Goal: Information Seeking & Learning: Learn about a topic

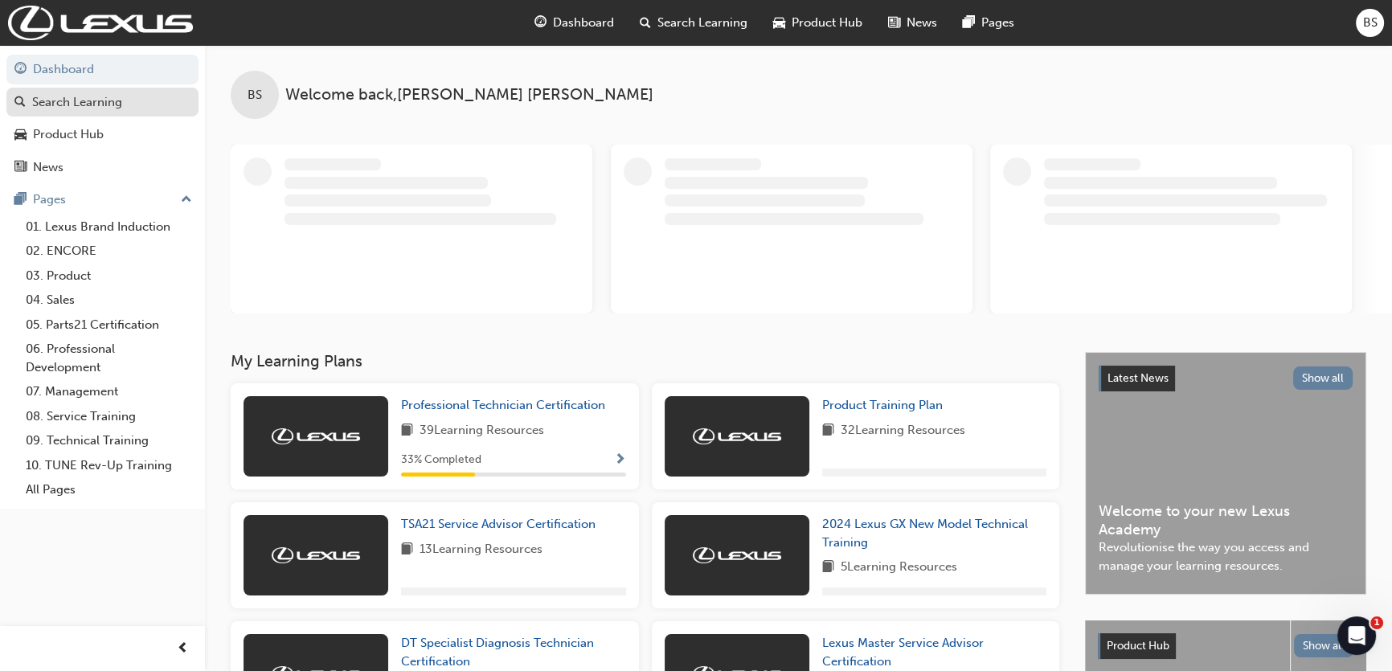
click at [88, 111] on link "Search Learning" at bounding box center [102, 103] width 192 height 30
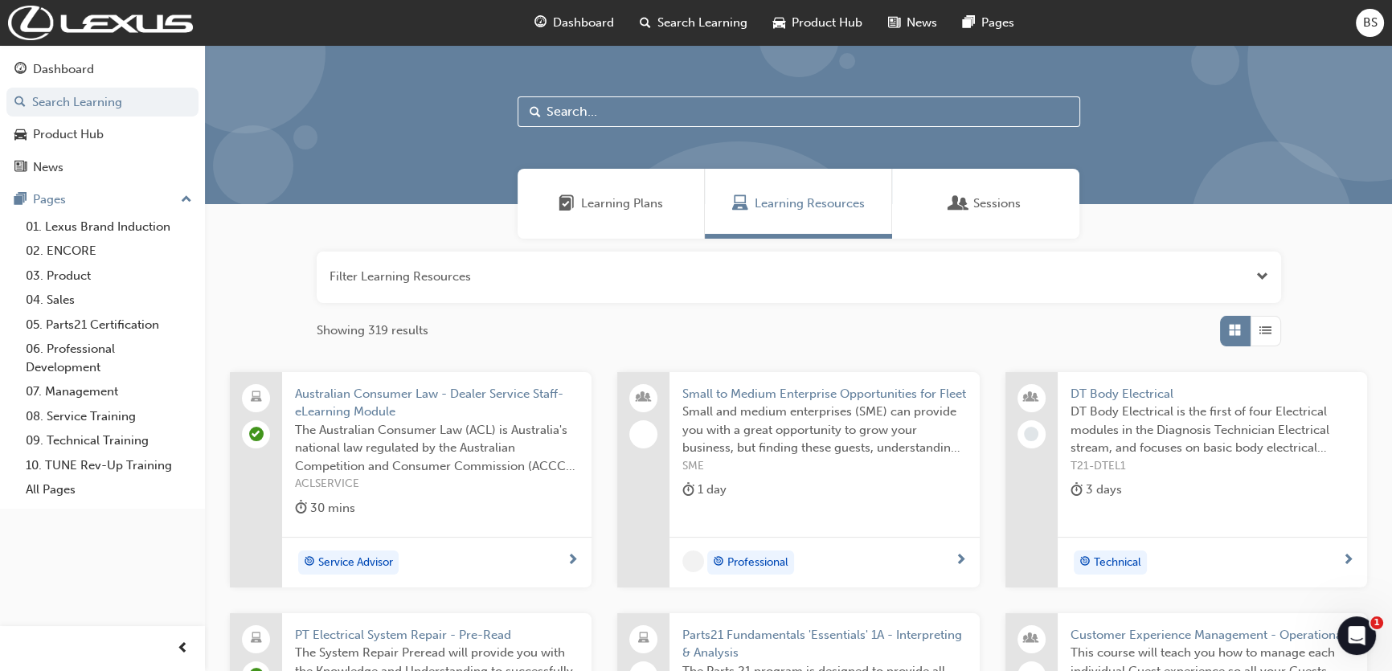
click at [598, 120] on input "text" at bounding box center [799, 111] width 563 height 31
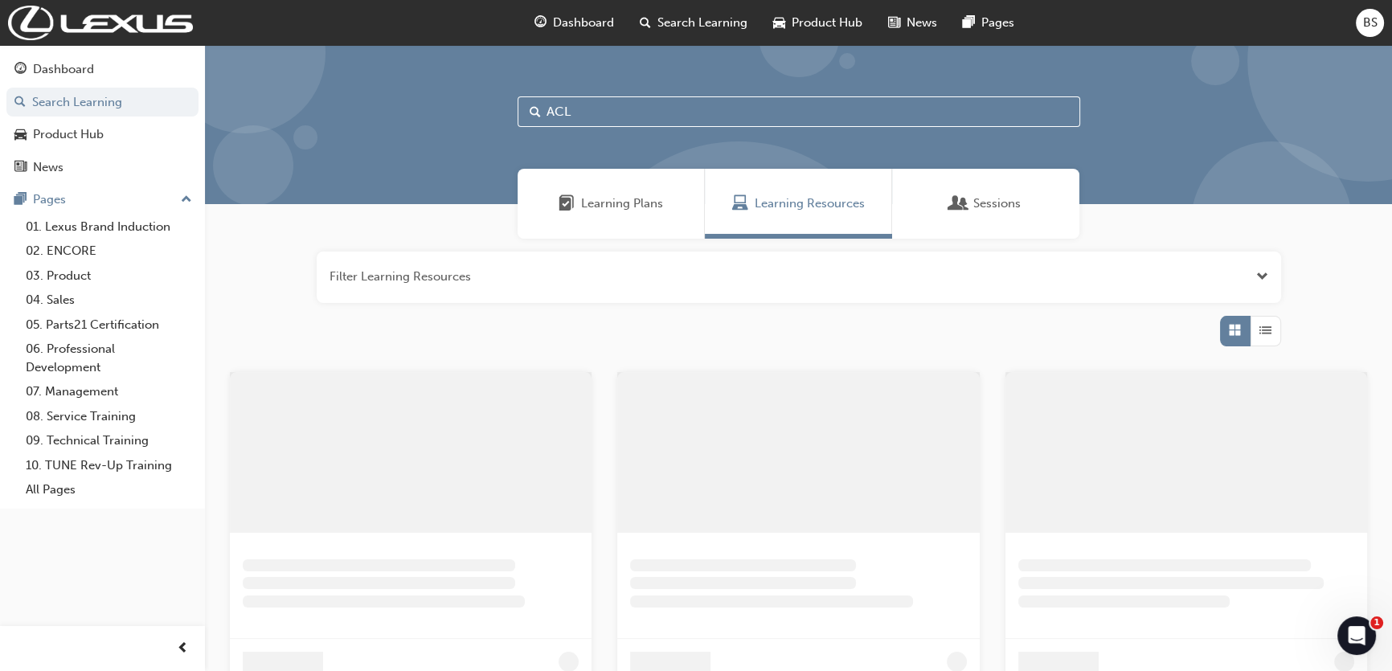
type input "ACL"
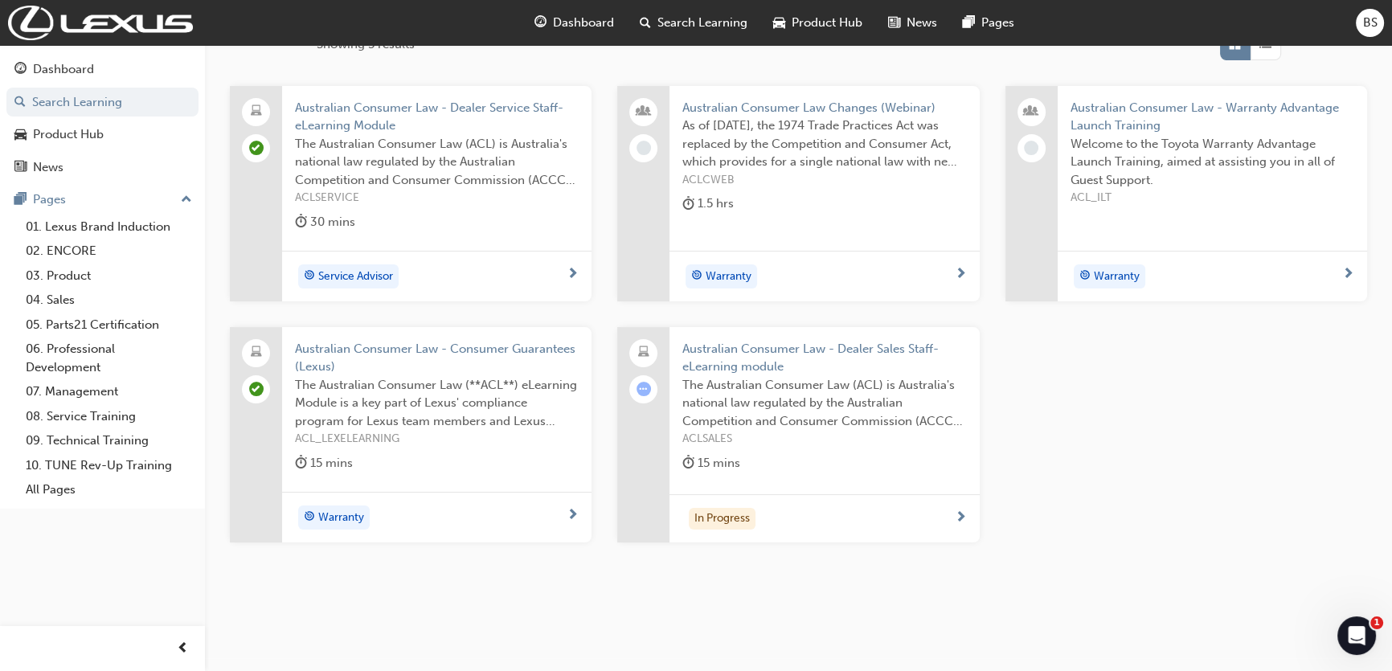
scroll to position [292, 0]
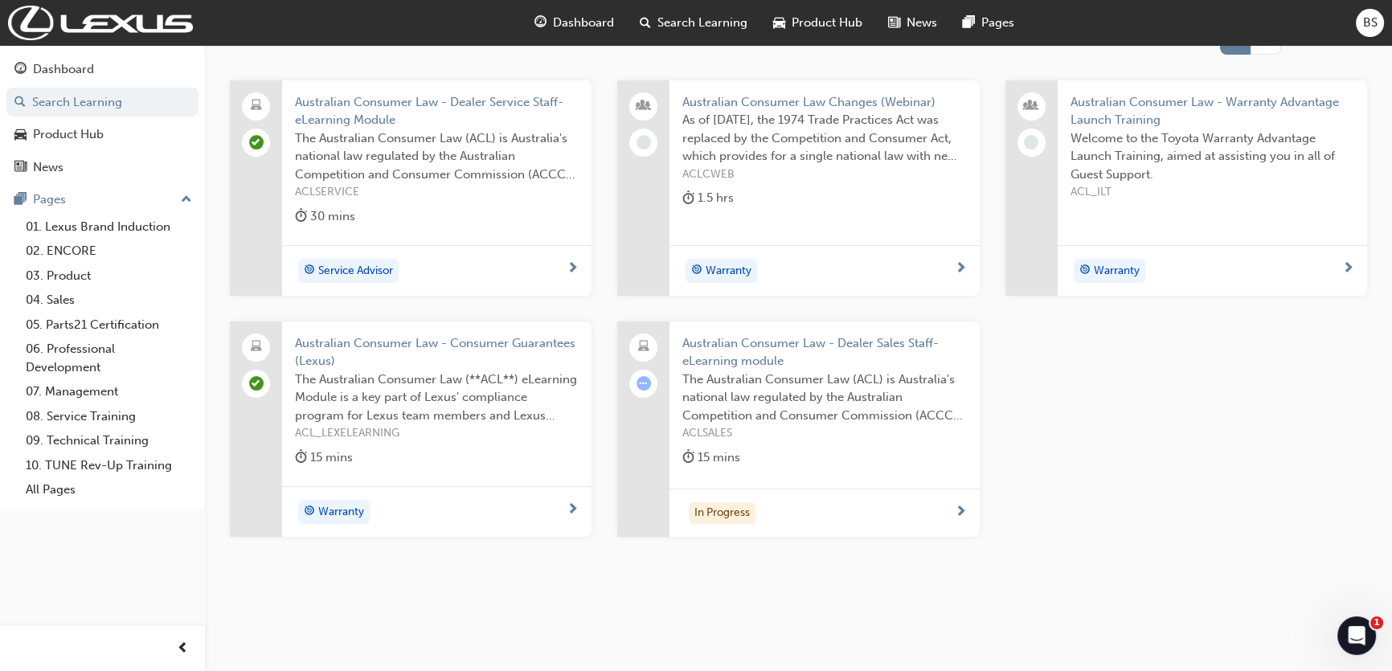
click at [947, 508] on div "In Progress" at bounding box center [818, 513] width 272 height 22
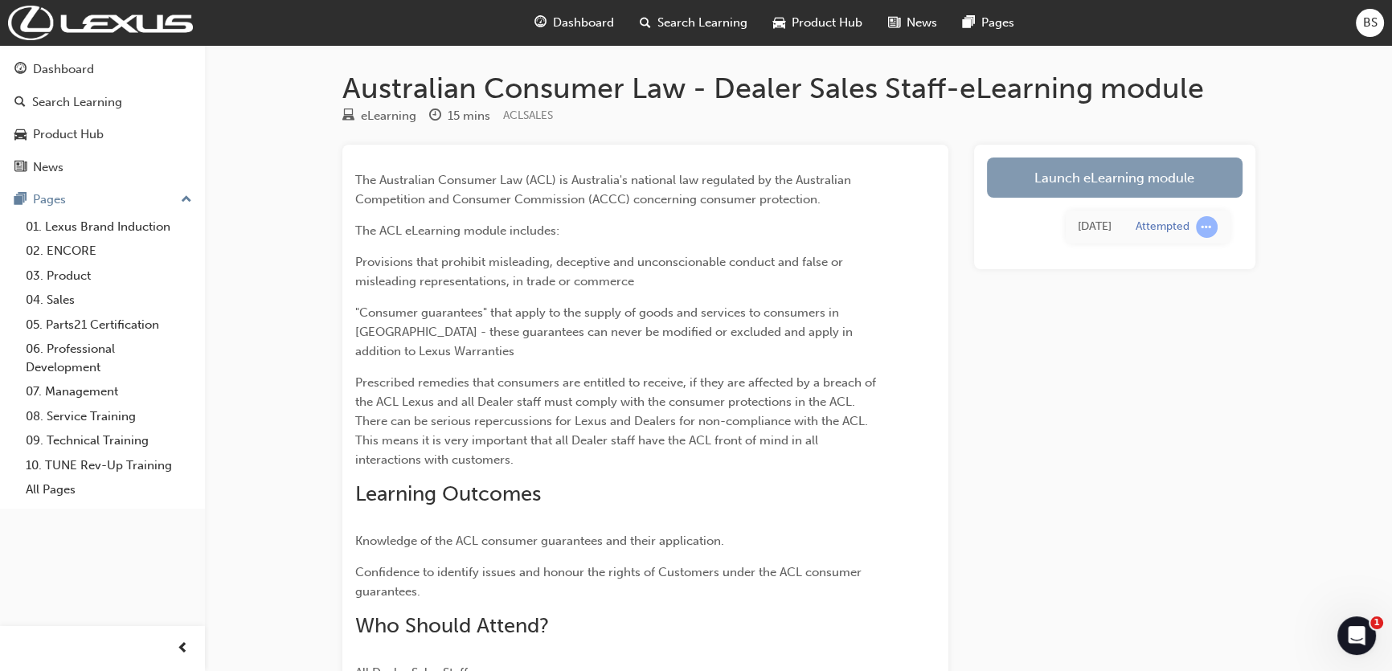
click at [1049, 177] on link "Launch eLearning module" at bounding box center [1115, 178] width 256 height 40
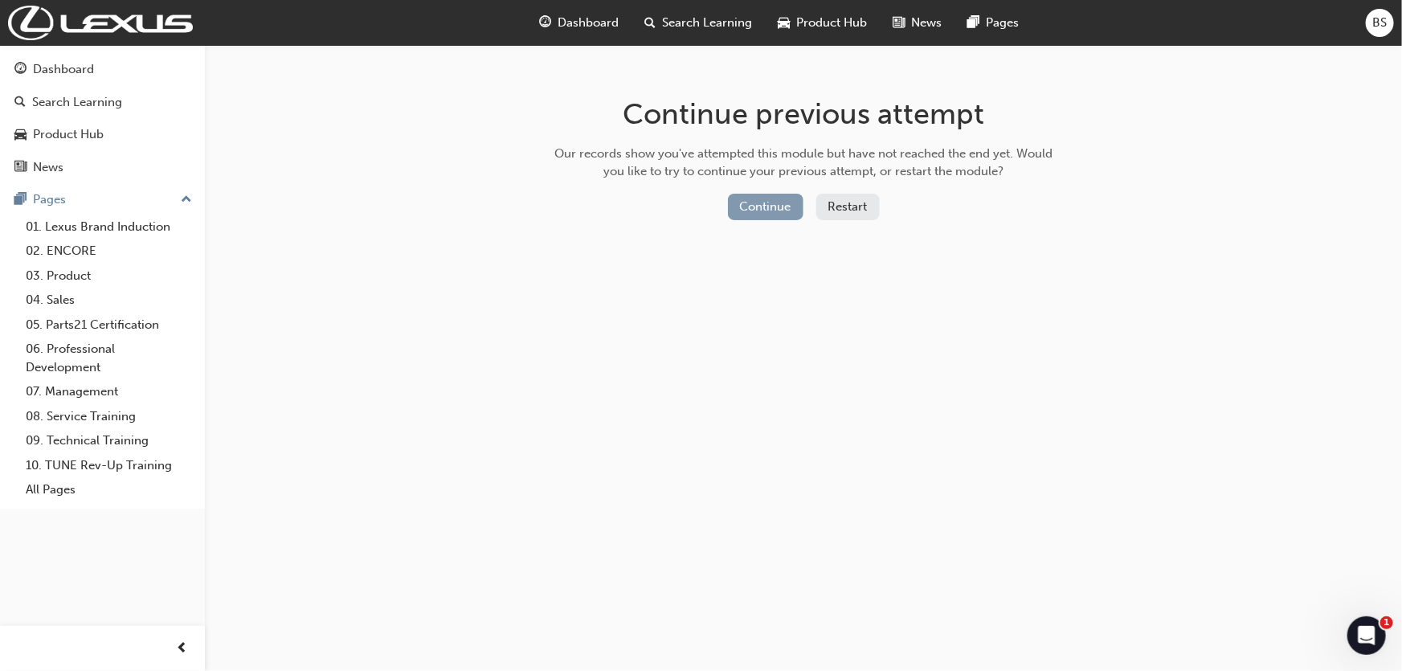
click at [756, 203] on button "Continue" at bounding box center [766, 207] width 76 height 27
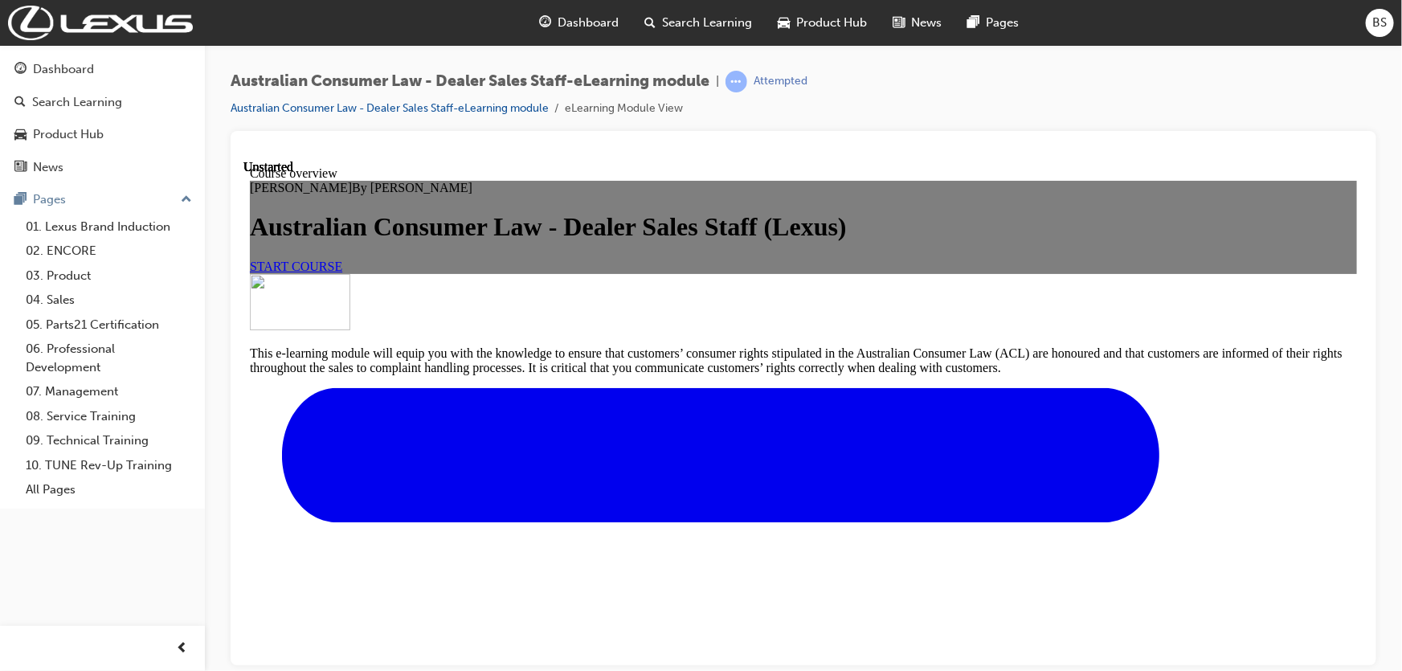
scroll to position [497, 0]
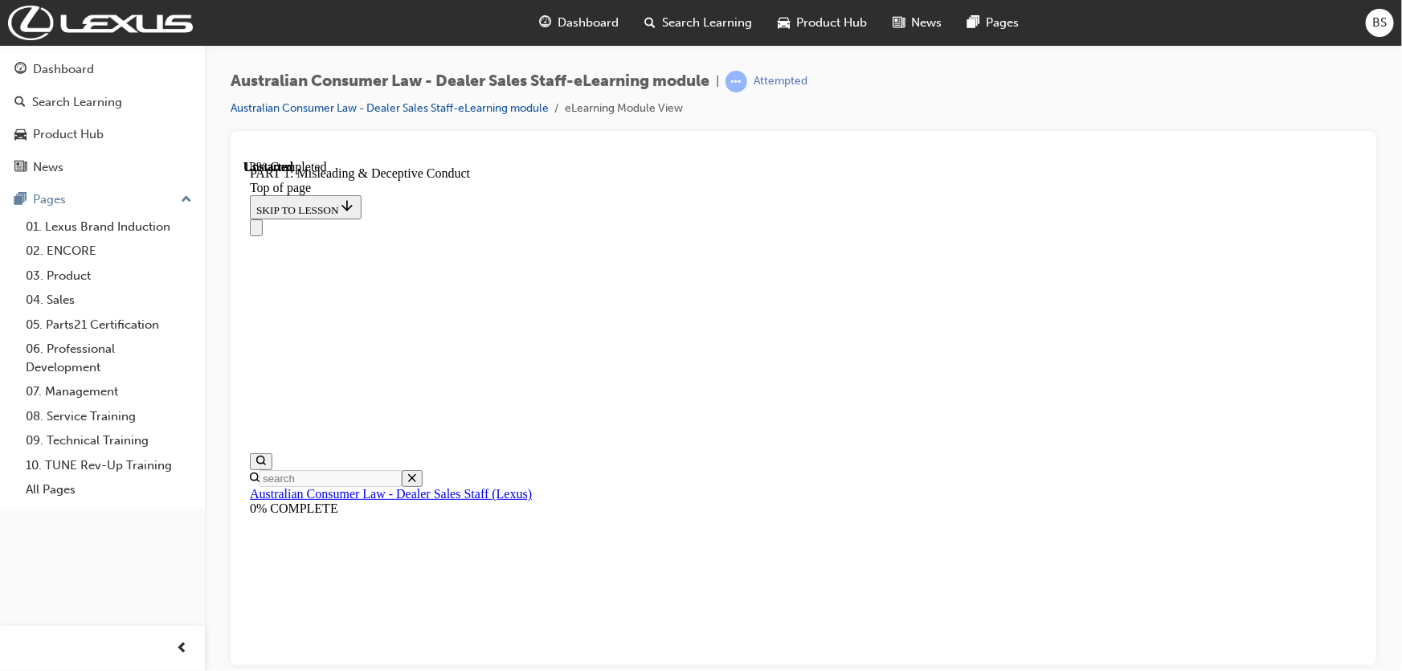
scroll to position [1255, 0]
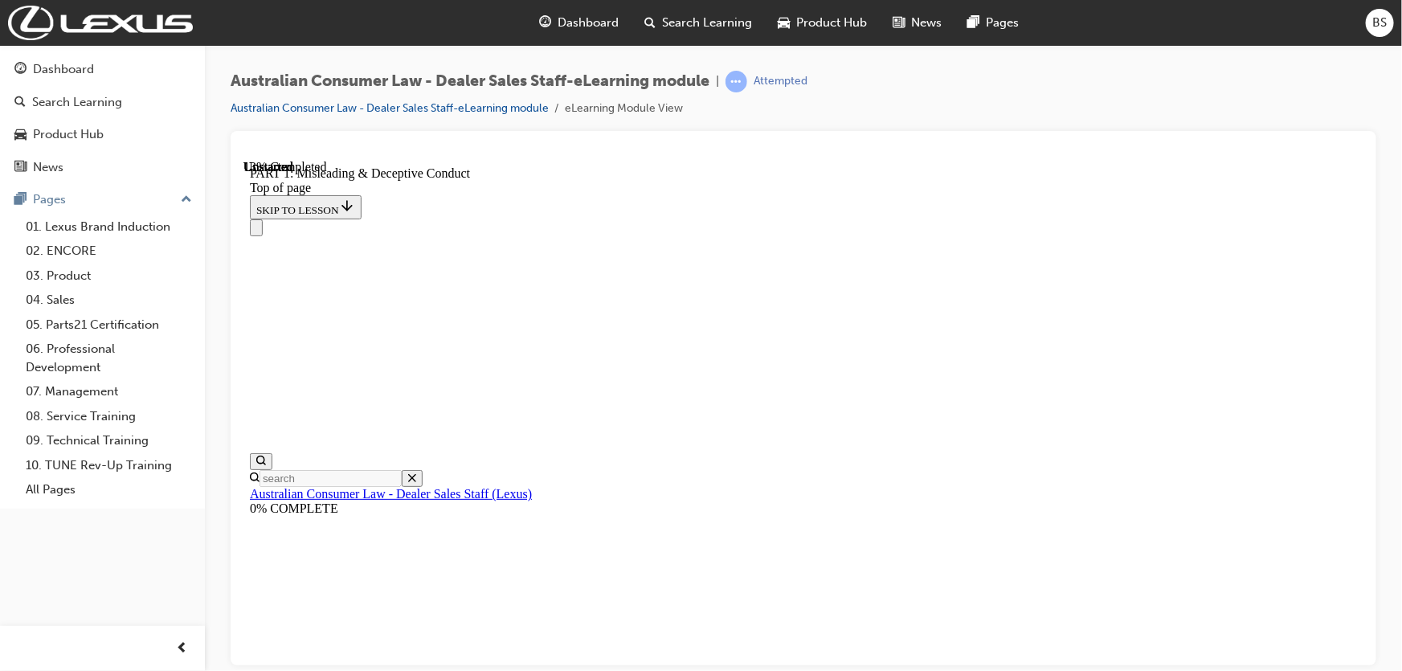
scroll to position [890, 0]
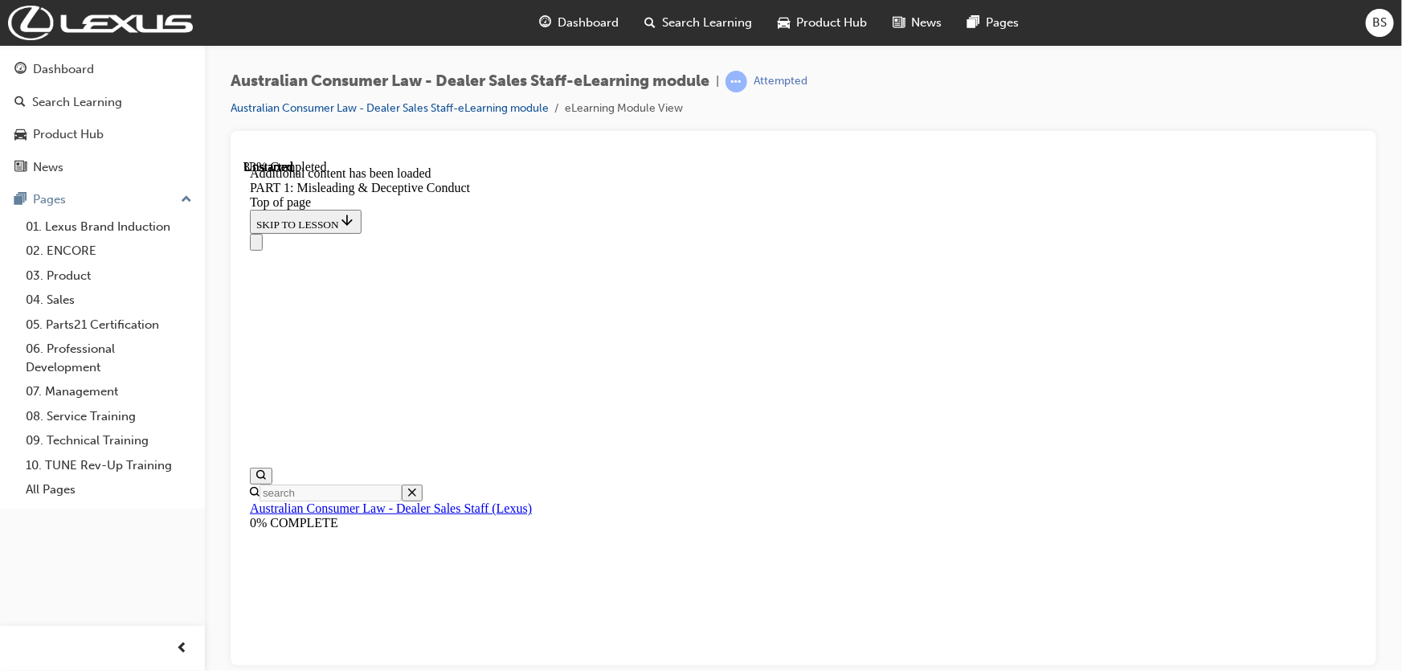
scroll to position [1956, 0]
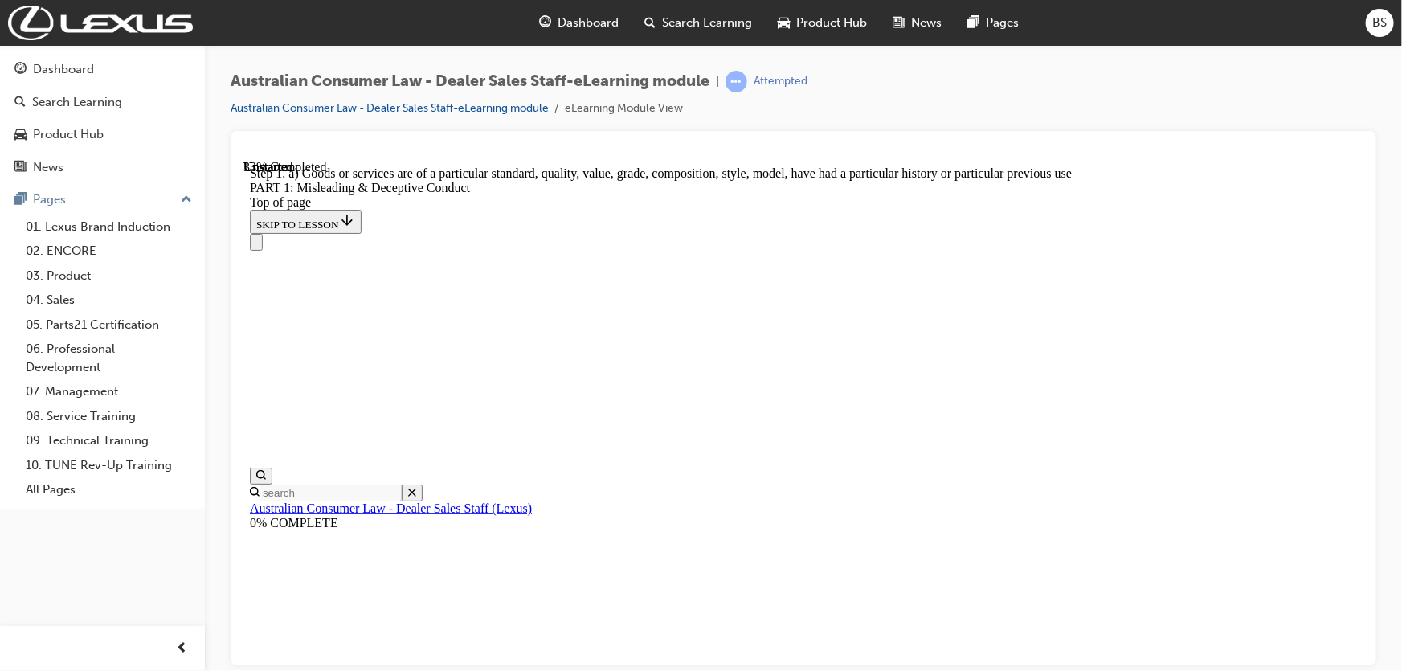
scroll to position [1841, 0]
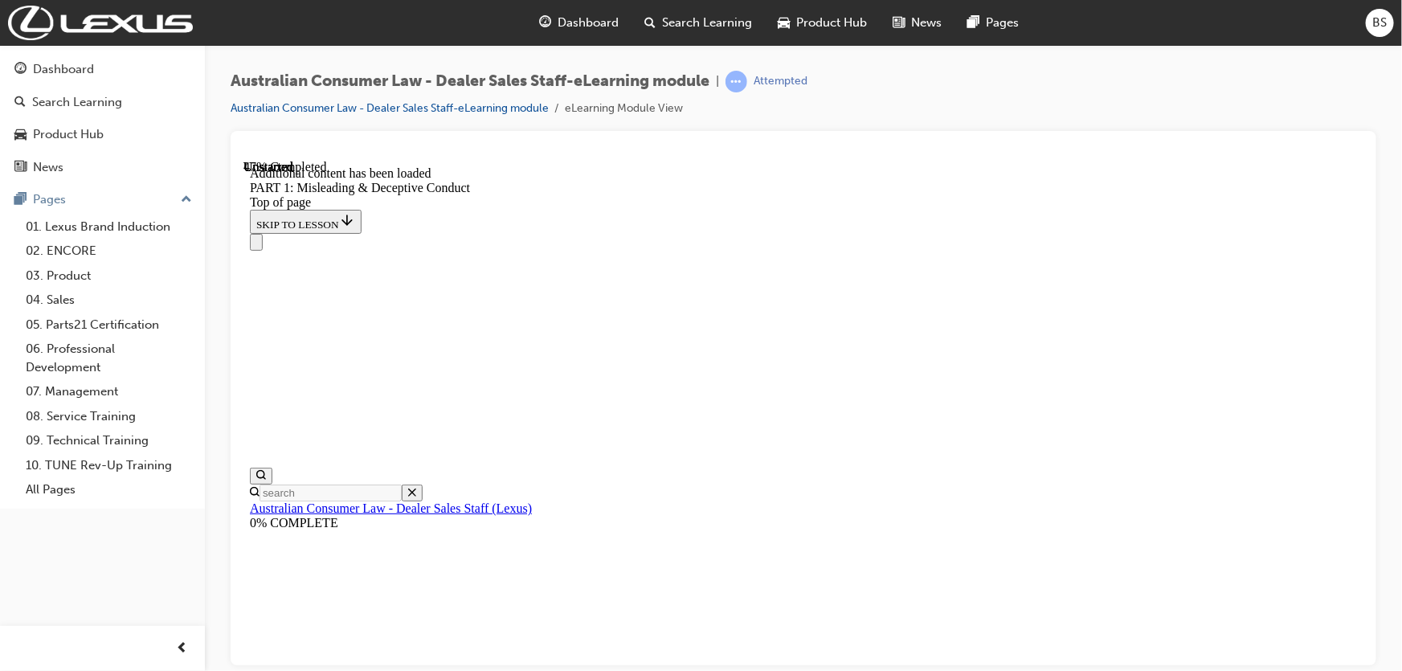
scroll to position [2275, 0]
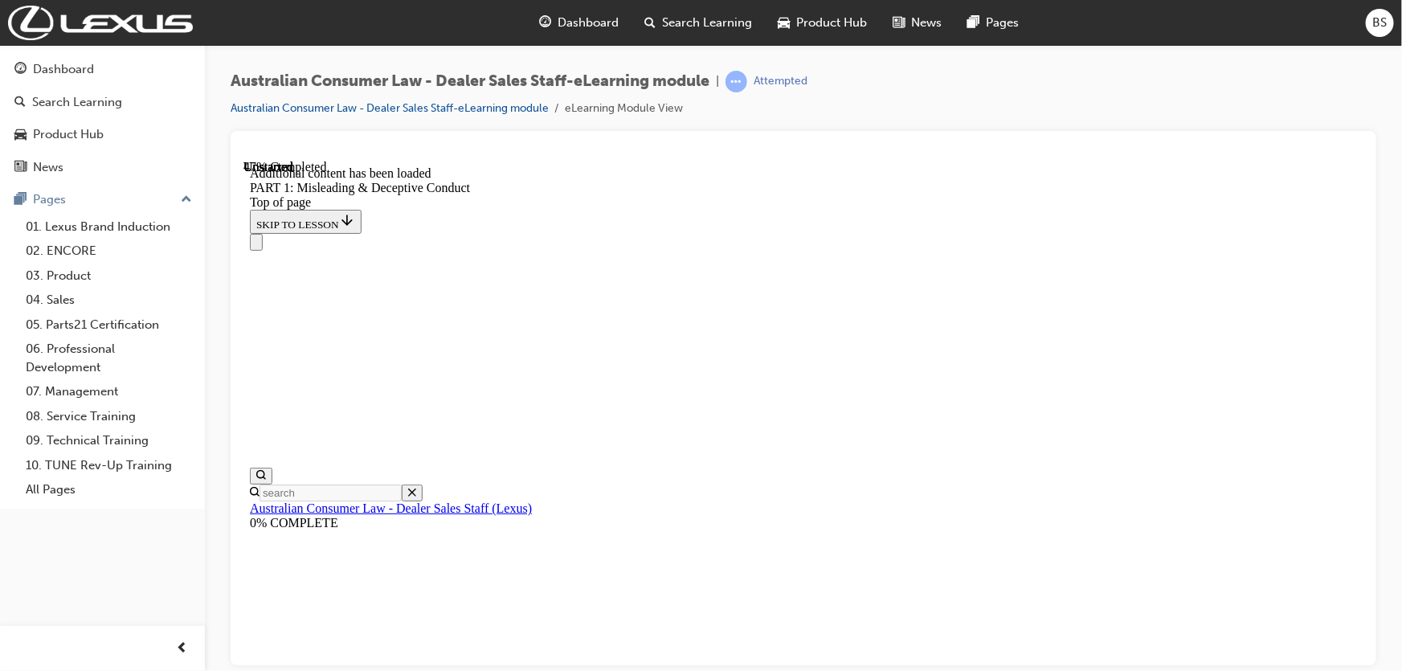
scroll to position [2420, 0]
drag, startPoint x: 704, startPoint y: 445, endPoint x: 687, endPoint y: 445, distance: 16.9
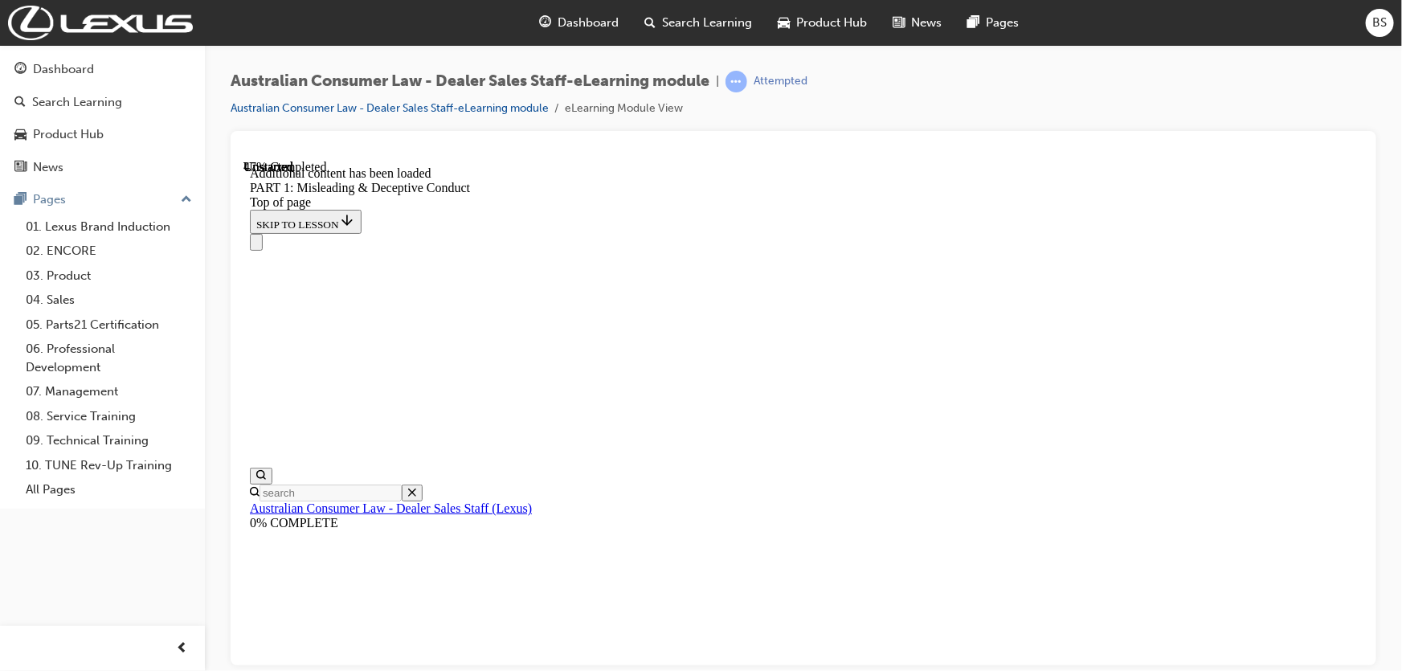
drag, startPoint x: 675, startPoint y: 430, endPoint x: 698, endPoint y: 431, distance: 23.3
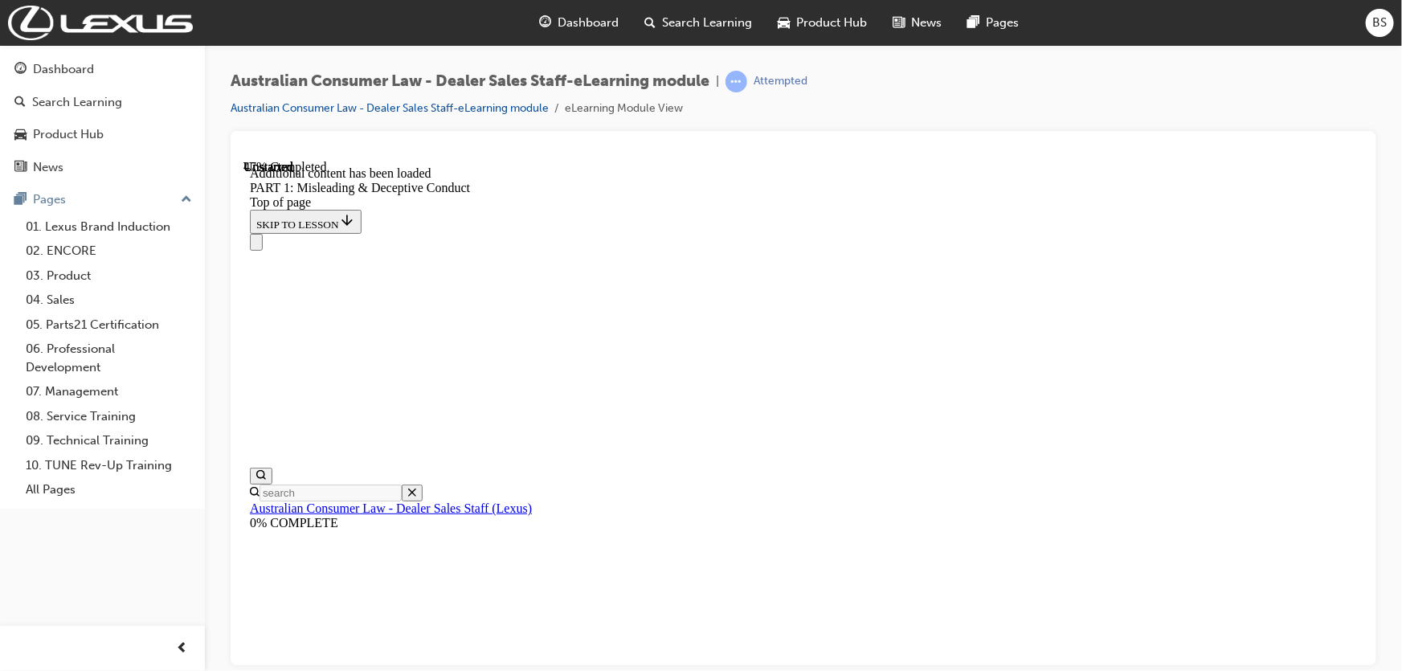
drag, startPoint x: 700, startPoint y: 442, endPoint x: 932, endPoint y: 433, distance: 231.6
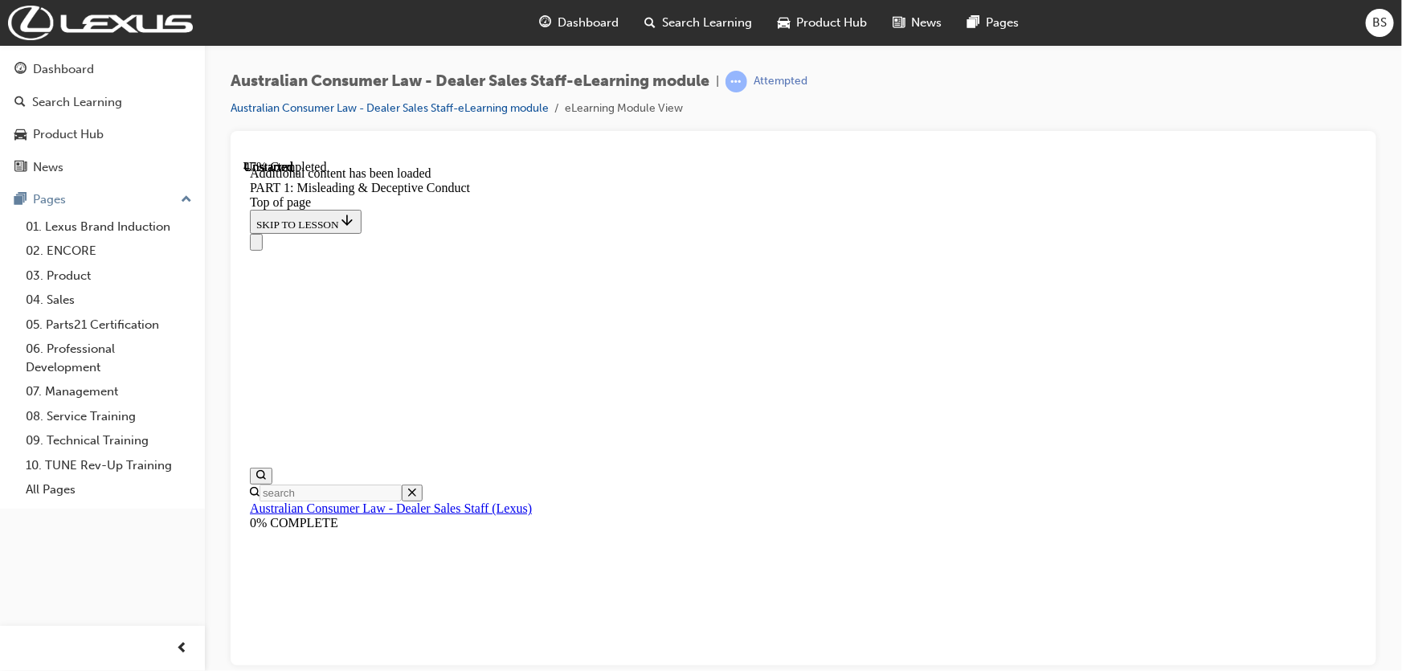
drag, startPoint x: 712, startPoint y: 514, endPoint x: 755, endPoint y: 542, distance: 51.0
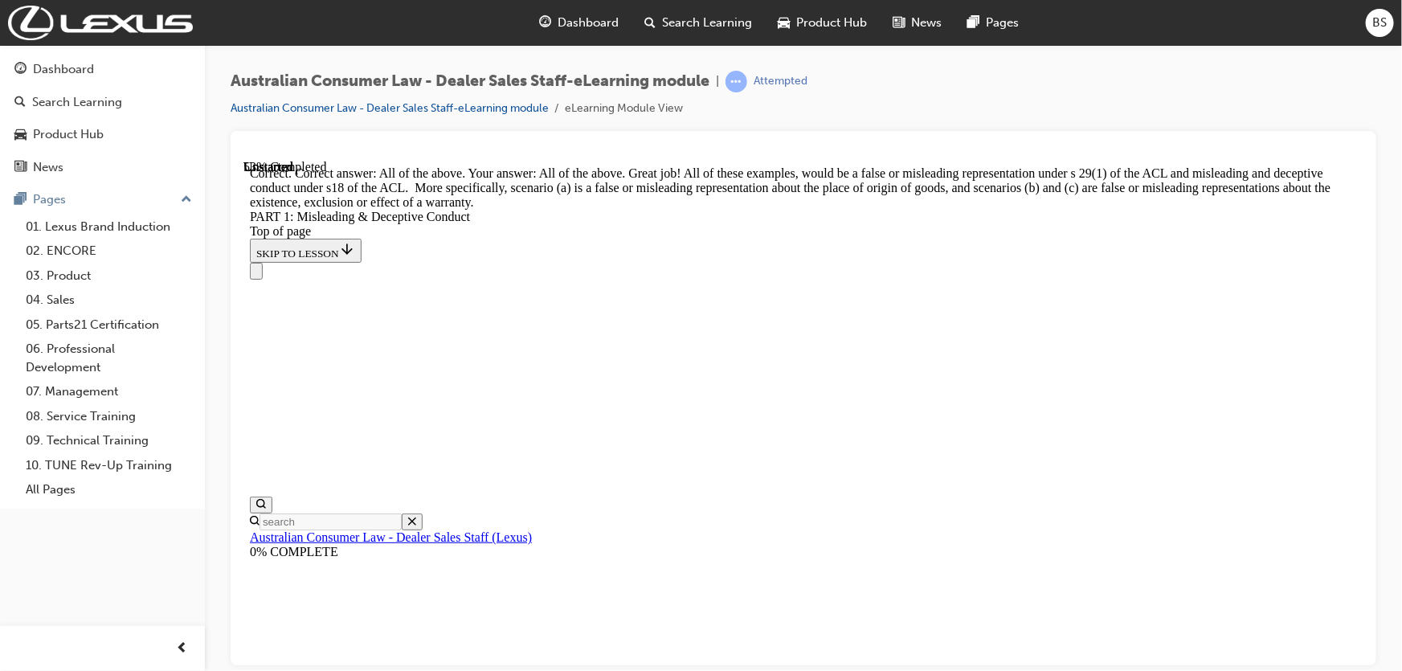
scroll to position [2380, 0]
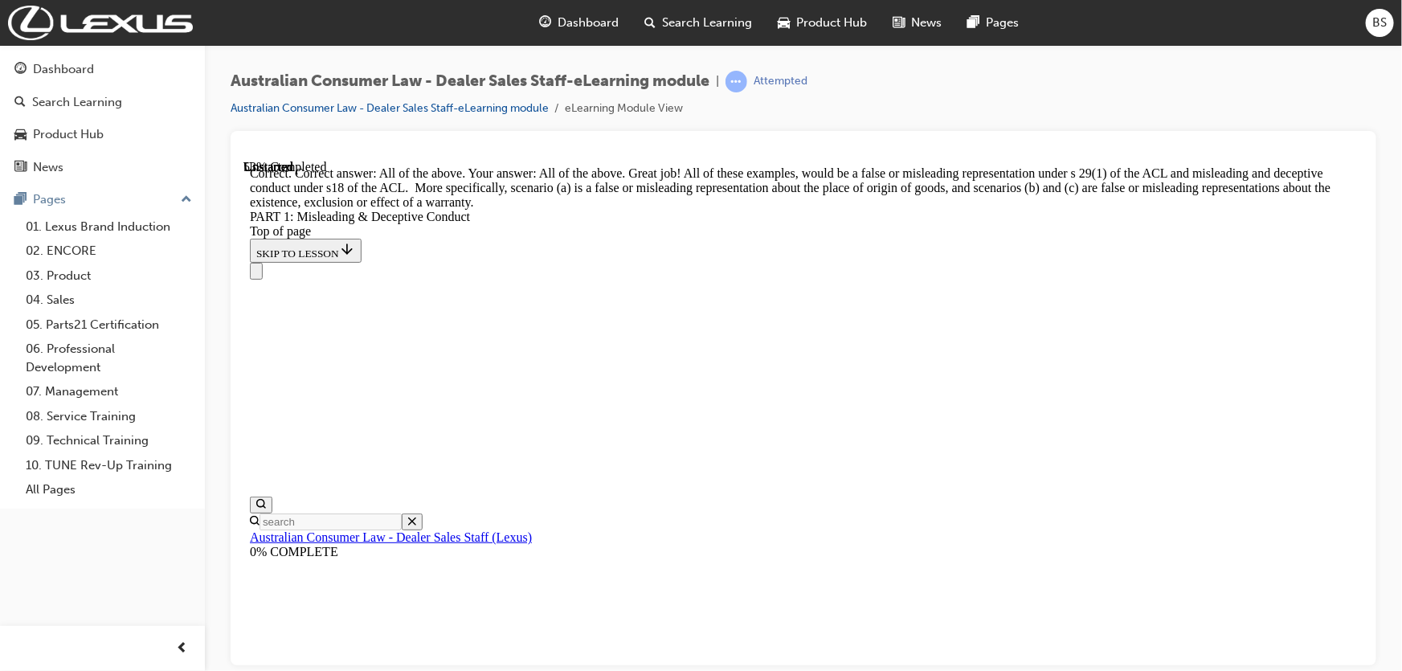
scroll to position [2745, 0]
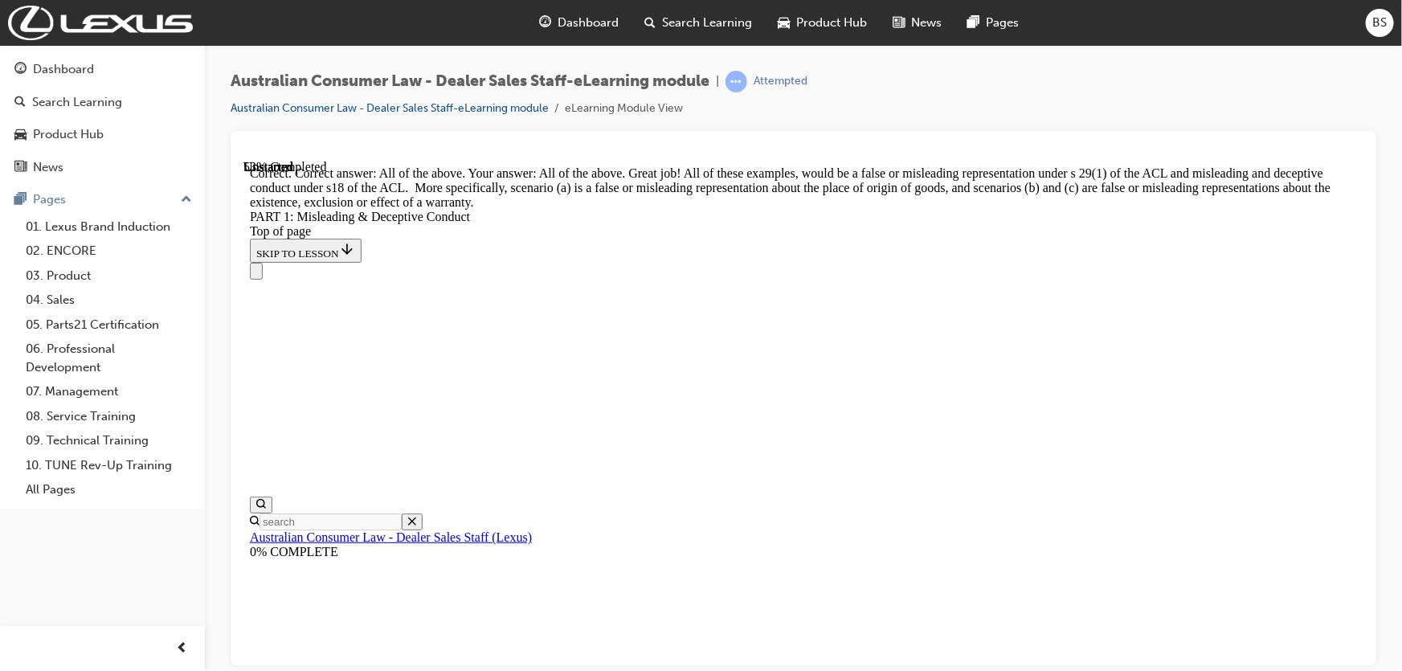
drag, startPoint x: 969, startPoint y: 416, endPoint x: 976, endPoint y: 422, distance: 8.5
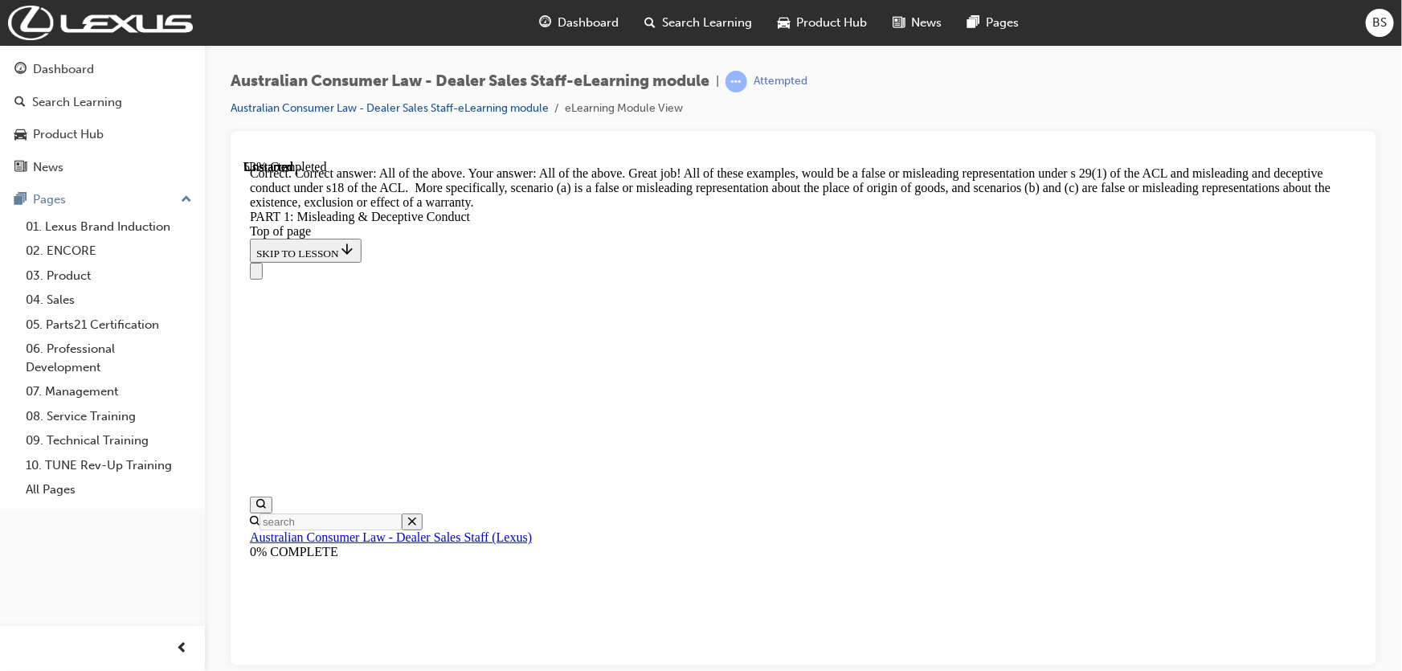
drag, startPoint x: 765, startPoint y: 571, endPoint x: 782, endPoint y: 518, distance: 55.7
drag, startPoint x: 732, startPoint y: 285, endPoint x: 720, endPoint y: 286, distance: 12.1
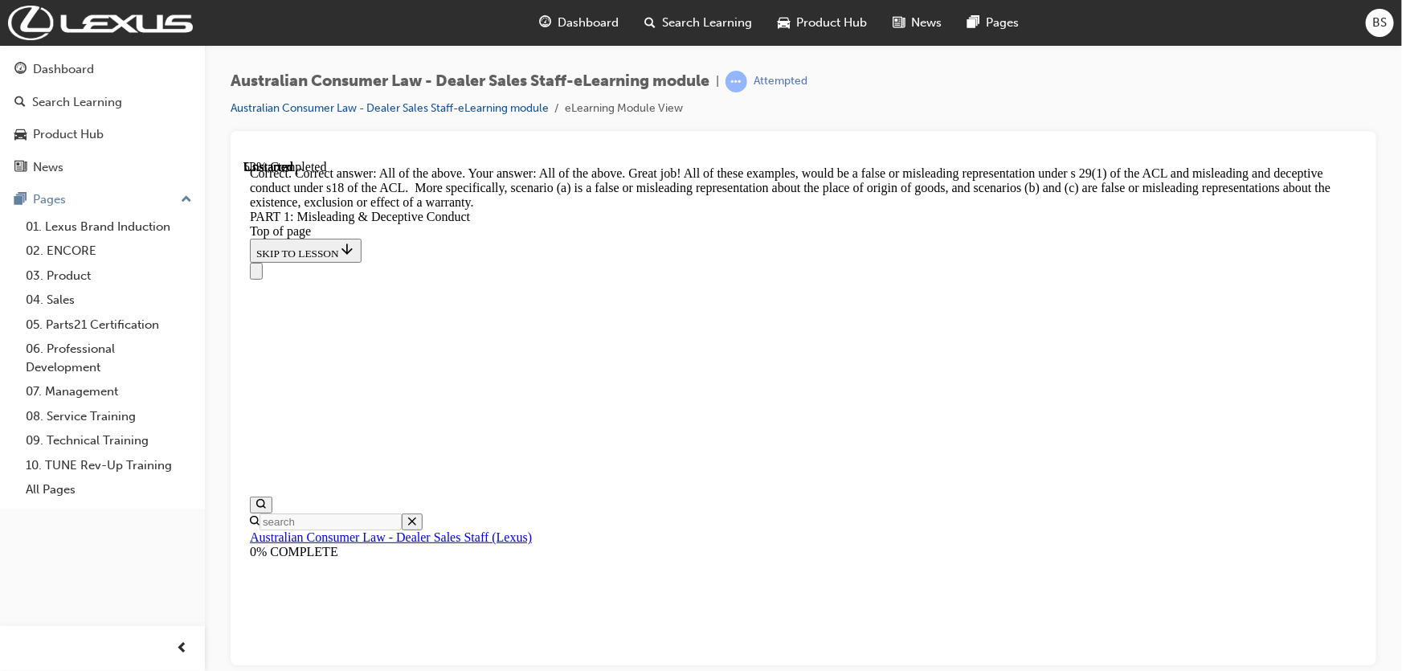
drag, startPoint x: 698, startPoint y: 287, endPoint x: 676, endPoint y: 279, distance: 23.9
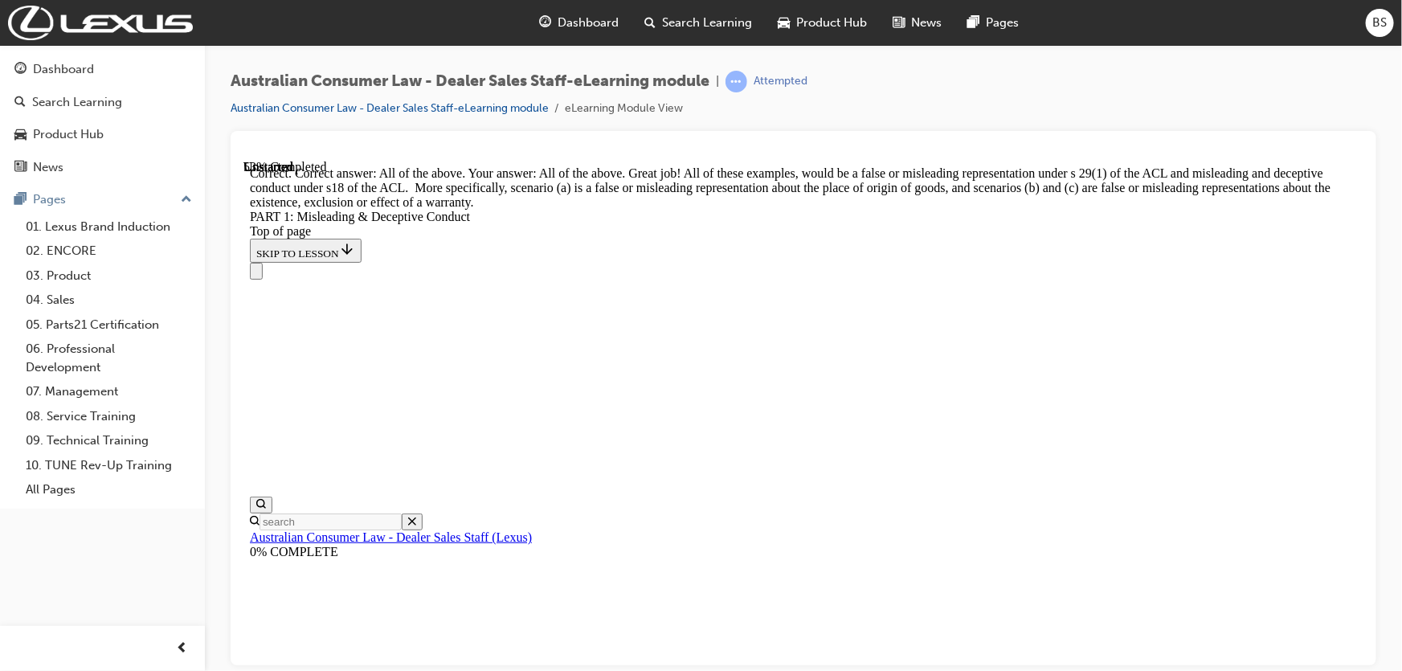
drag, startPoint x: 795, startPoint y: 318, endPoint x: 913, endPoint y: 342, distance: 120.6
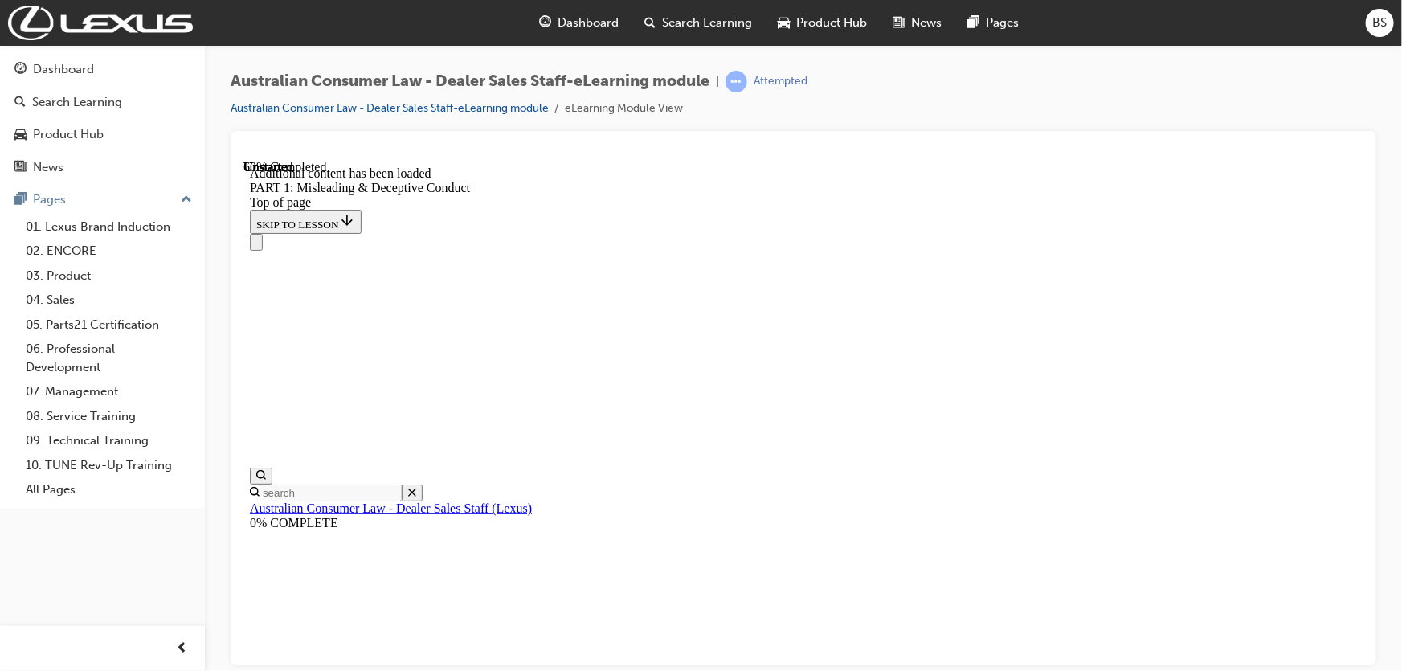
scroll to position [2389, 0]
drag, startPoint x: 690, startPoint y: 477, endPoint x: 674, endPoint y: 471, distance: 16.6
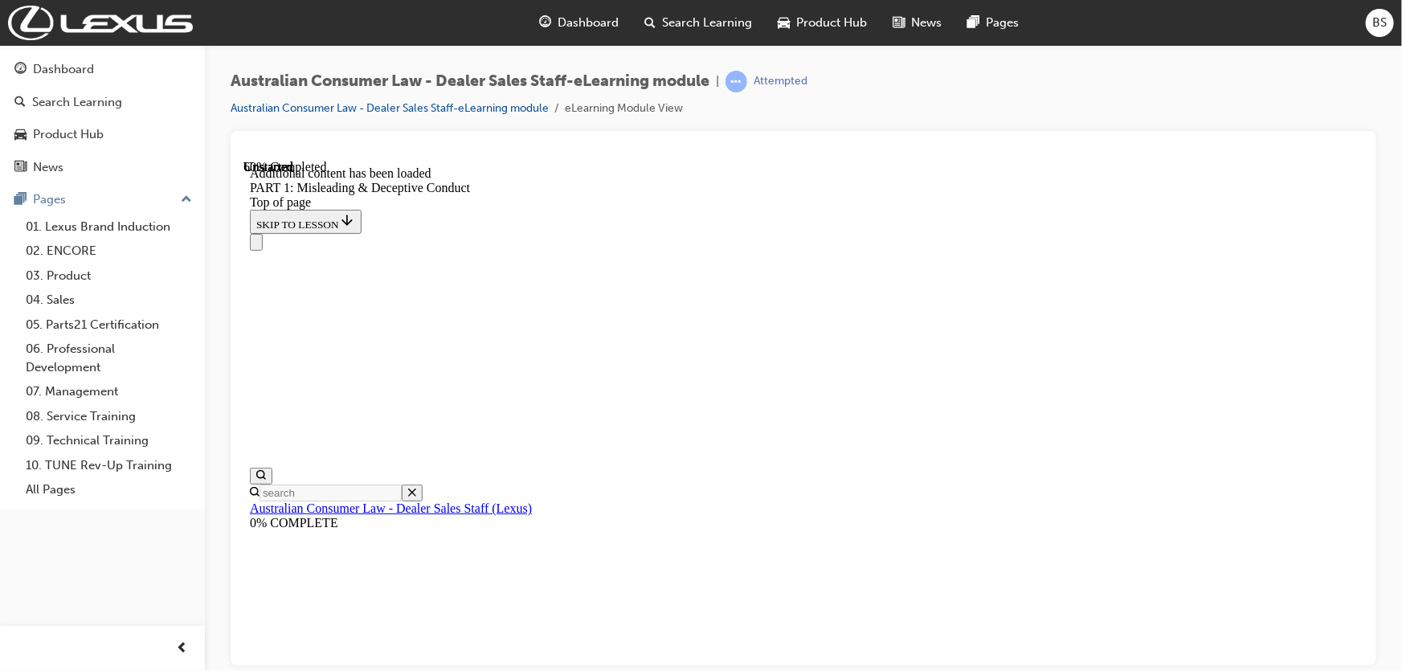
drag, startPoint x: 705, startPoint y: 481, endPoint x: 769, endPoint y: 485, distance: 64.4
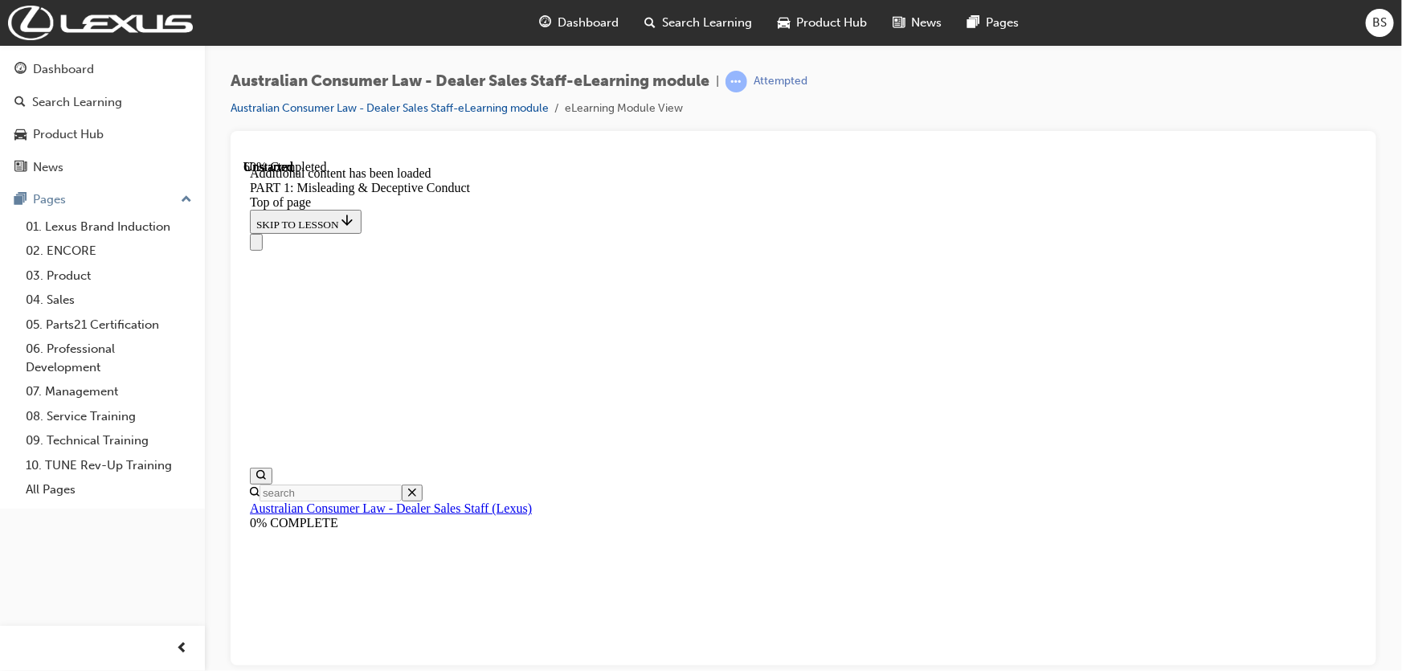
drag, startPoint x: 769, startPoint y: 485, endPoint x: 749, endPoint y: 498, distance: 24.3
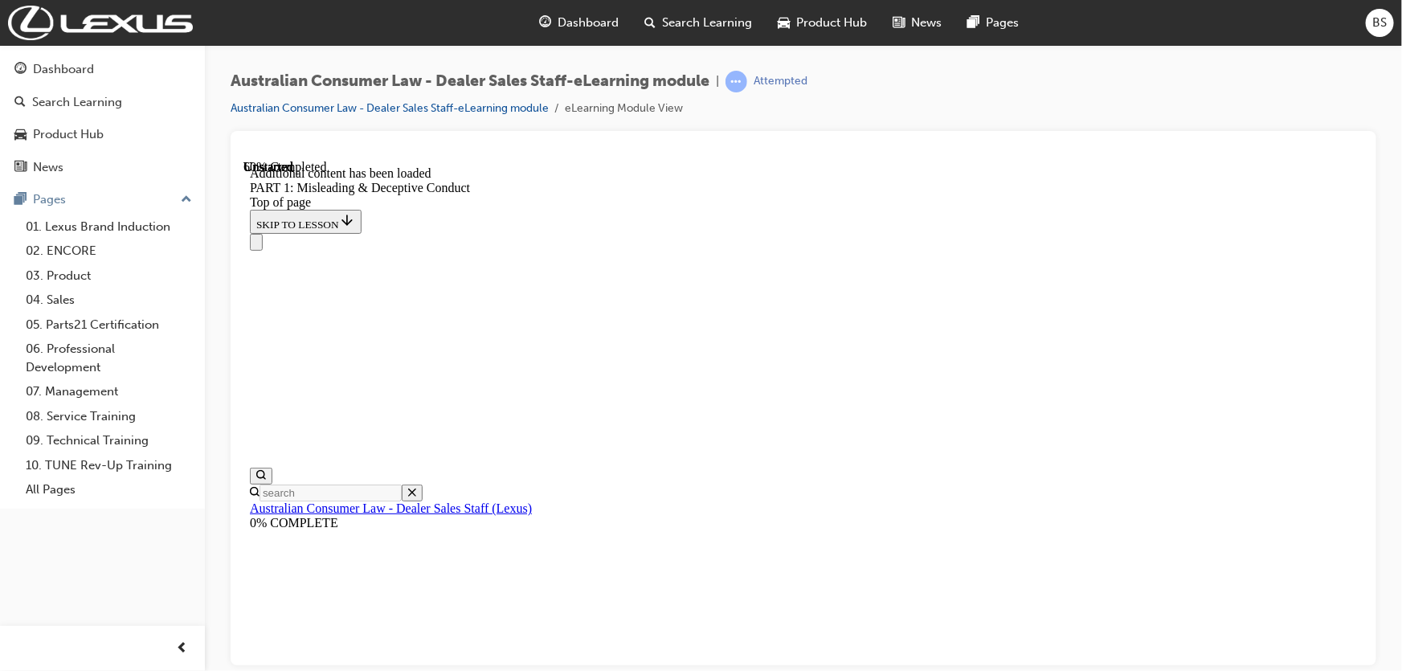
drag, startPoint x: 707, startPoint y: 468, endPoint x: 682, endPoint y: 469, distance: 25.0
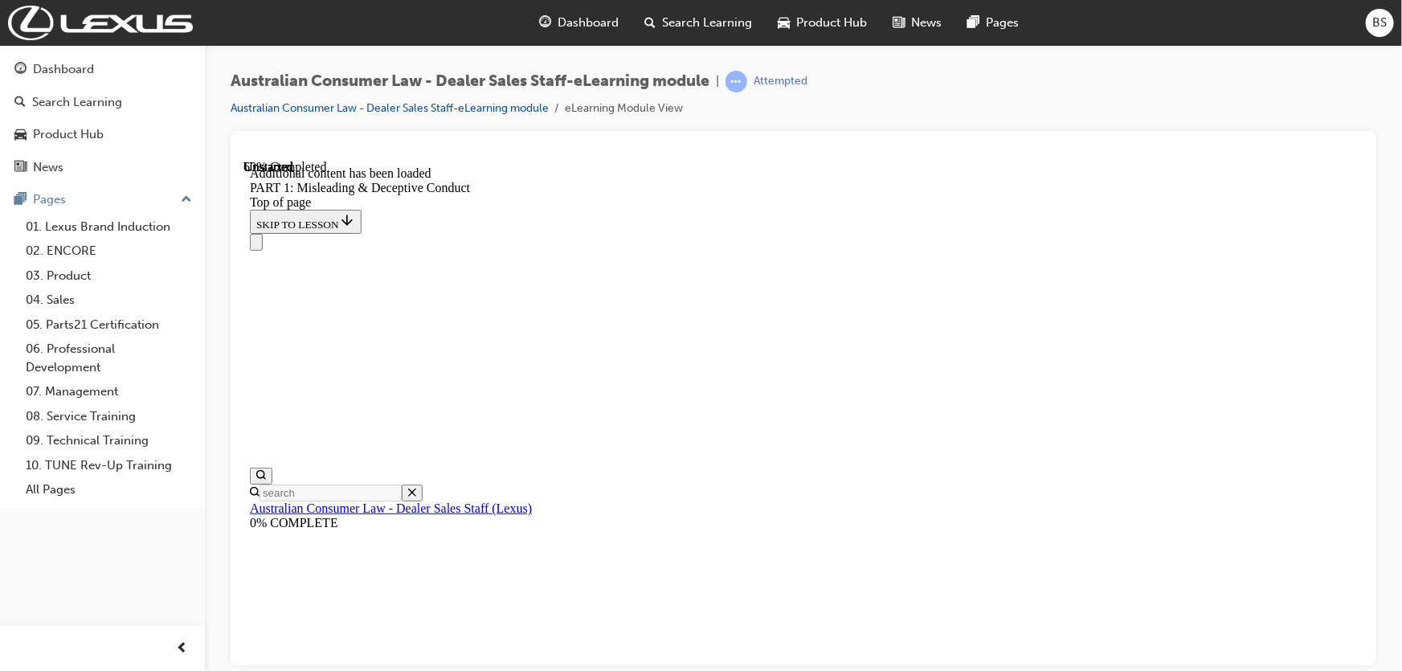
drag, startPoint x: 727, startPoint y: 469, endPoint x: 846, endPoint y: 463, distance: 118.3
drag, startPoint x: 847, startPoint y: 467, endPoint x: 847, endPoint y: 442, distance: 24.9
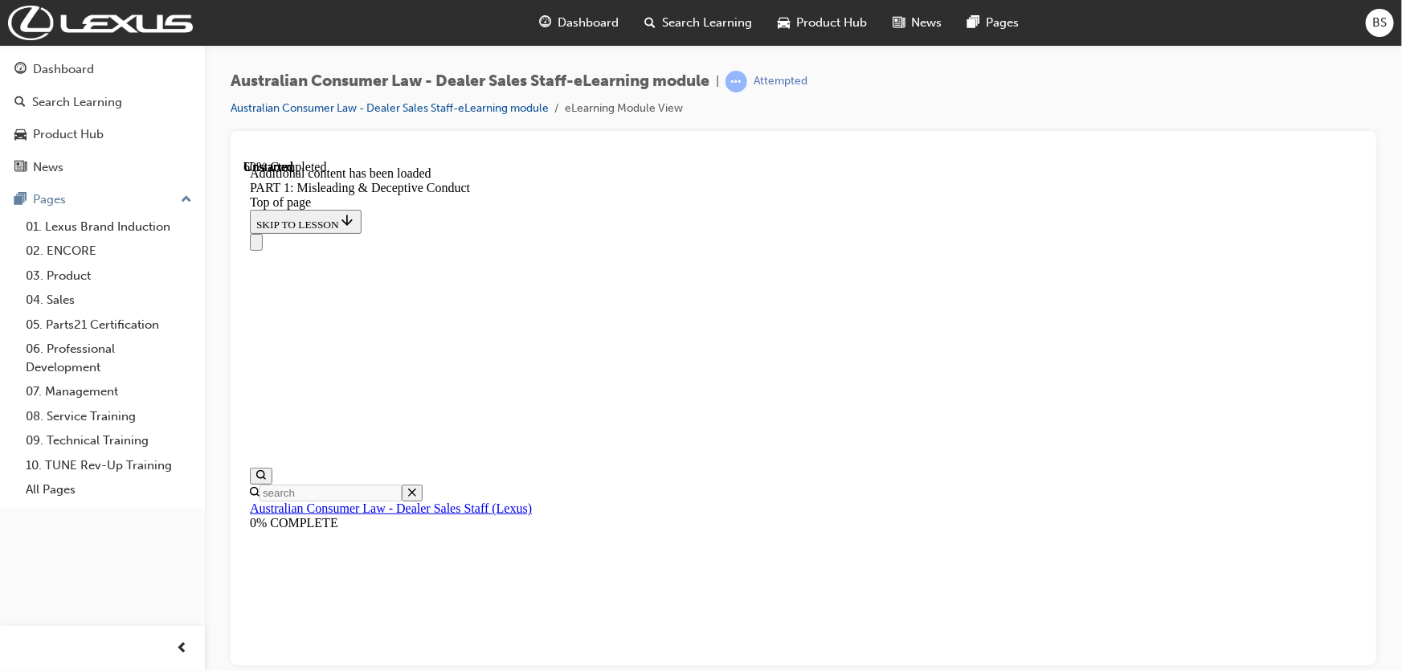
drag, startPoint x: 841, startPoint y: 297, endPoint x: 842, endPoint y: 259, distance: 37.8
drag, startPoint x: 842, startPoint y: 259, endPoint x: 843, endPoint y: 248, distance: 10.5
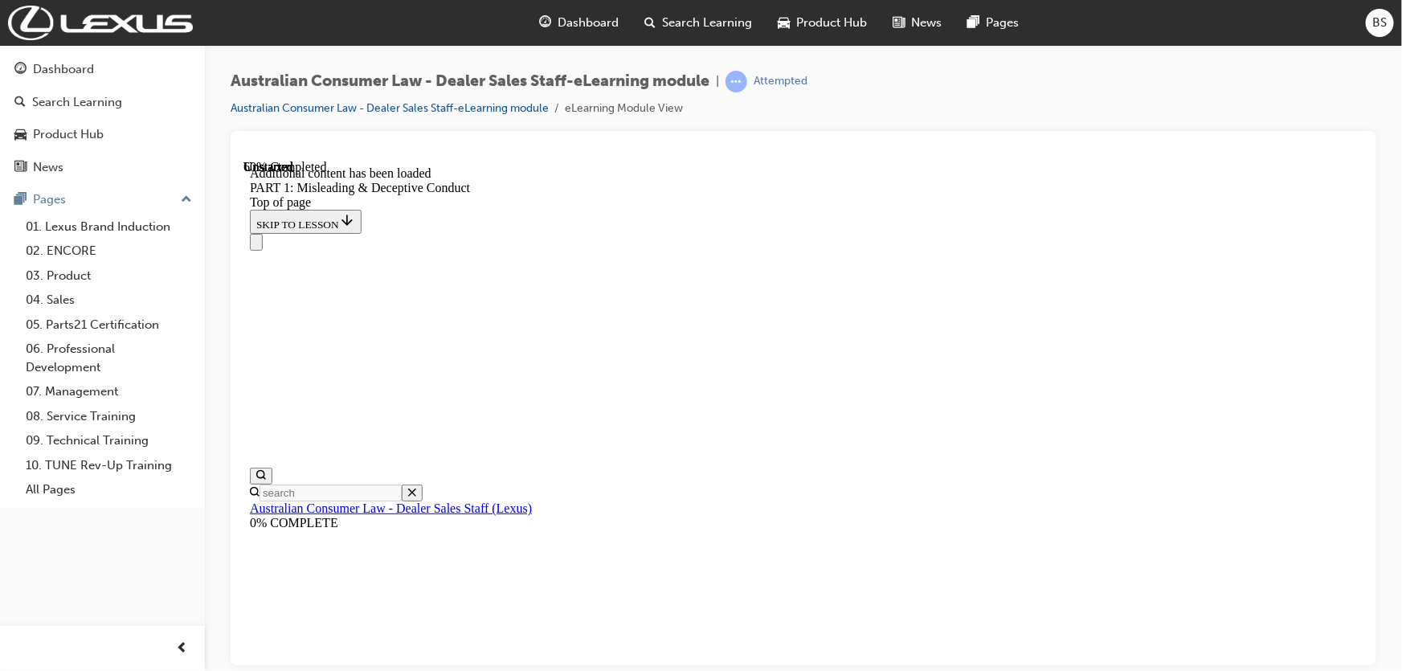
drag, startPoint x: 843, startPoint y: 248, endPoint x: 699, endPoint y: 317, distance: 159.3
drag, startPoint x: 653, startPoint y: 301, endPoint x: 689, endPoint y: 328, distance: 44.2
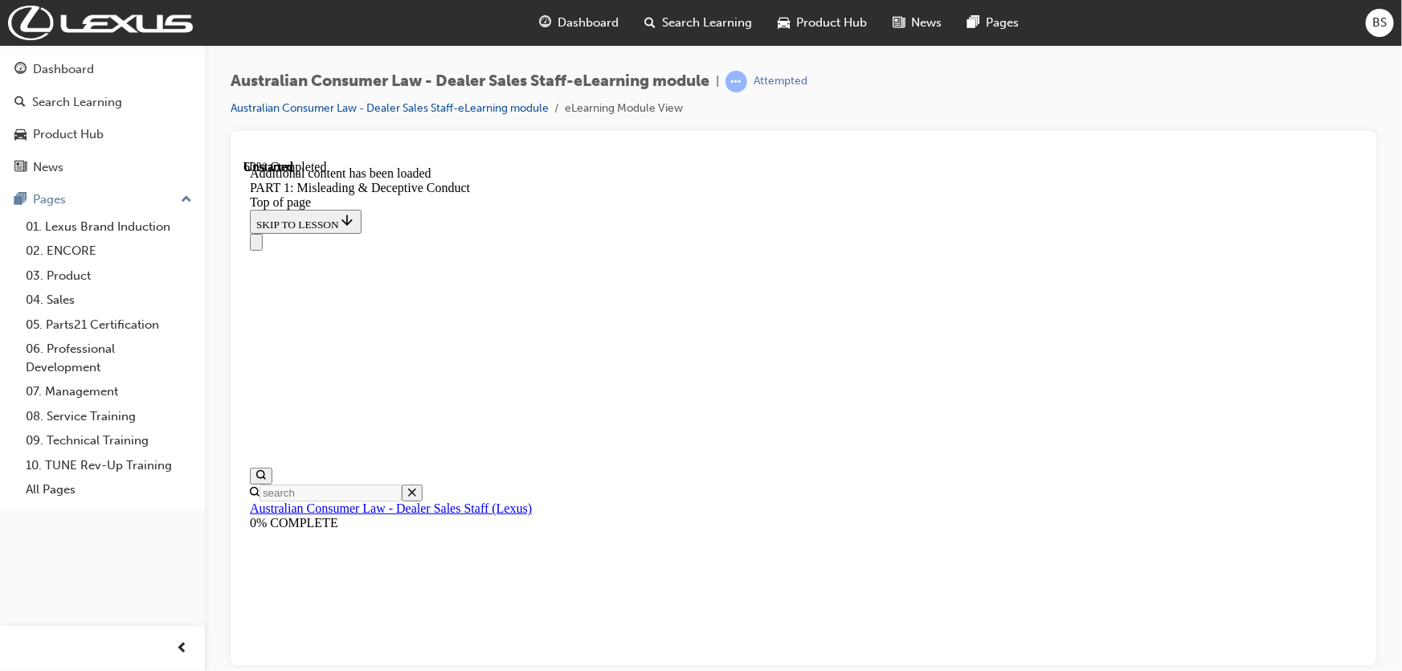
drag, startPoint x: 680, startPoint y: 512, endPoint x: 680, endPoint y: 527, distance: 15.3
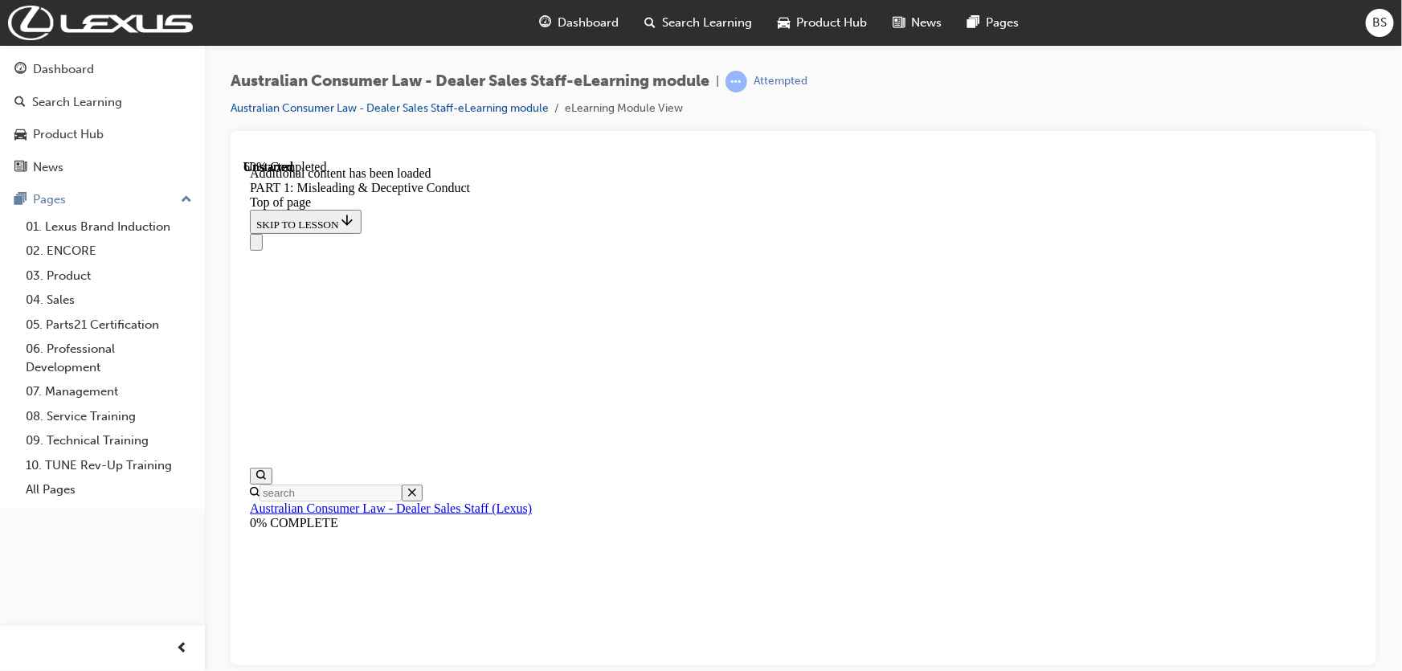
drag, startPoint x: 682, startPoint y: 471, endPoint x: 683, endPoint y: 447, distance: 24.1
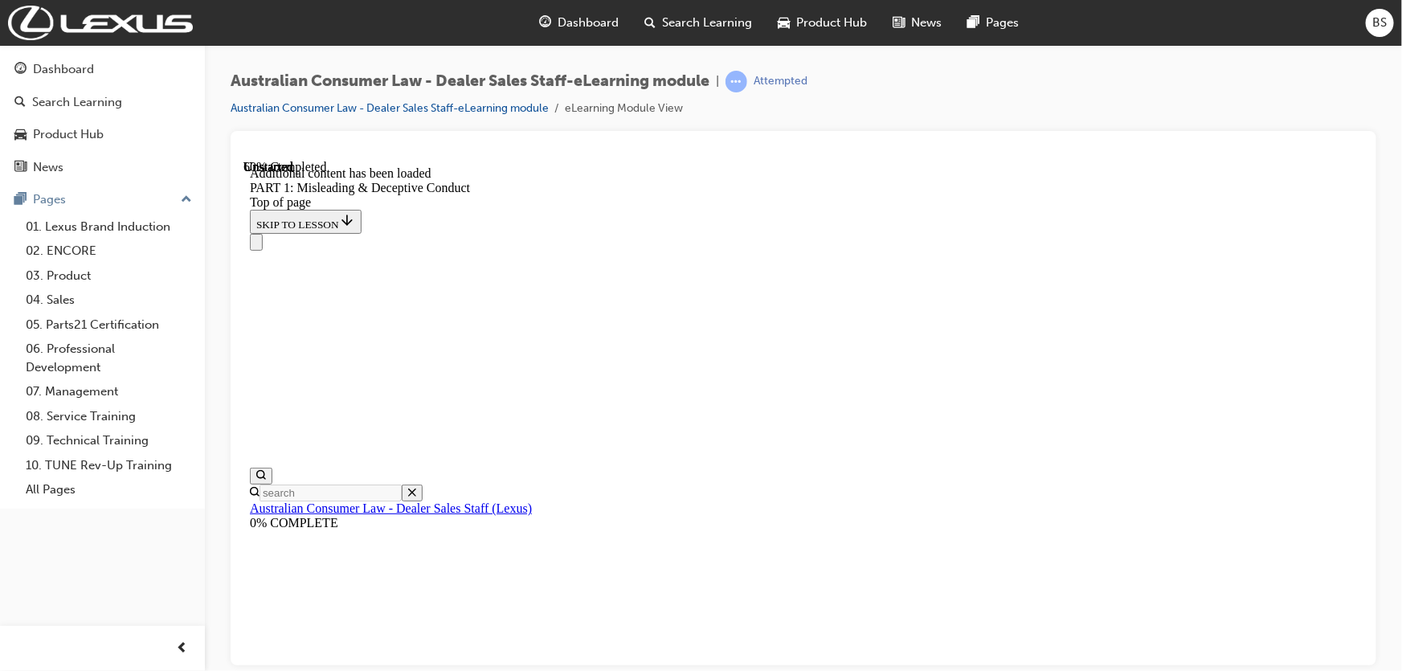
drag, startPoint x: 683, startPoint y: 447, endPoint x: 684, endPoint y: 354, distance: 93.2
drag, startPoint x: 684, startPoint y: 354, endPoint x: 684, endPoint y: 339, distance: 14.5
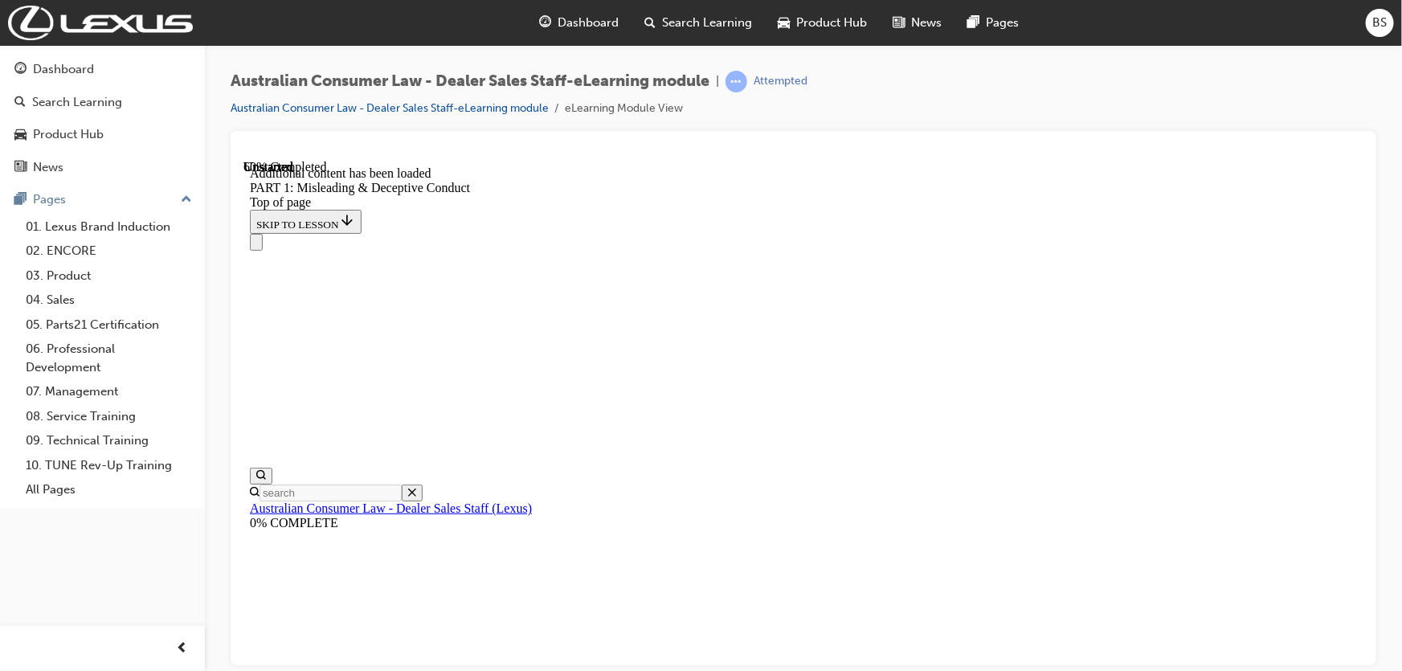
scroll to position [2536, 0]
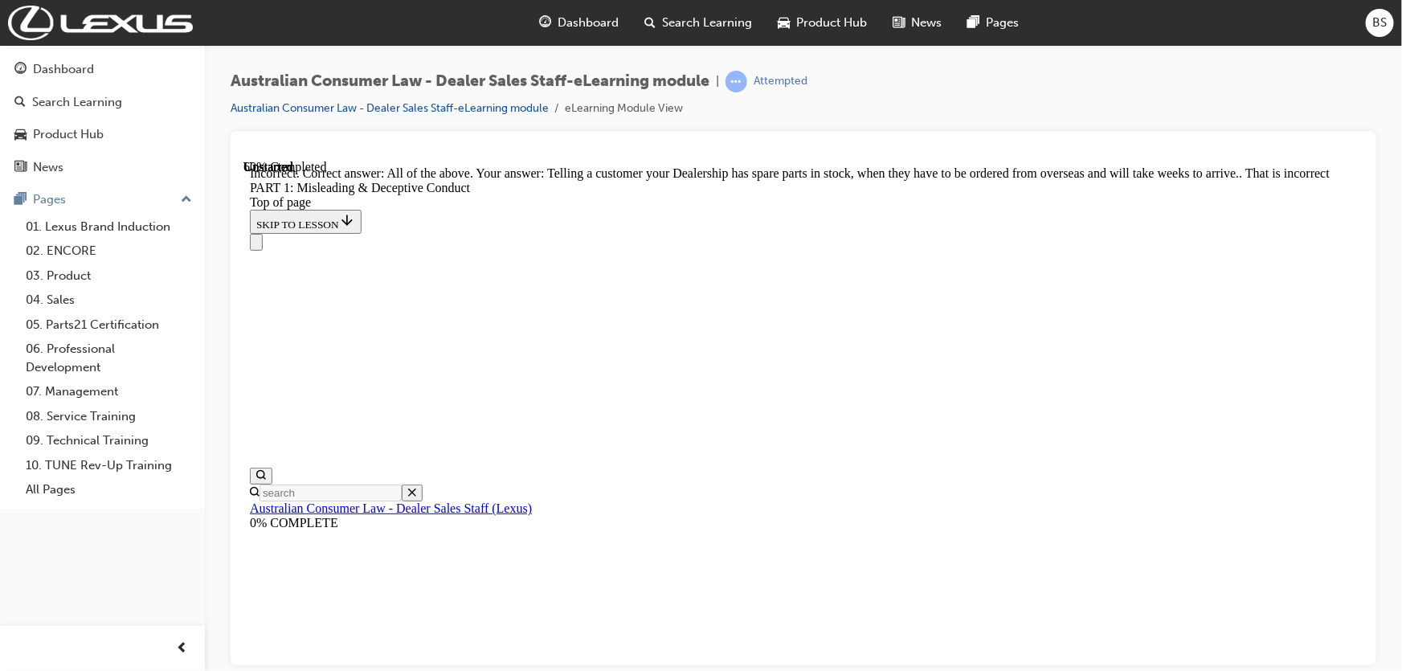
scroll to position [3110, 0]
drag, startPoint x: 682, startPoint y: 438, endPoint x: 681, endPoint y: 487, distance: 49.1
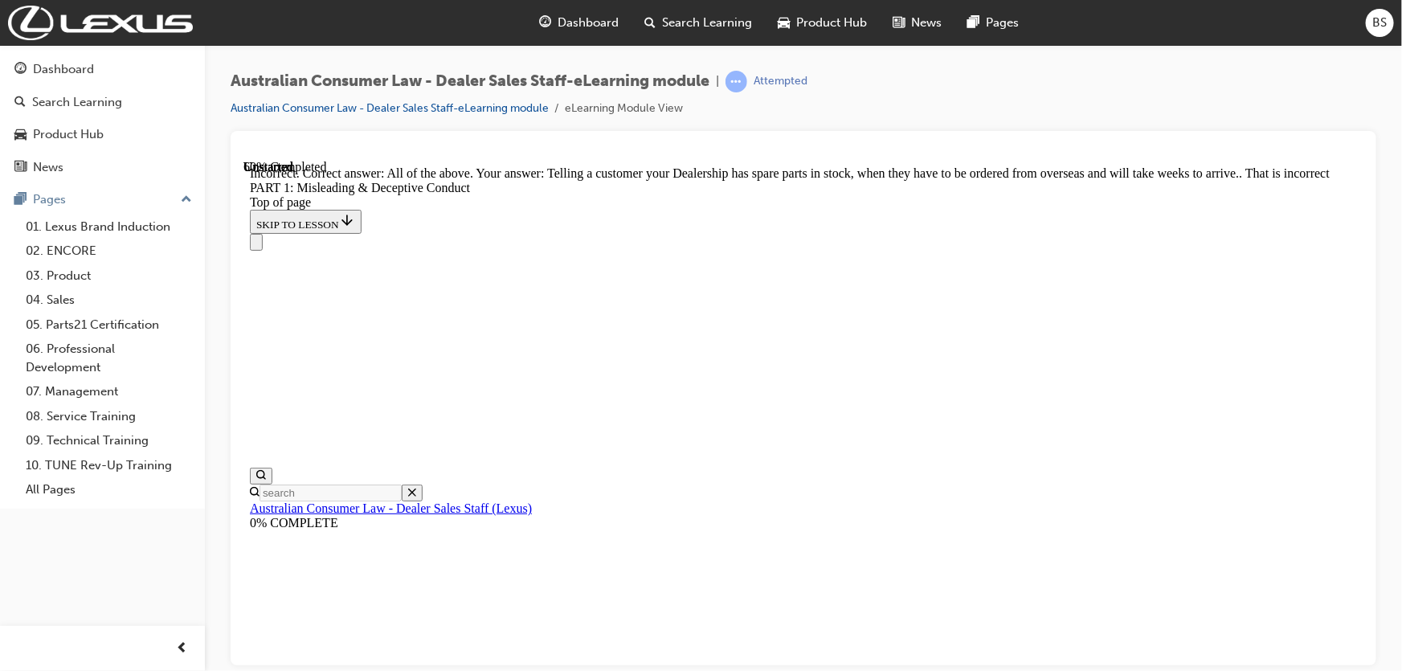
drag, startPoint x: 680, startPoint y: 500, endPoint x: 678, endPoint y: 444, distance: 55.5
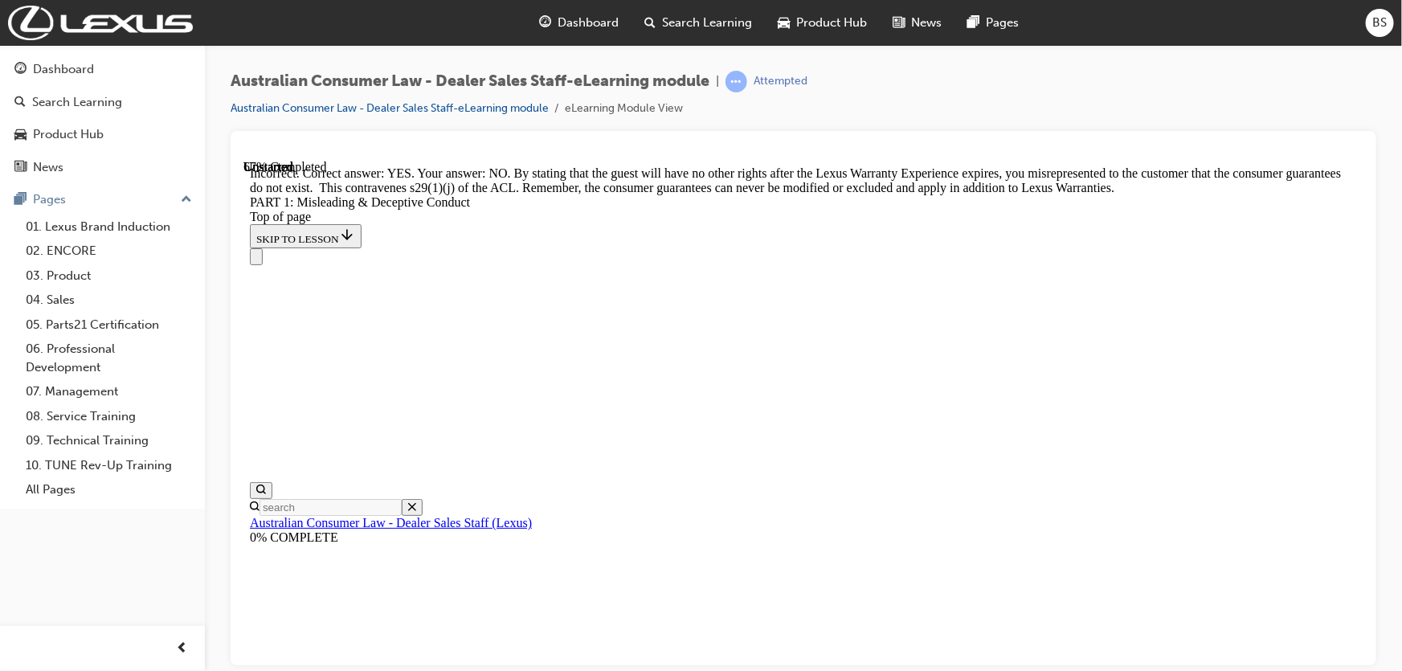
scroll to position [3560, 0]
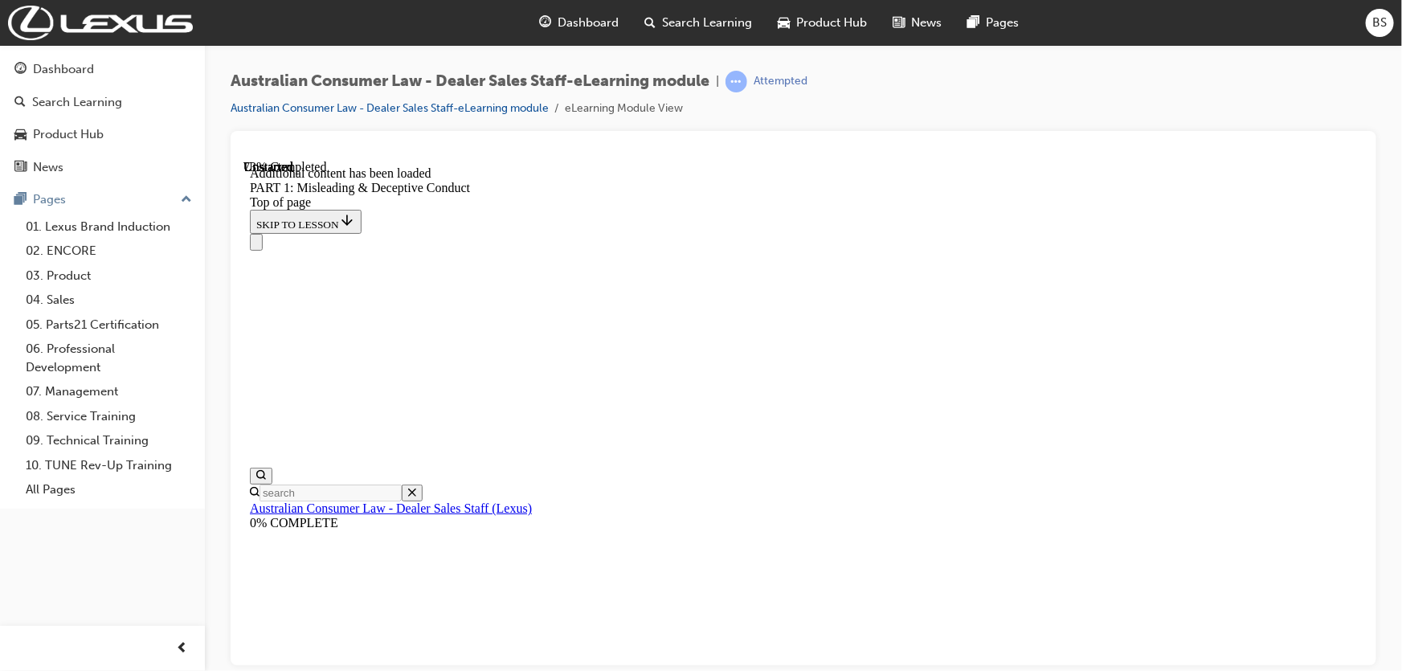
scroll to position [3929, 0]
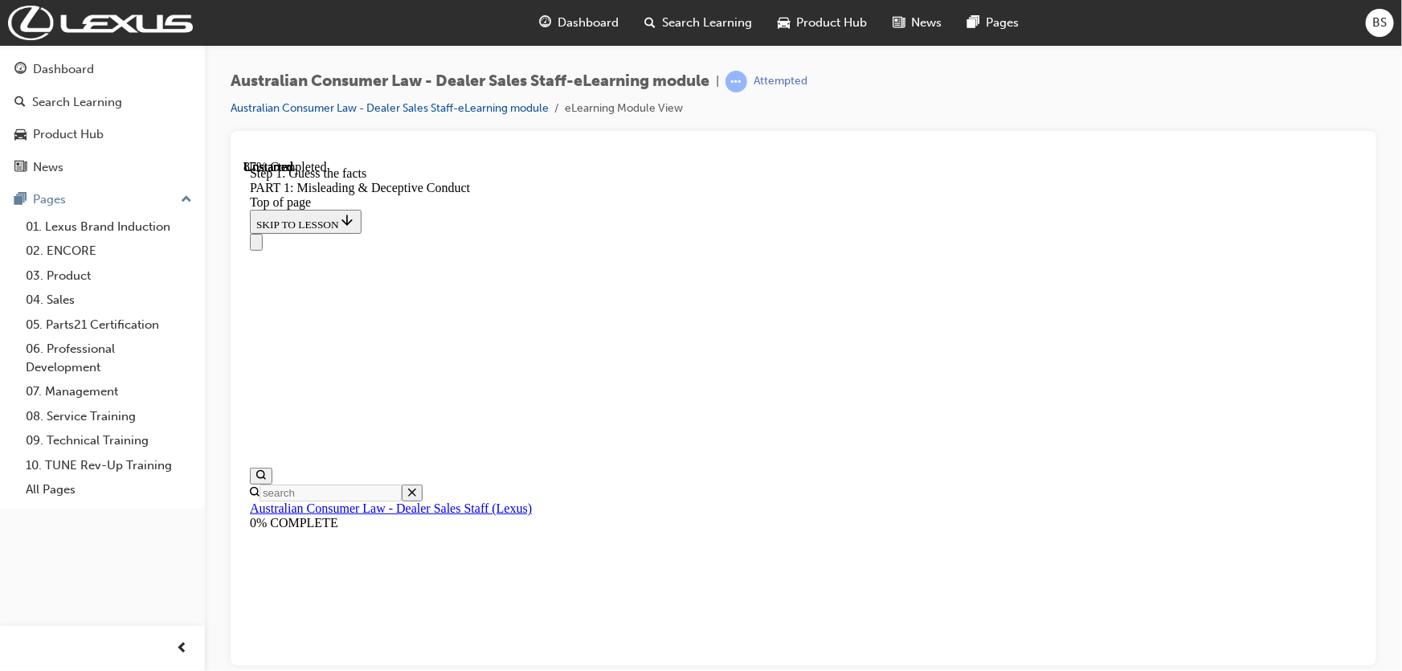
drag, startPoint x: 1275, startPoint y: 378, endPoint x: 1284, endPoint y: 377, distance: 8.9
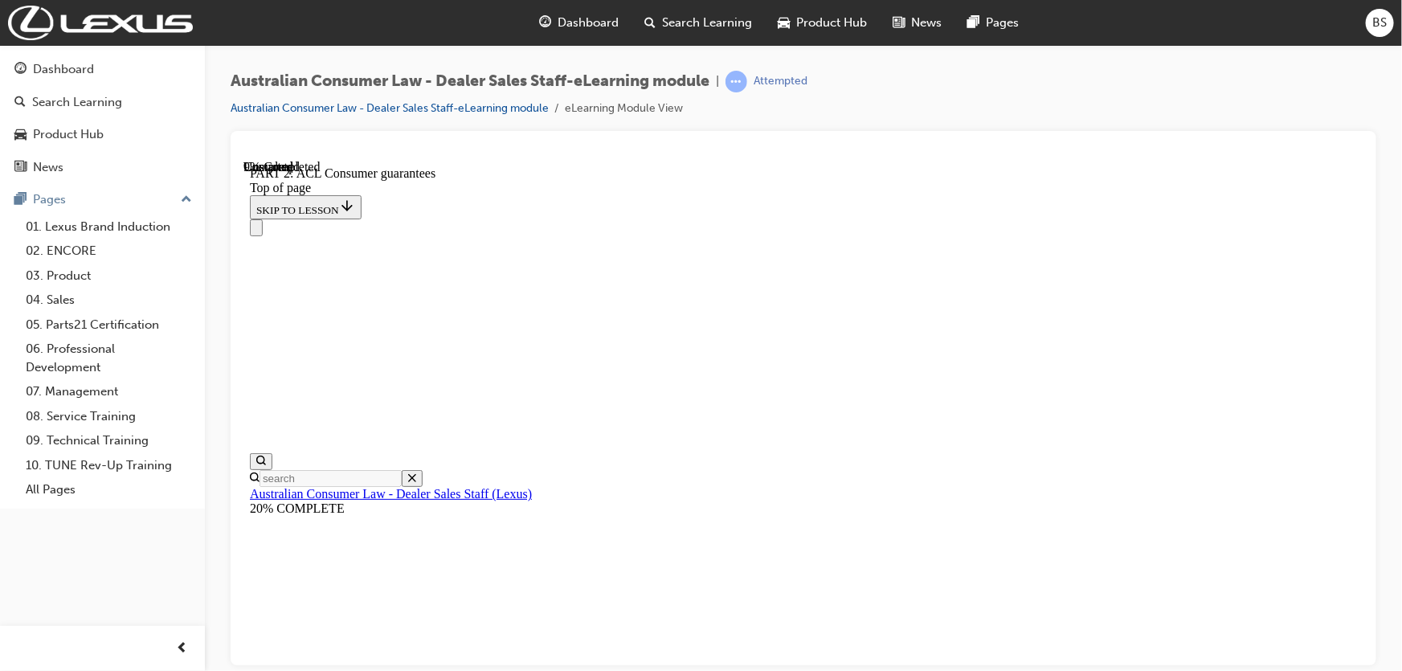
scroll to position [2749, 0]
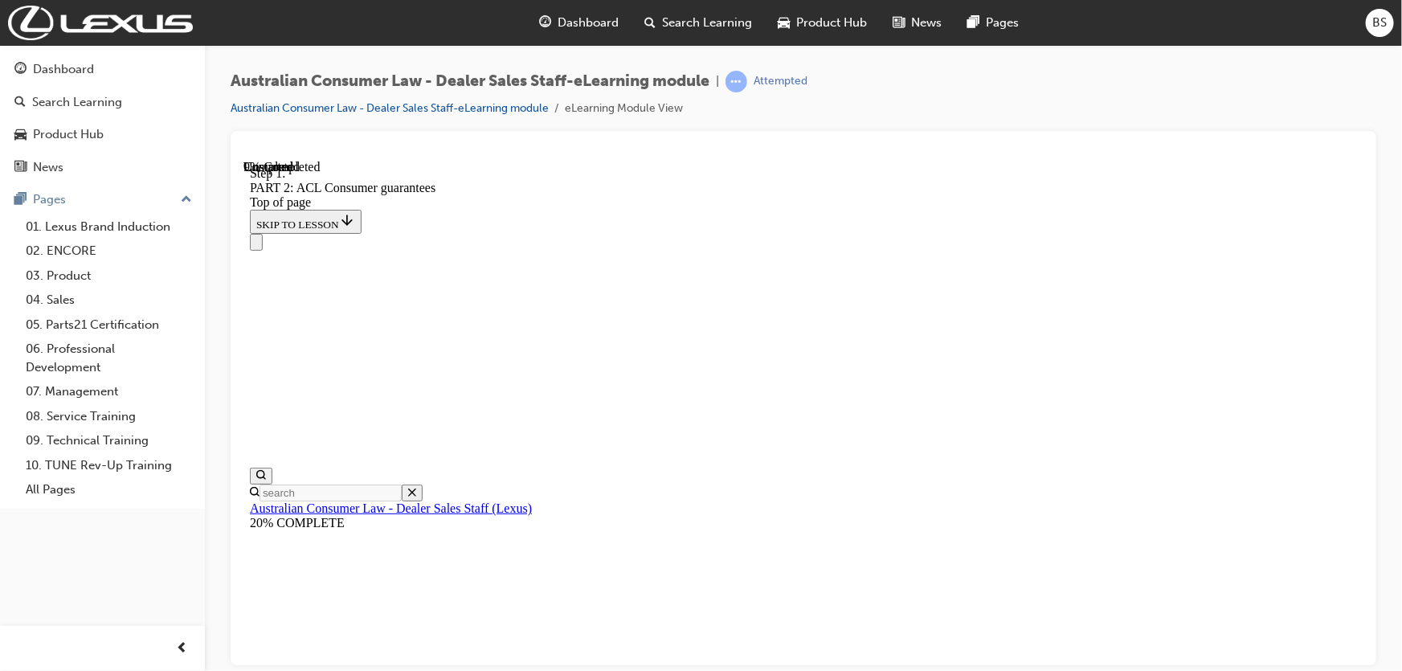
scroll to position [2604, 0]
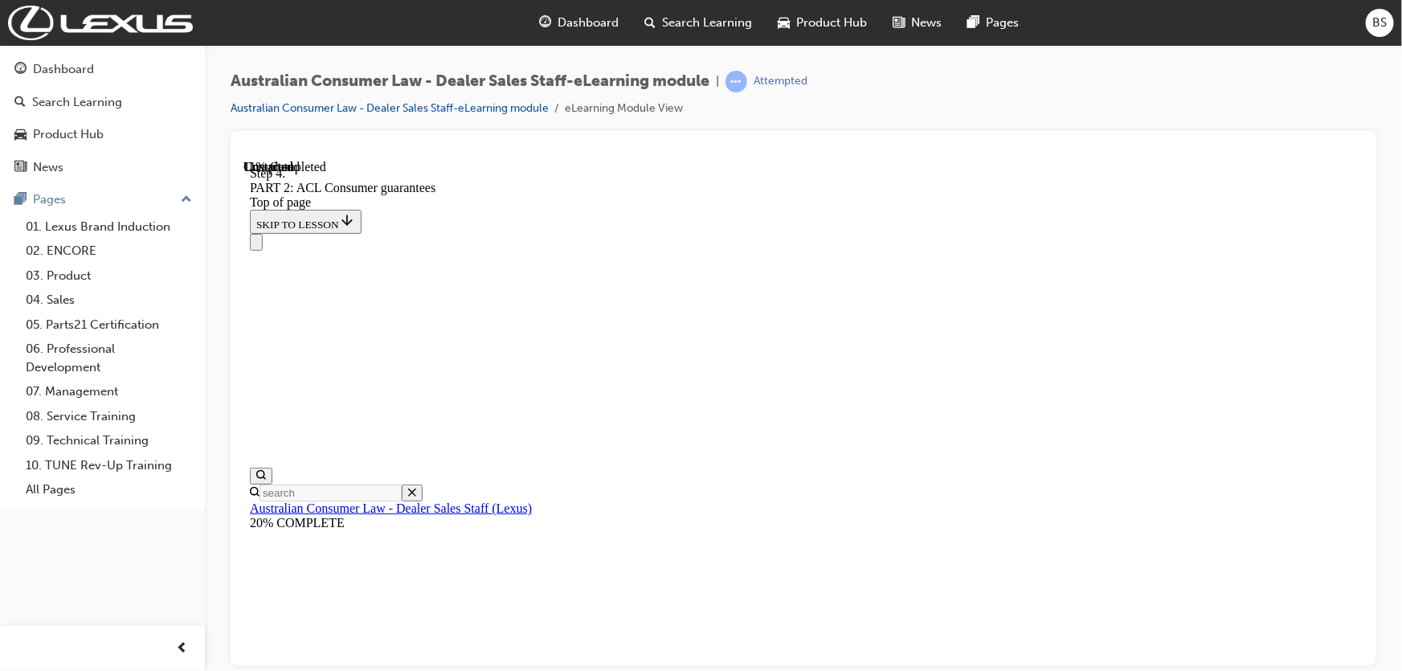
drag, startPoint x: 1290, startPoint y: 381, endPoint x: 1070, endPoint y: 449, distance: 230.6
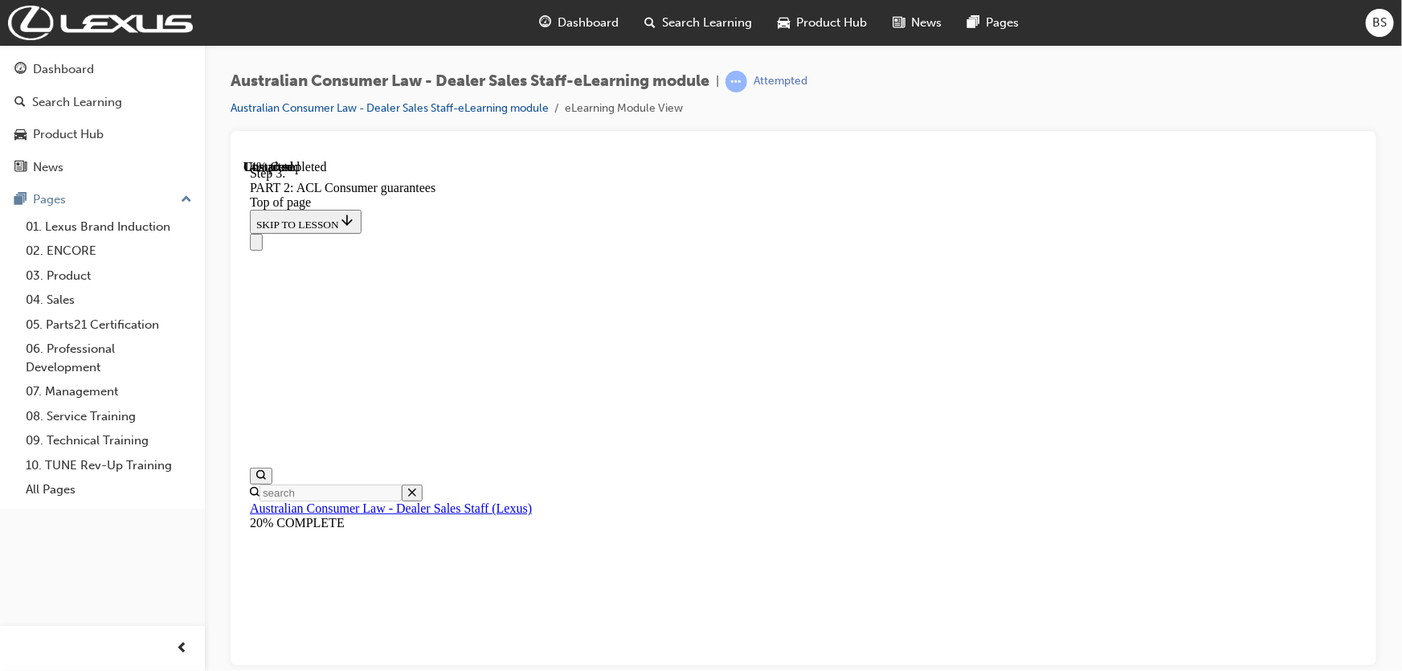
drag, startPoint x: 891, startPoint y: 596, endPoint x: 895, endPoint y: 567, distance: 29.1
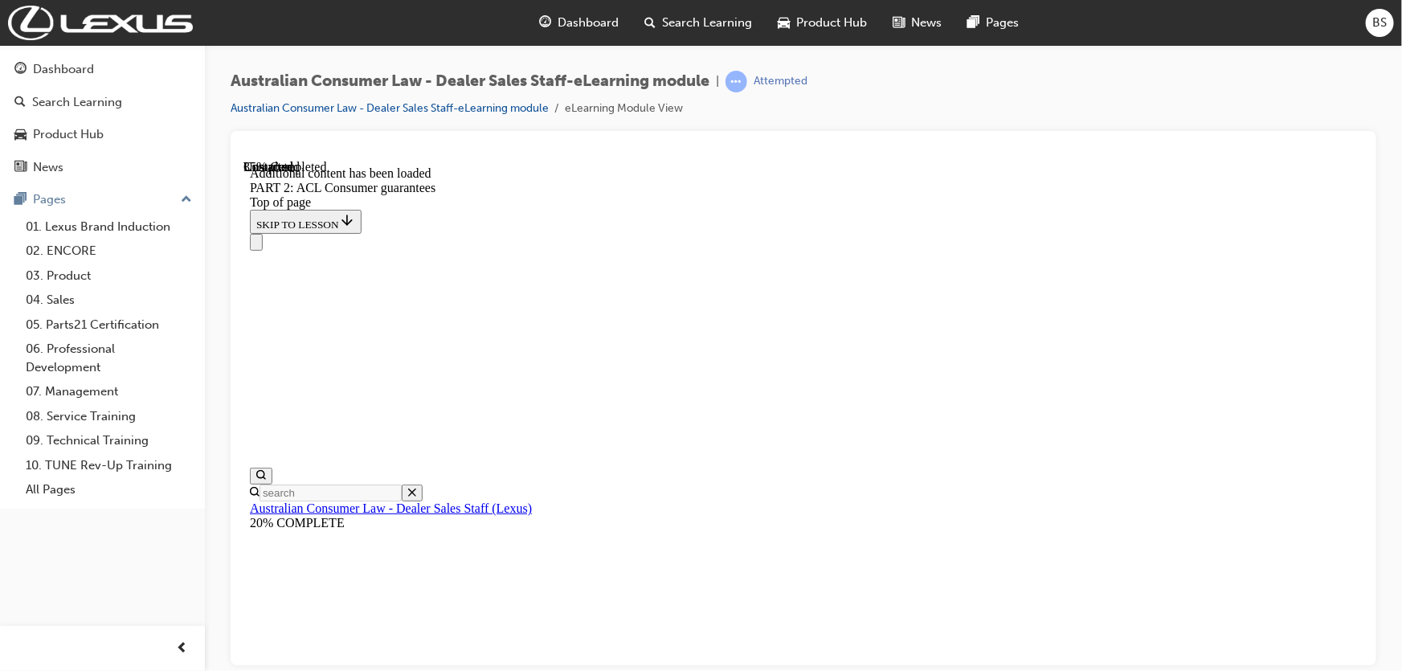
drag, startPoint x: 708, startPoint y: 327, endPoint x: 699, endPoint y: 350, distance: 24.9
drag, startPoint x: 679, startPoint y: 375, endPoint x: 679, endPoint y: 389, distance: 14.5
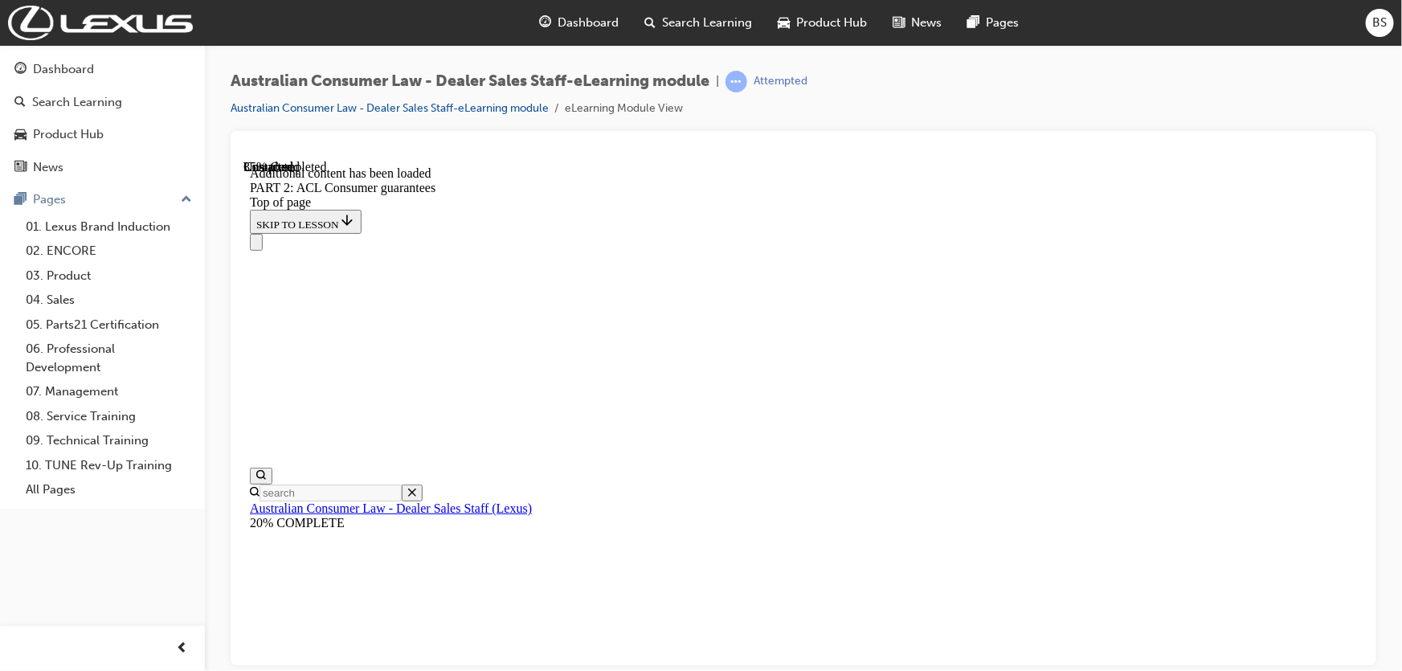
drag, startPoint x: 694, startPoint y: 475, endPoint x: 702, endPoint y: 365, distance: 110.4
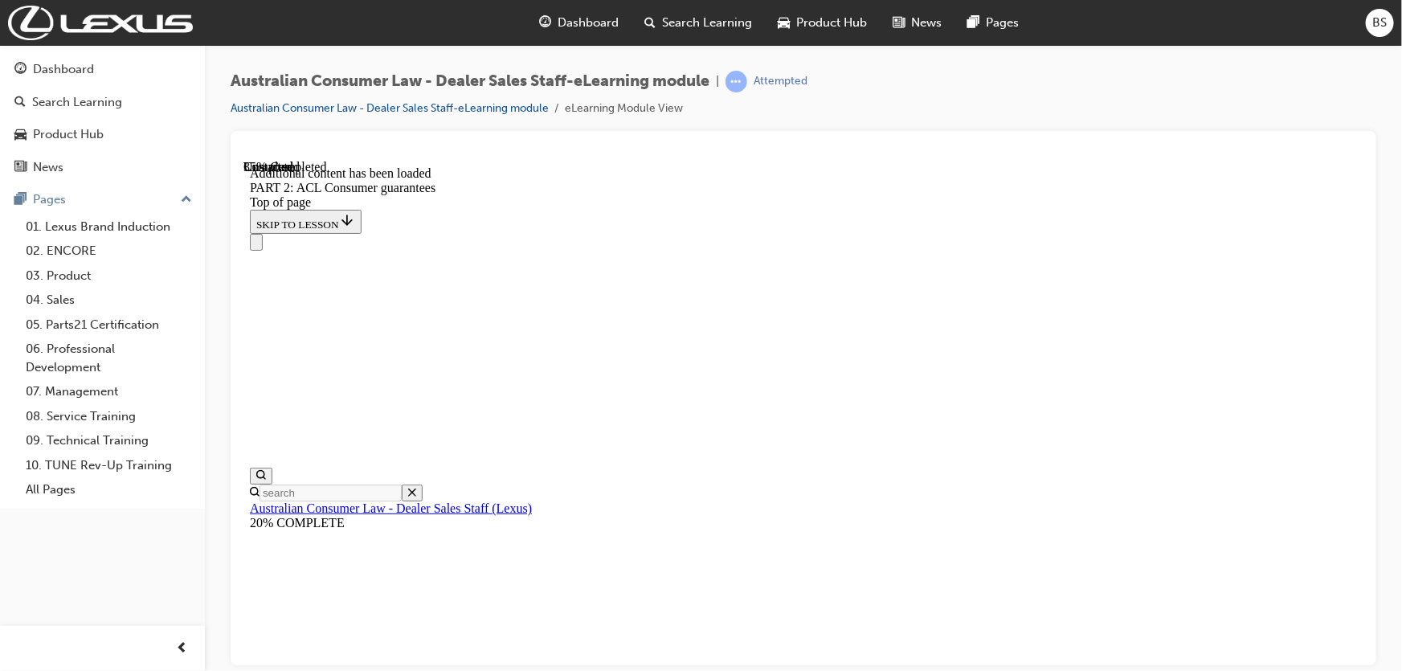
drag, startPoint x: 719, startPoint y: 411, endPoint x: 700, endPoint y: 347, distance: 66.1
drag, startPoint x: 700, startPoint y: 347, endPoint x: 706, endPoint y: 425, distance: 78.2
drag, startPoint x: 707, startPoint y: 473, endPoint x: 702, endPoint y: 389, distance: 83.8
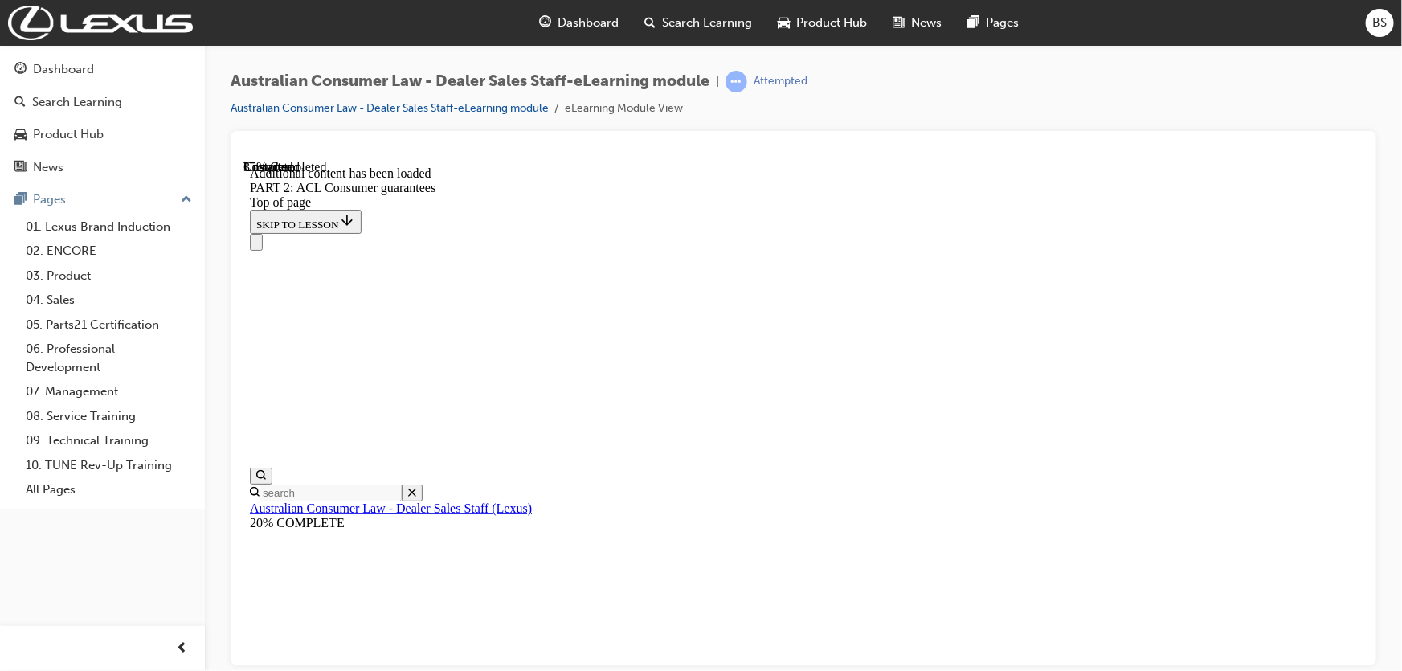
drag, startPoint x: 702, startPoint y: 389, endPoint x: 721, endPoint y: 463, distance: 76.4
drag, startPoint x: 721, startPoint y: 463, endPoint x: 724, endPoint y: 351, distance: 111.8
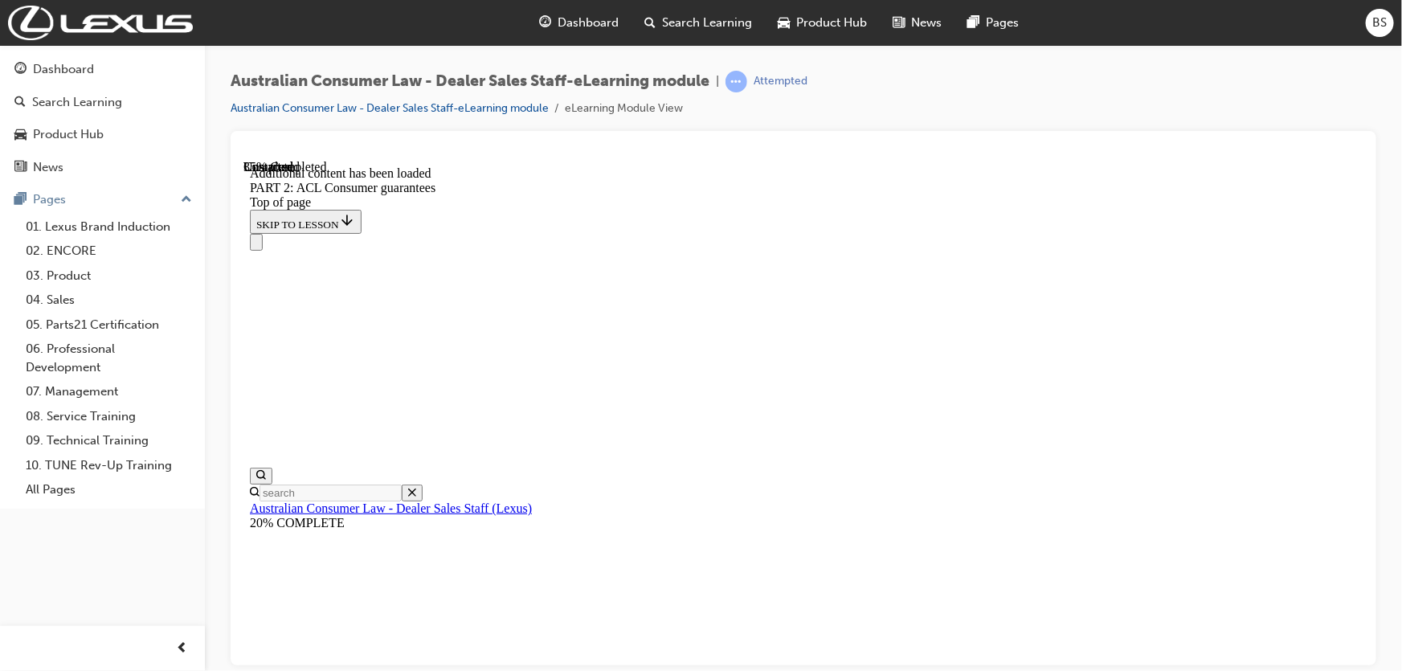
drag, startPoint x: 724, startPoint y: 351, endPoint x: 724, endPoint y: 510, distance: 158.3
drag, startPoint x: 724, startPoint y: 510, endPoint x: 714, endPoint y: 399, distance: 111.4
drag, startPoint x: 714, startPoint y: 399, endPoint x: 715, endPoint y: 555, distance: 155.9
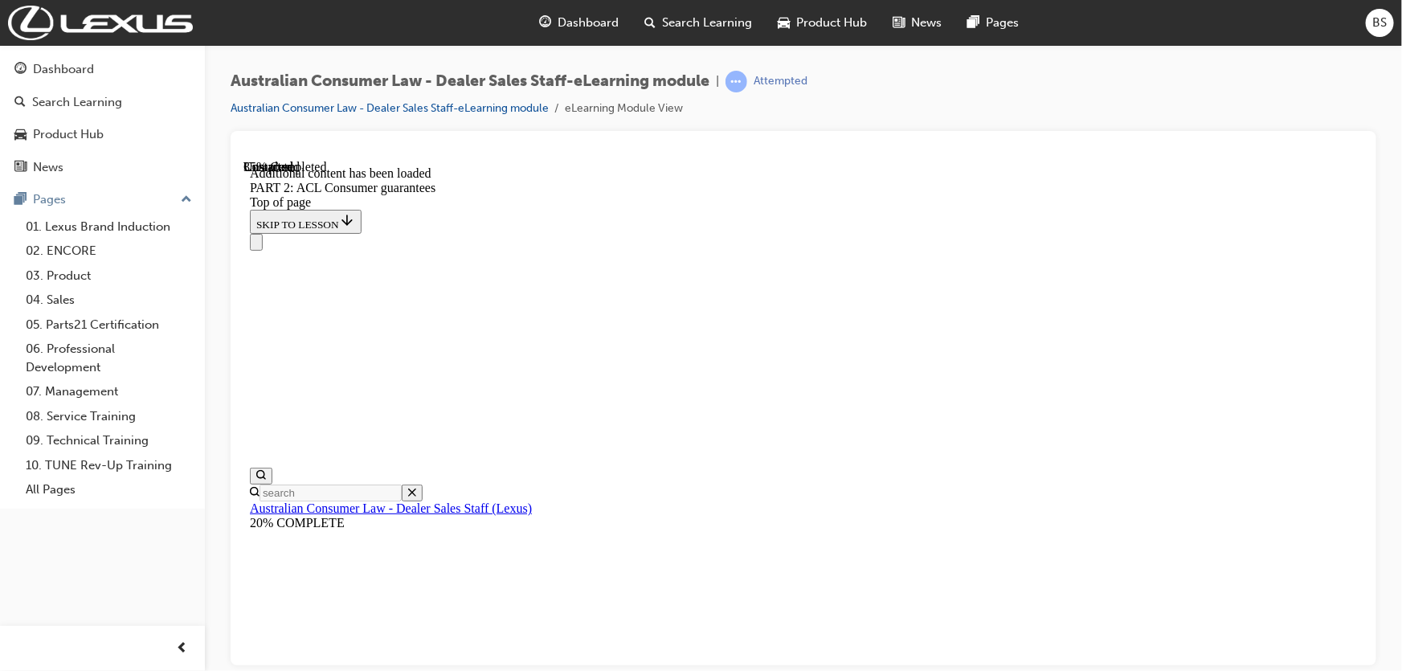
drag, startPoint x: 715, startPoint y: 555, endPoint x: 694, endPoint y: 394, distance: 162.1
drag, startPoint x: 694, startPoint y: 394, endPoint x: 689, endPoint y: 424, distance: 31.1
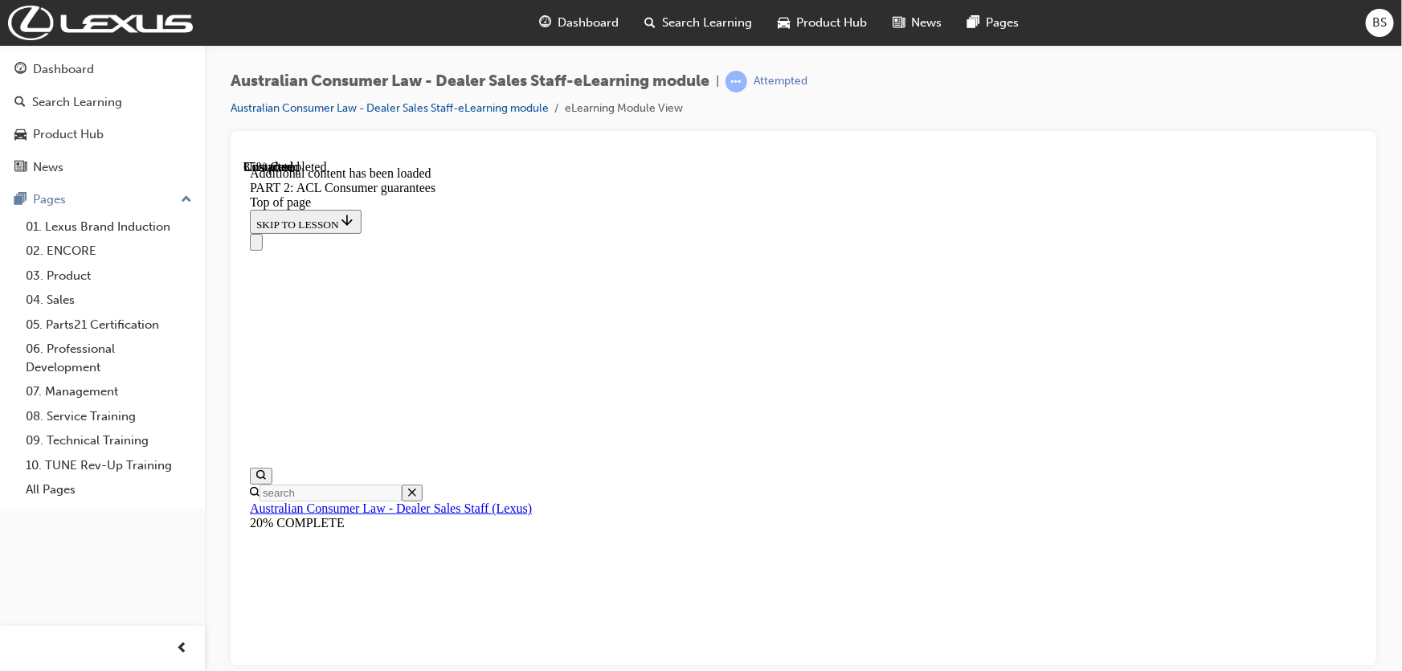
drag, startPoint x: 685, startPoint y: 450, endPoint x: 678, endPoint y: 312, distance: 138.4
drag, startPoint x: 678, startPoint y: 312, endPoint x: 690, endPoint y: 514, distance: 202.9
drag, startPoint x: 690, startPoint y: 514, endPoint x: 676, endPoint y: 391, distance: 124.6
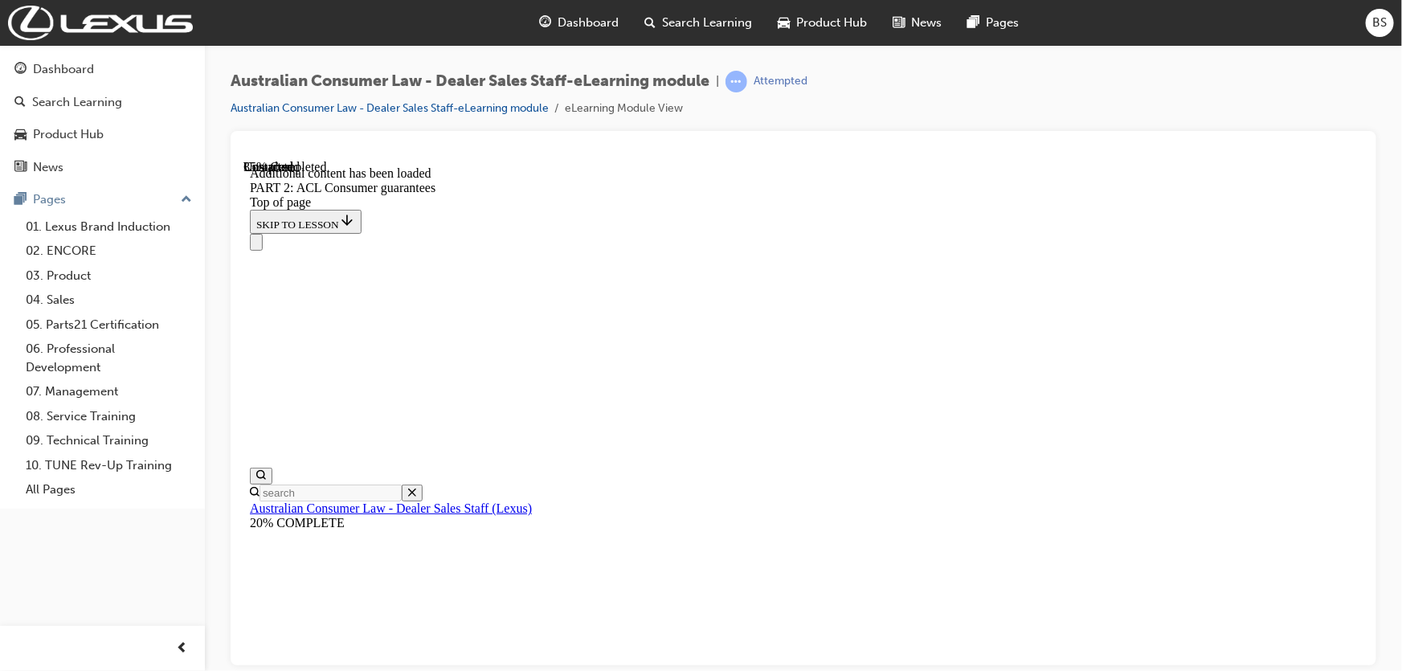
drag, startPoint x: 676, startPoint y: 391, endPoint x: 676, endPoint y: 478, distance: 87.6
drag, startPoint x: 678, startPoint y: 511, endPoint x: 683, endPoint y: 387, distance: 123.9
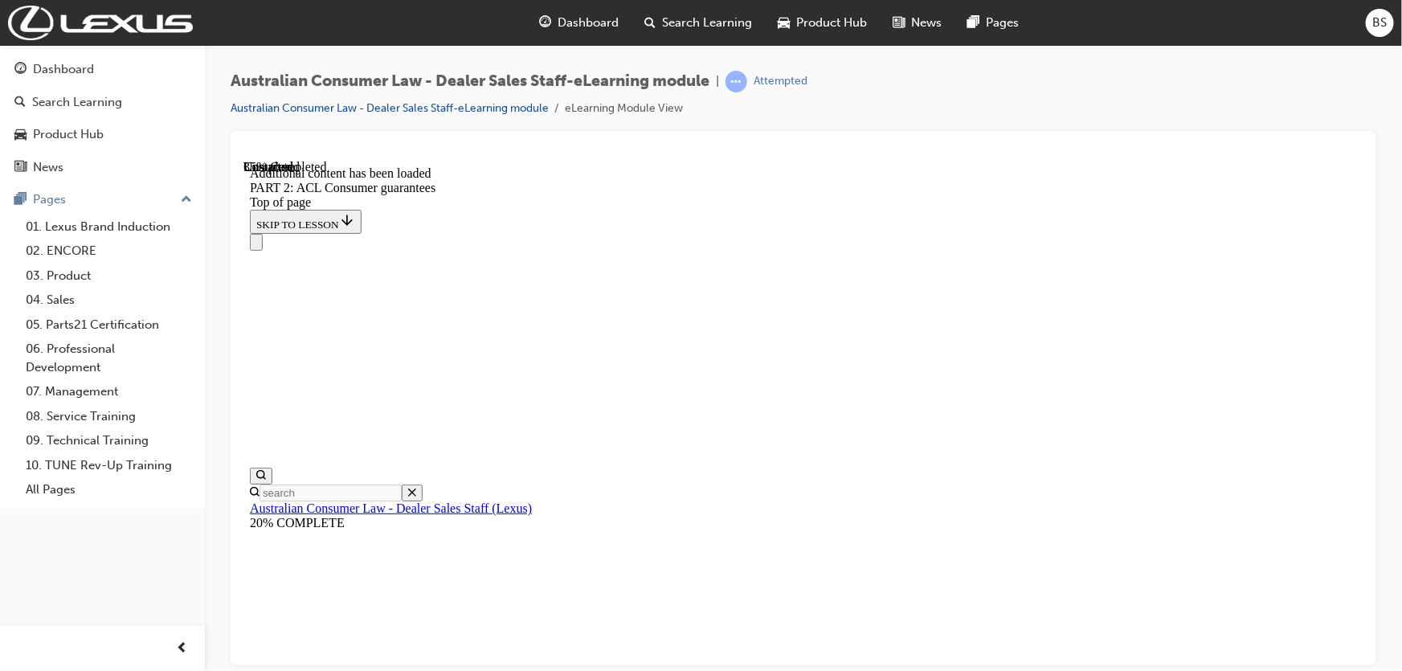
drag, startPoint x: 683, startPoint y: 387, endPoint x: 684, endPoint y: 505, distance: 117.3
drag, startPoint x: 684, startPoint y: 505, endPoint x: 677, endPoint y: 350, distance: 155.3
drag, startPoint x: 678, startPoint y: 413, endPoint x: 682, endPoint y: 485, distance: 72.4
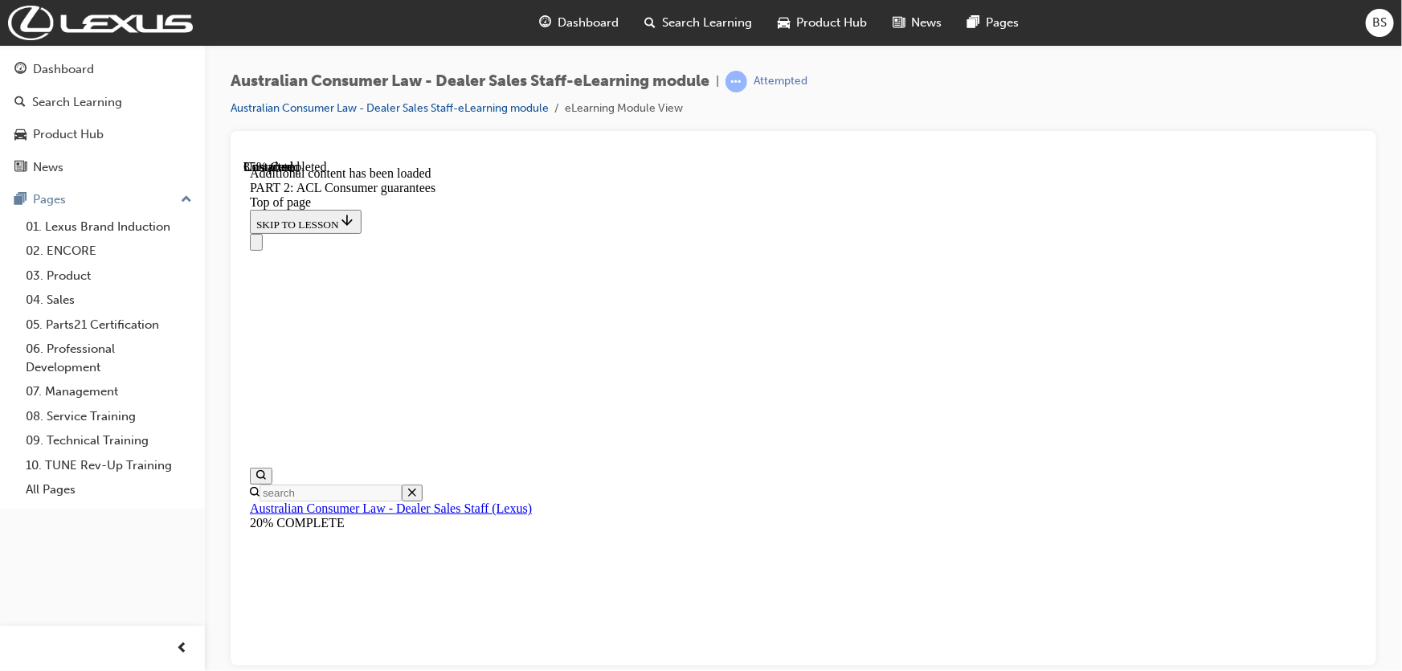
drag, startPoint x: 893, startPoint y: 447, endPoint x: 907, endPoint y: 402, distance: 47.3
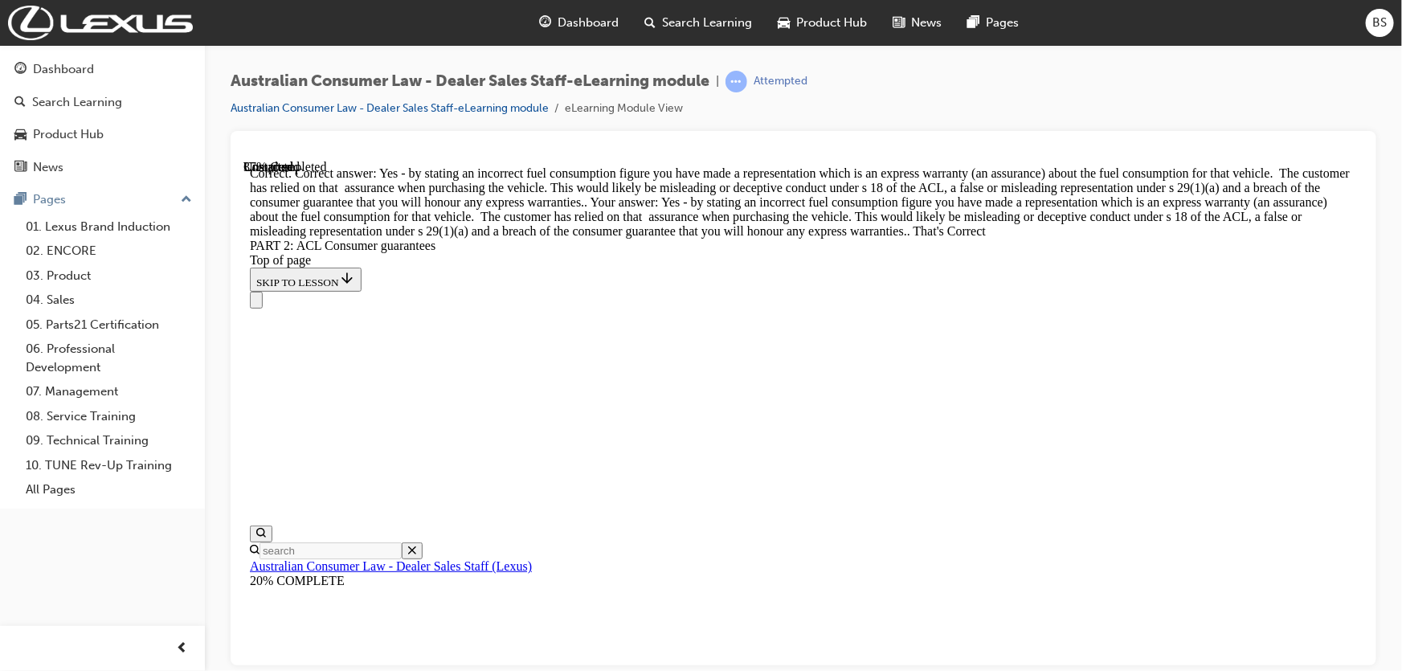
scroll to position [7432, 0]
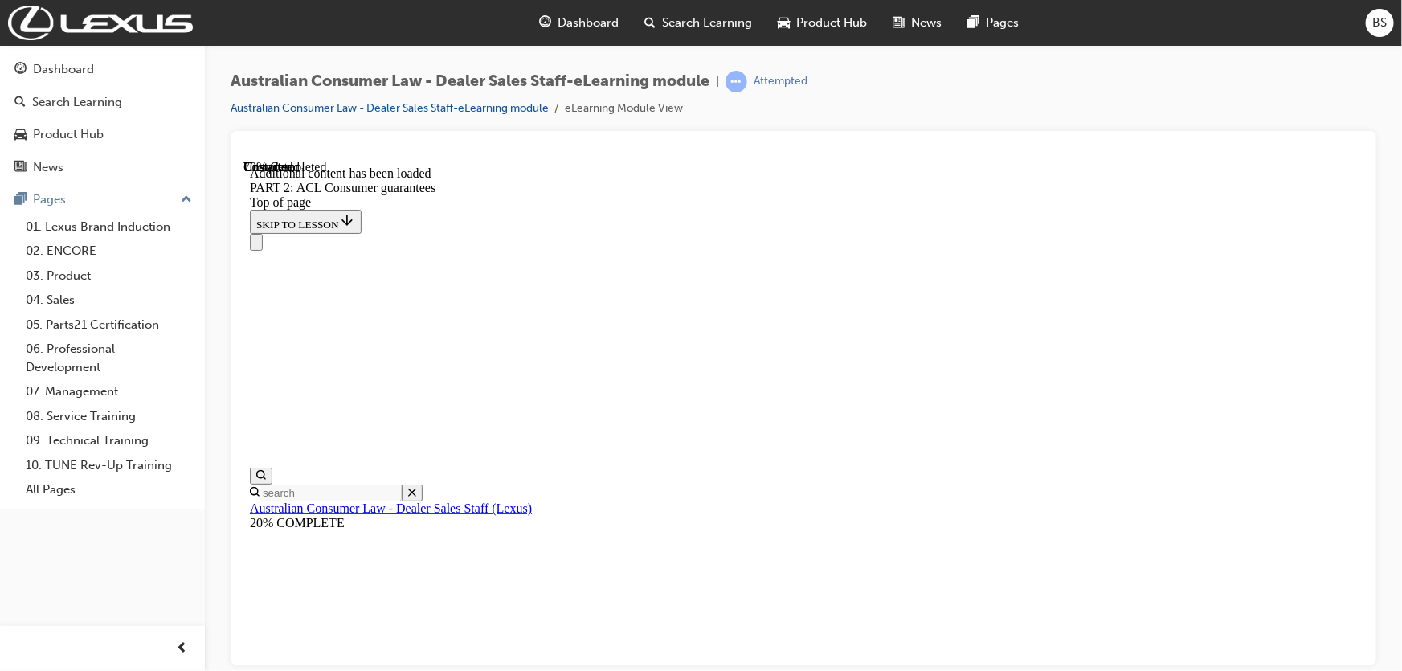
drag, startPoint x: 793, startPoint y: 309, endPoint x: 793, endPoint y: 324, distance: 14.5
drag, startPoint x: 721, startPoint y: 392, endPoint x: 1018, endPoint y: 394, distance: 297.4
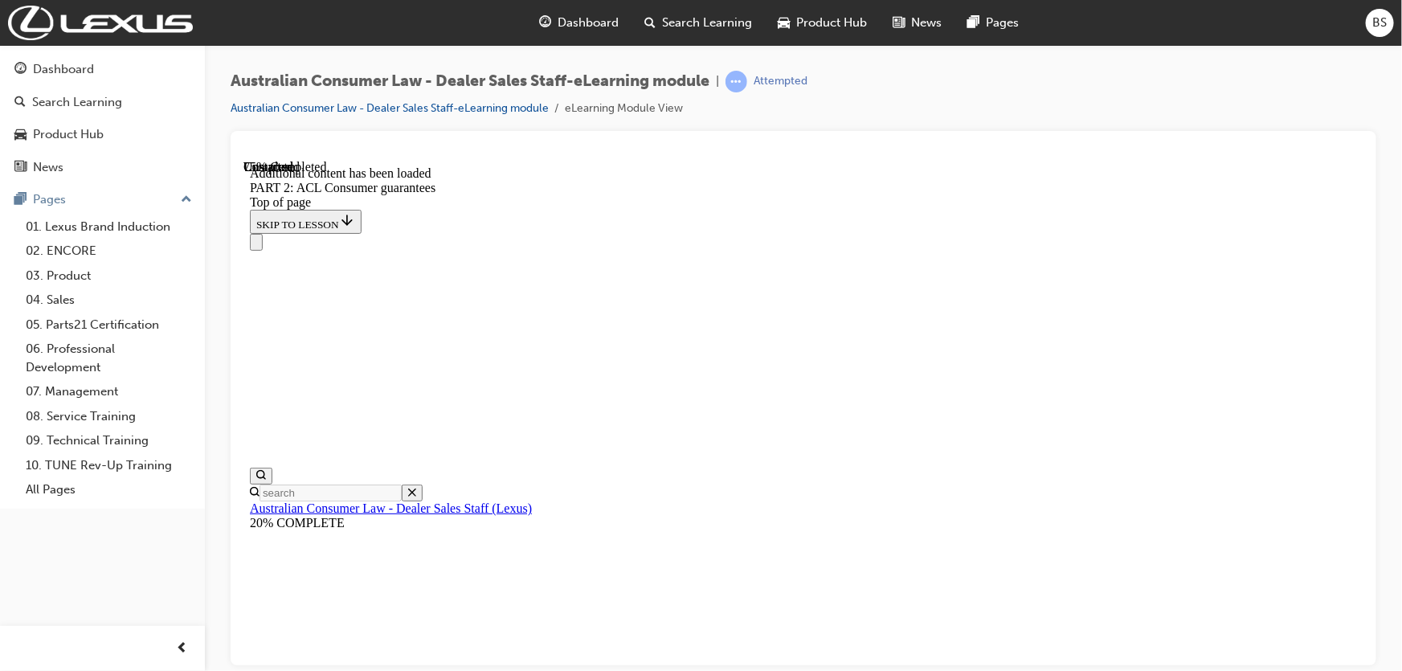
drag, startPoint x: 1131, startPoint y: 396, endPoint x: 1083, endPoint y: 420, distance: 53.2
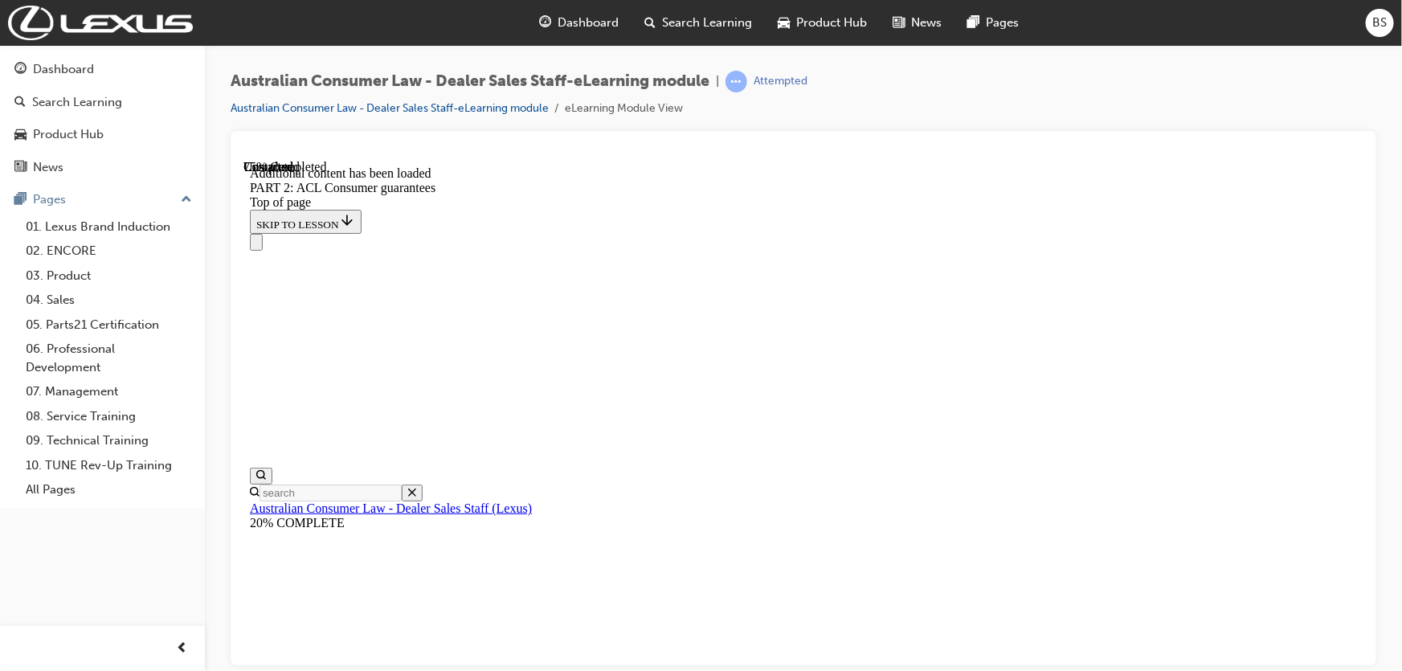
drag, startPoint x: 850, startPoint y: 447, endPoint x: 878, endPoint y: 448, distance: 27.3
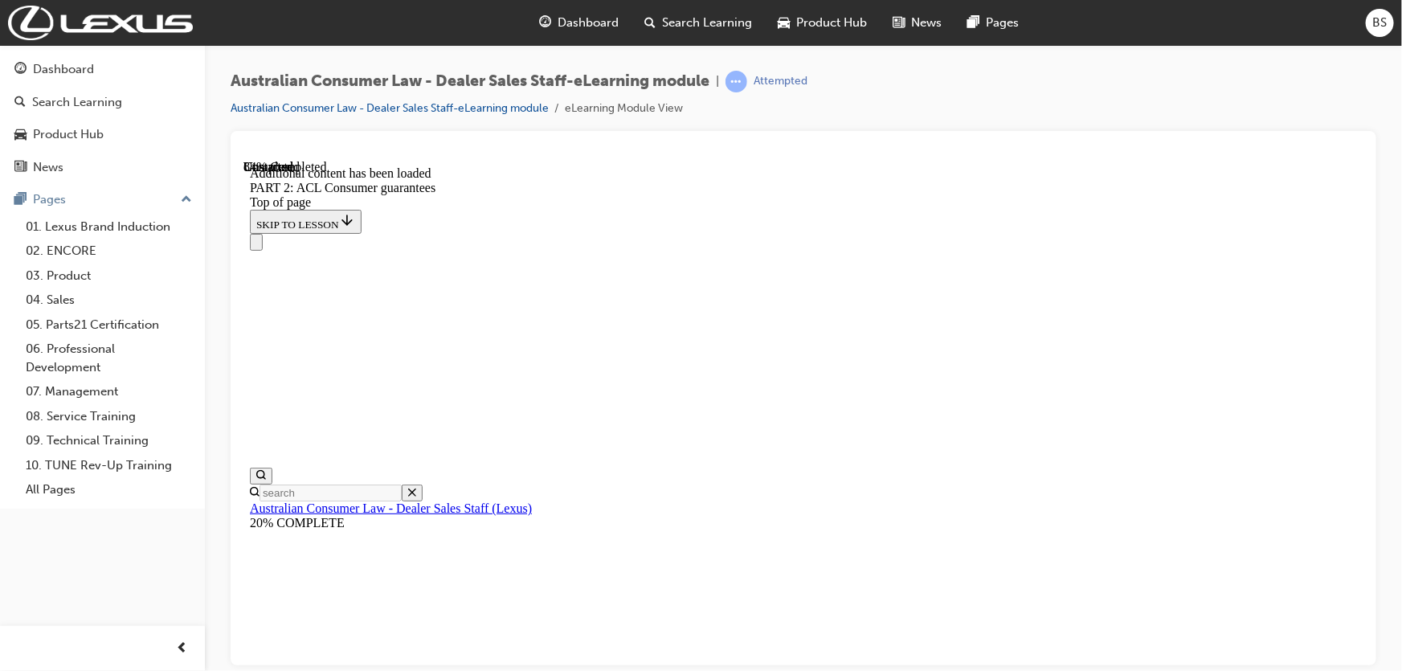
drag, startPoint x: 675, startPoint y: 174, endPoint x: 685, endPoint y: 224, distance: 51.5
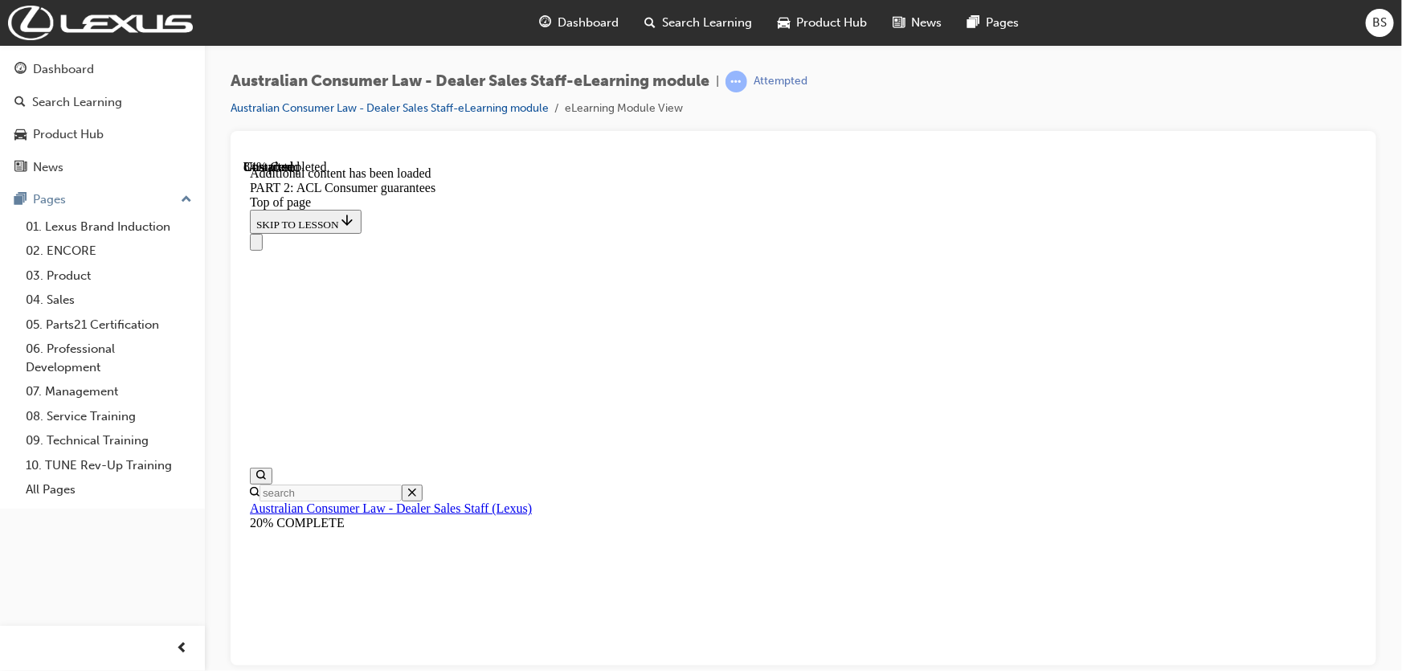
click at [675, 233] on div "Navigation menu" at bounding box center [803, 241] width 1108 height 17
drag, startPoint x: 685, startPoint y: 224, endPoint x: 689, endPoint y: 260, distance: 35.6
drag, startPoint x: 689, startPoint y: 269, endPoint x: 682, endPoint y: 323, distance: 54.2
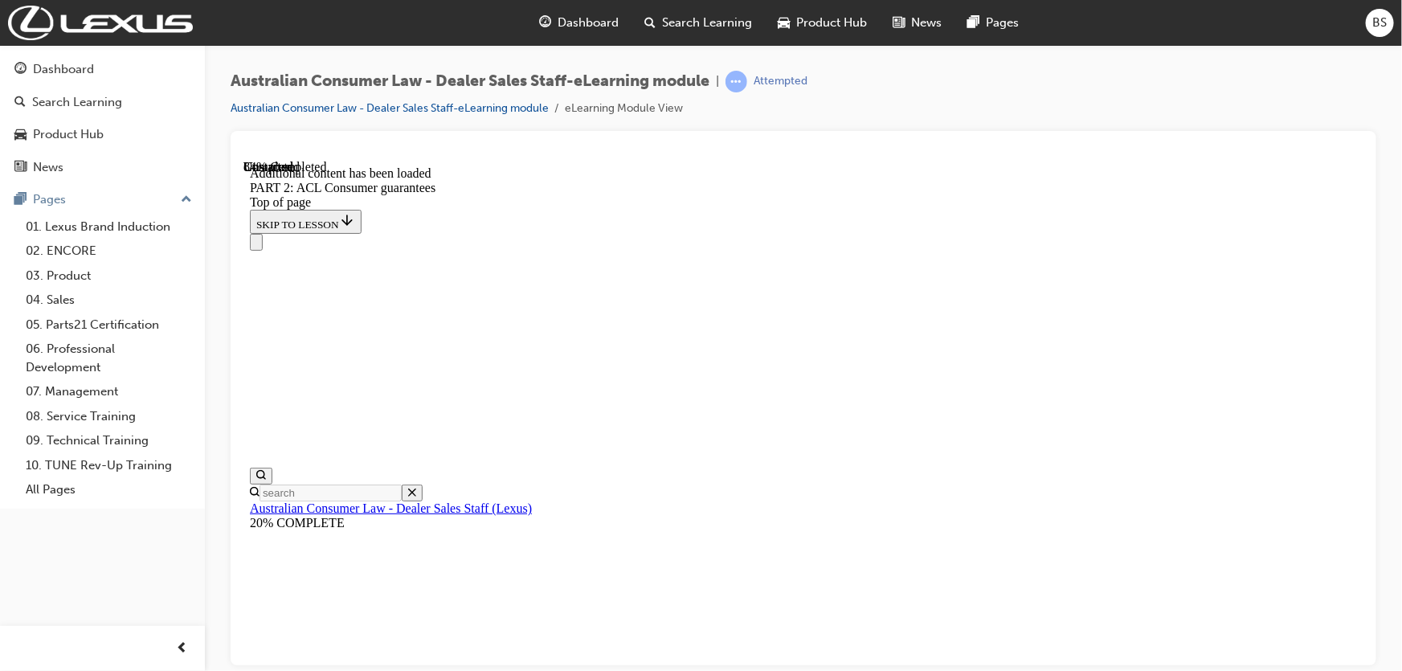
drag, startPoint x: 682, startPoint y: 323, endPoint x: 682, endPoint y: 384, distance: 61.1
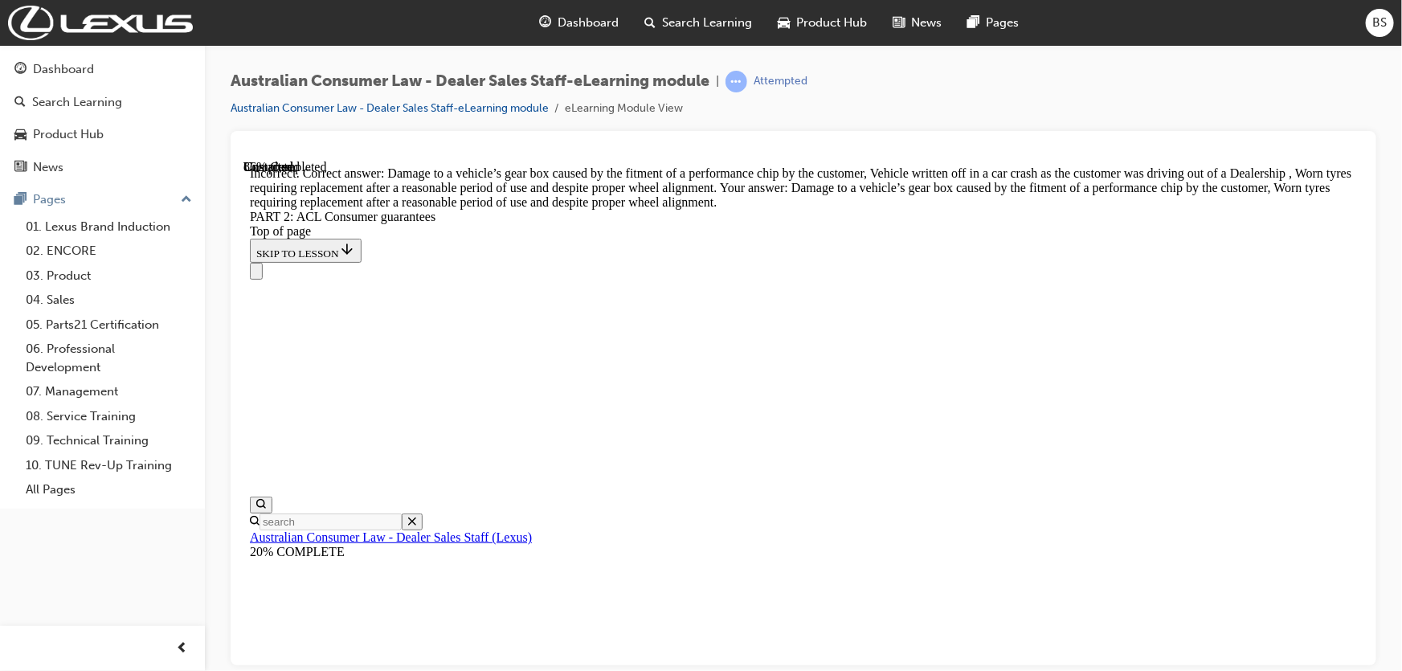
scroll to position [15963, 0]
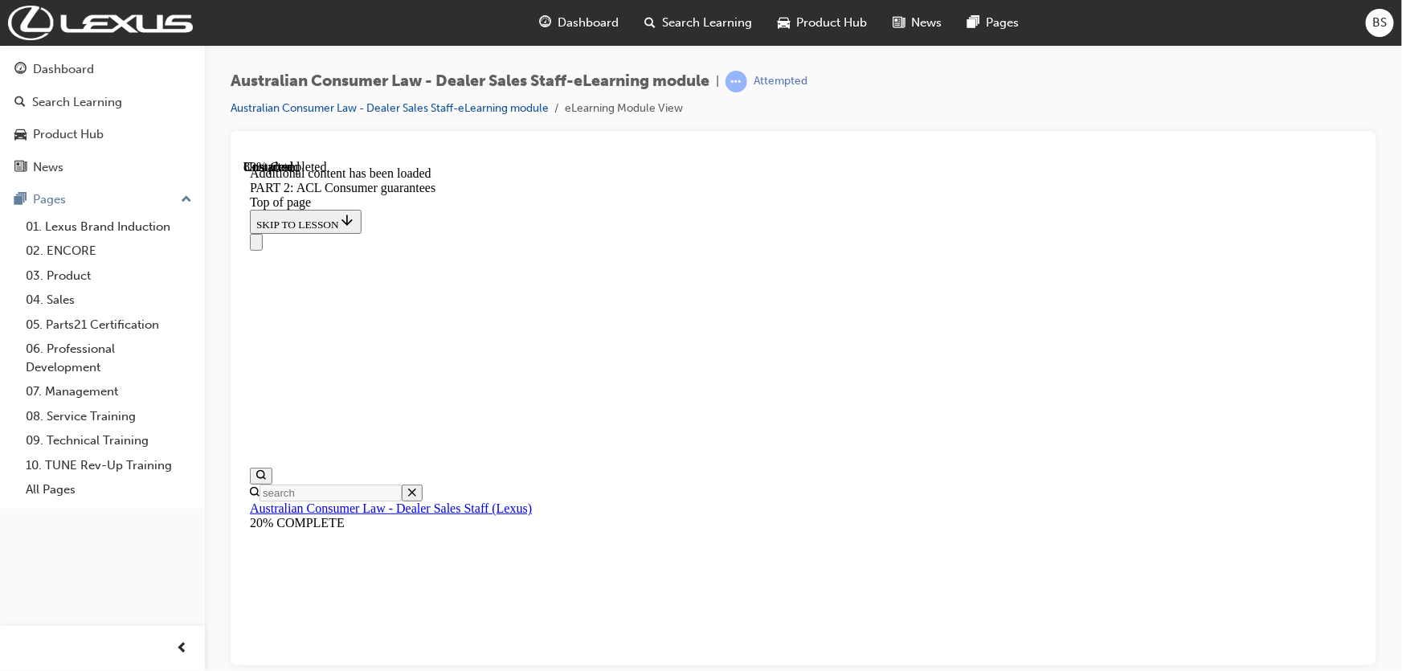
scroll to position [17645, 0]
drag, startPoint x: 681, startPoint y: 432, endPoint x: 679, endPoint y: 485, distance: 53.1
drag, startPoint x: 681, startPoint y: 508, endPoint x: 686, endPoint y: 527, distance: 19.9
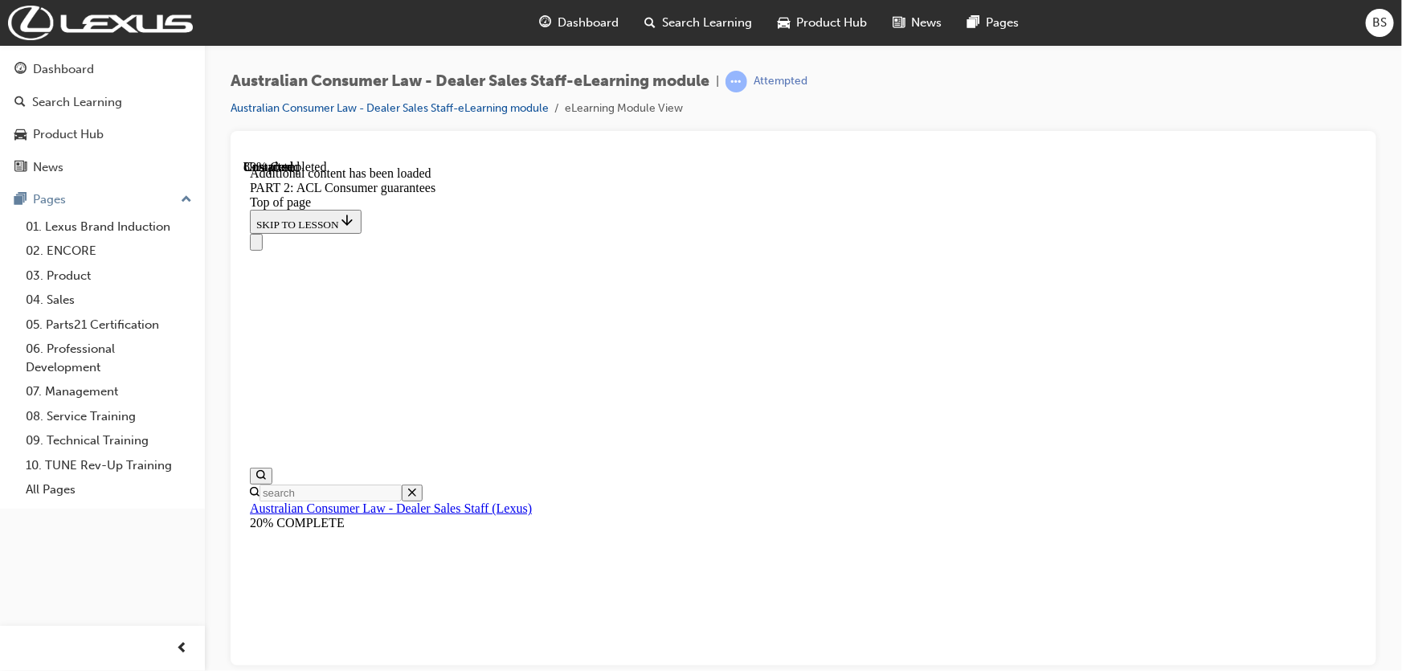
drag, startPoint x: 690, startPoint y: 519, endPoint x: 690, endPoint y: 503, distance: 16.1
drag, startPoint x: 690, startPoint y: 503, endPoint x: 690, endPoint y: 444, distance: 59.5
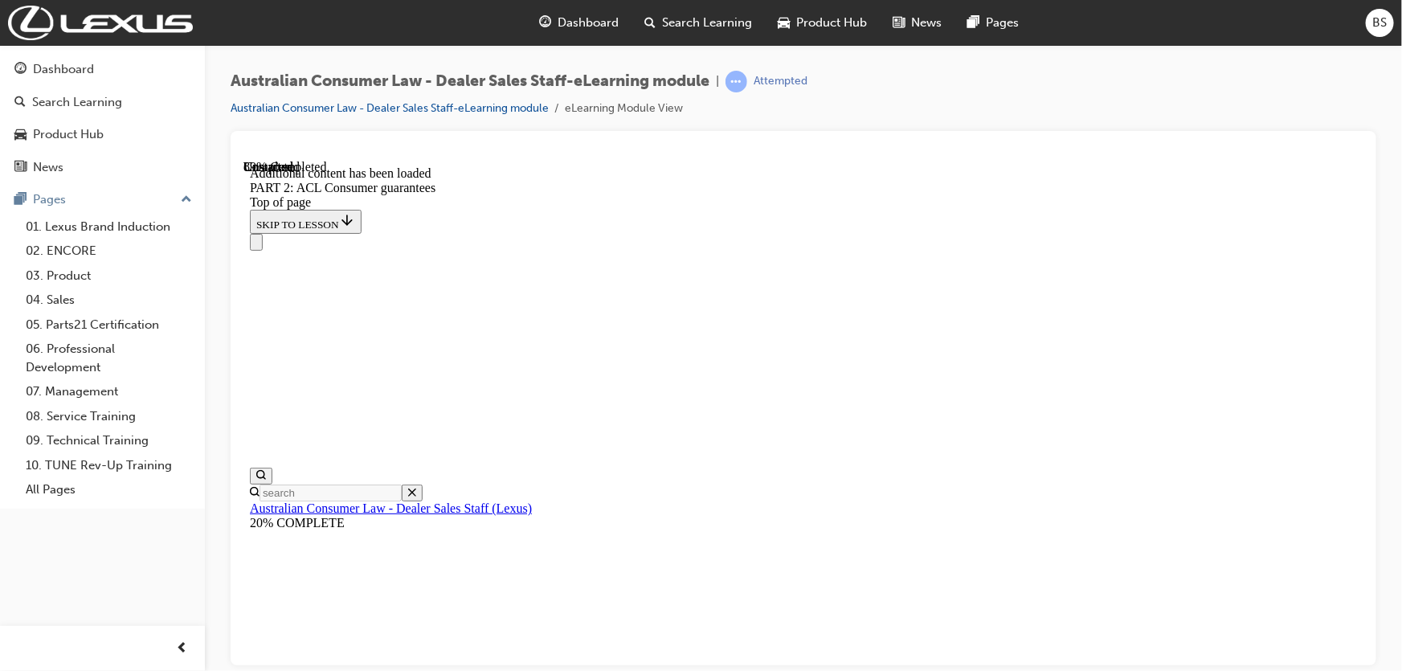
drag, startPoint x: 696, startPoint y: 513, endPoint x: 691, endPoint y: 565, distance: 52.5
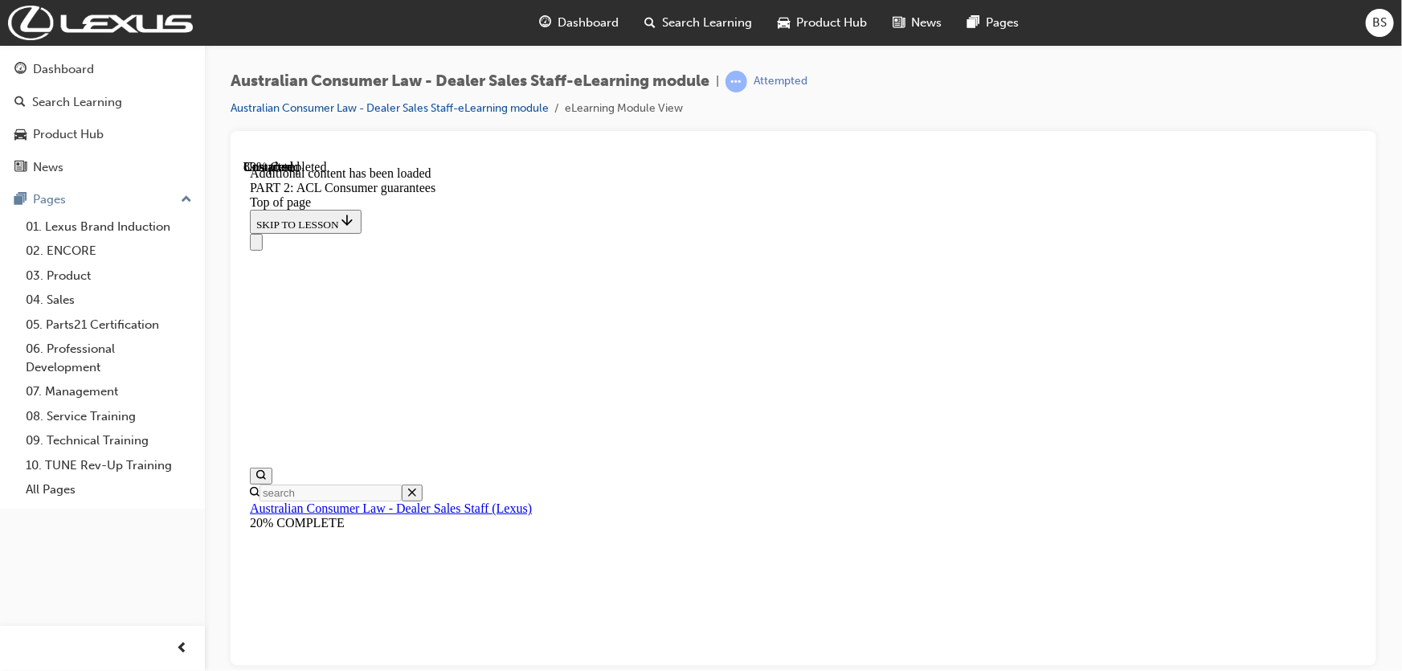
drag, startPoint x: 675, startPoint y: 504, endPoint x: 594, endPoint y: 511, distance: 81.5
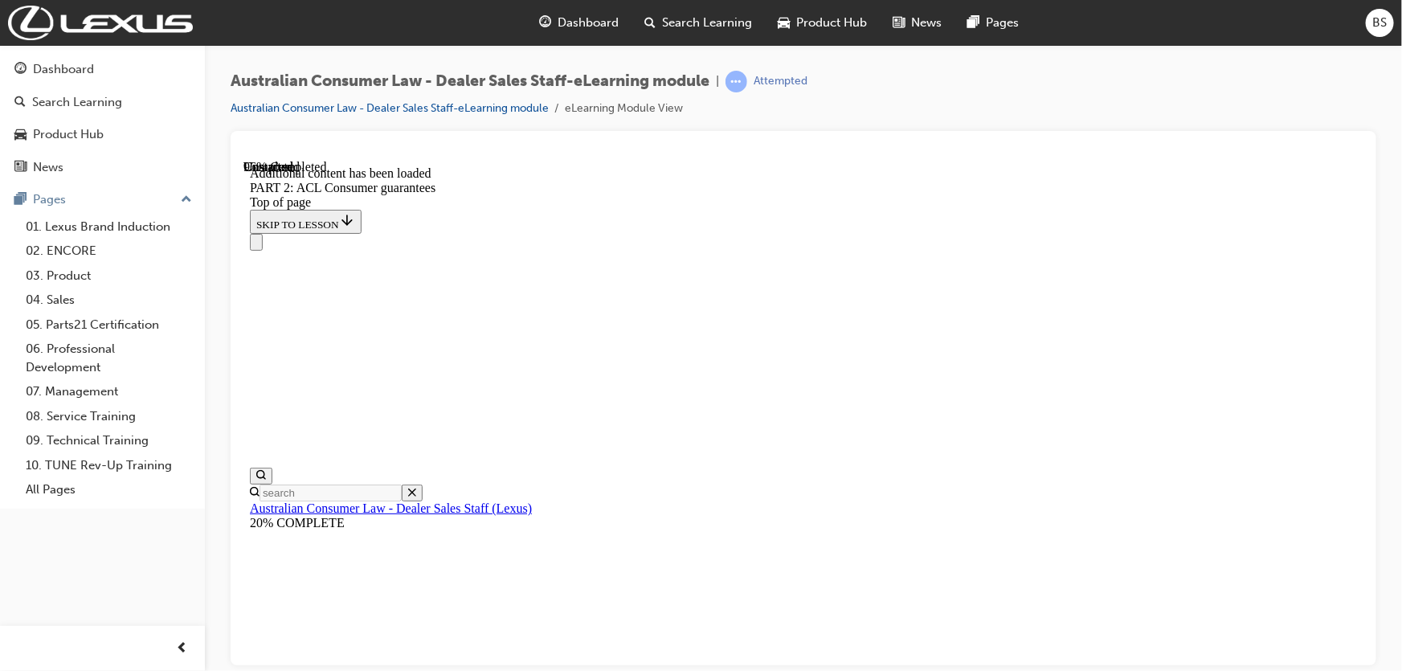
scroll to position [19378, 0]
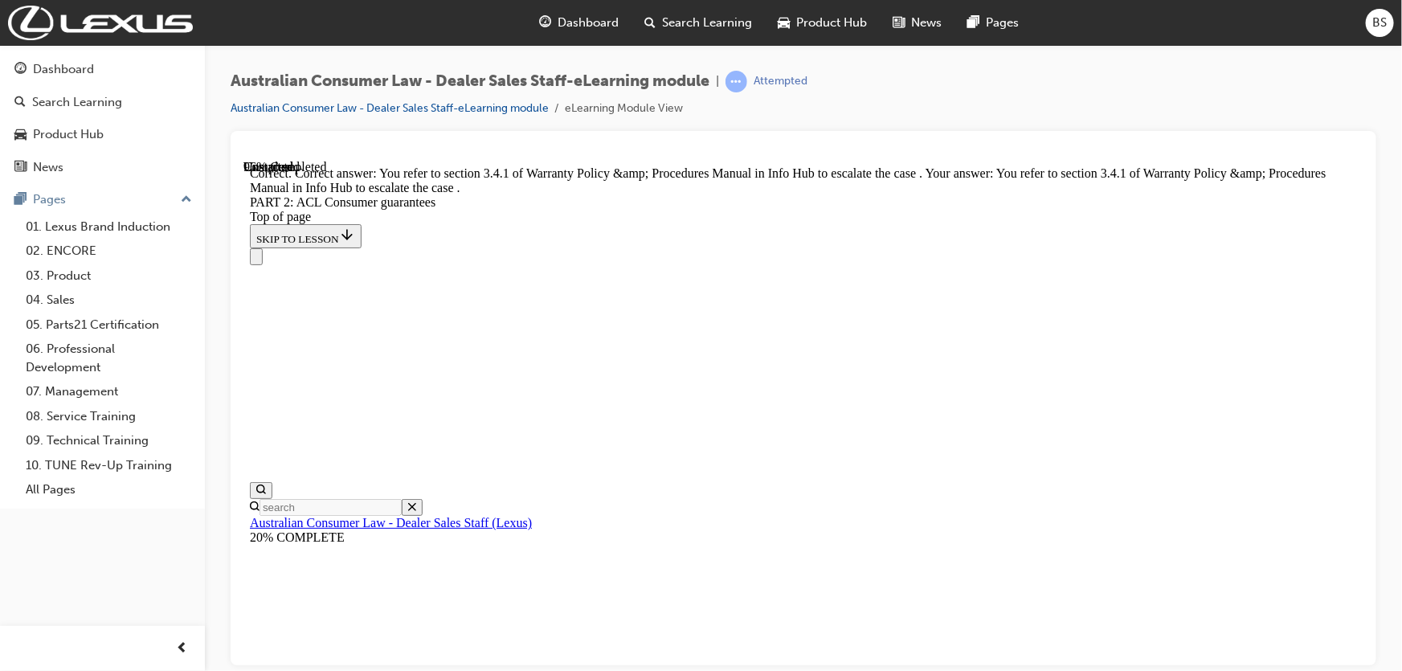
scroll to position [20438, 0]
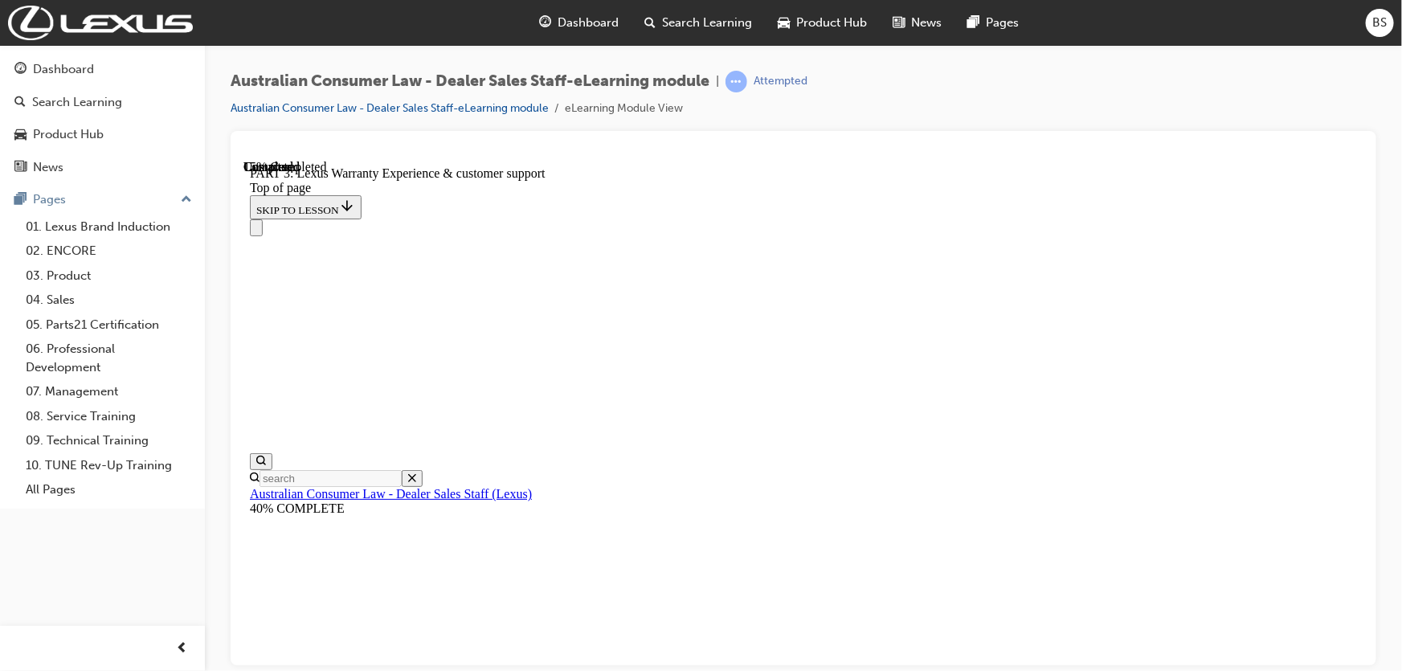
scroll to position [1056, 0]
drag, startPoint x: 655, startPoint y: 214, endPoint x: 685, endPoint y: 288, distance: 79.7
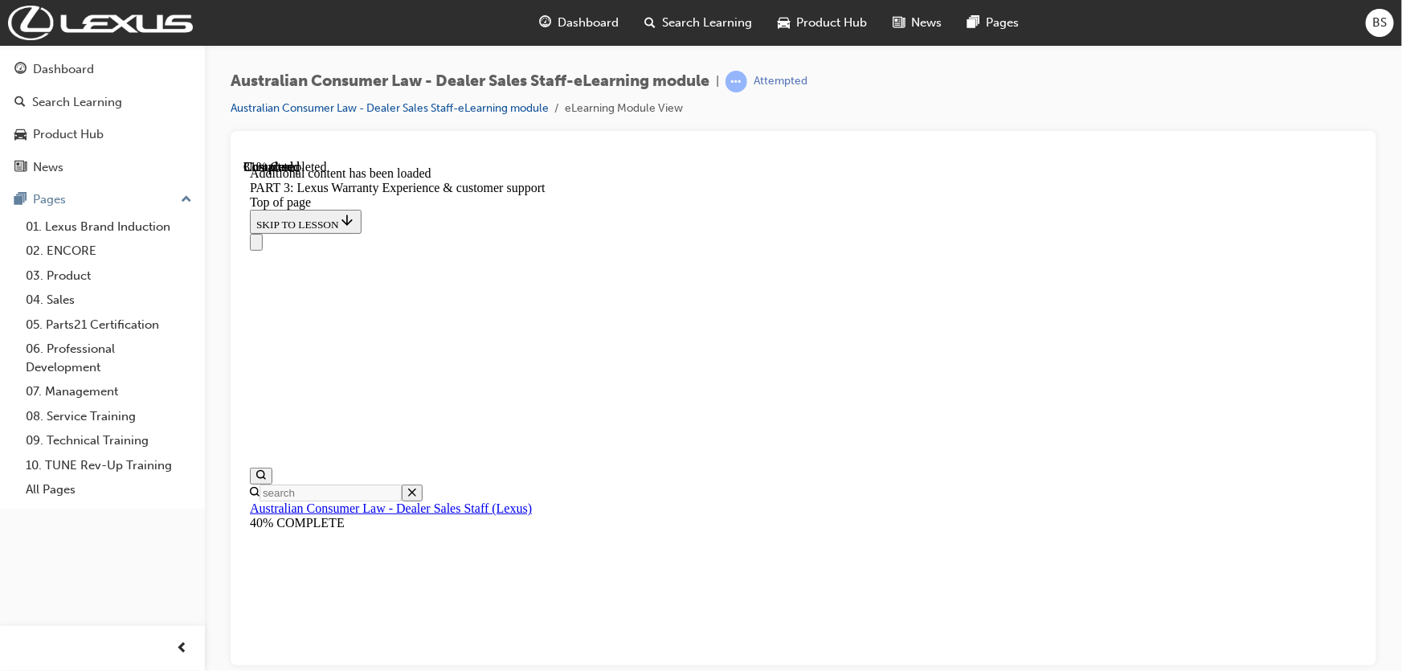
scroll to position [1913, 0]
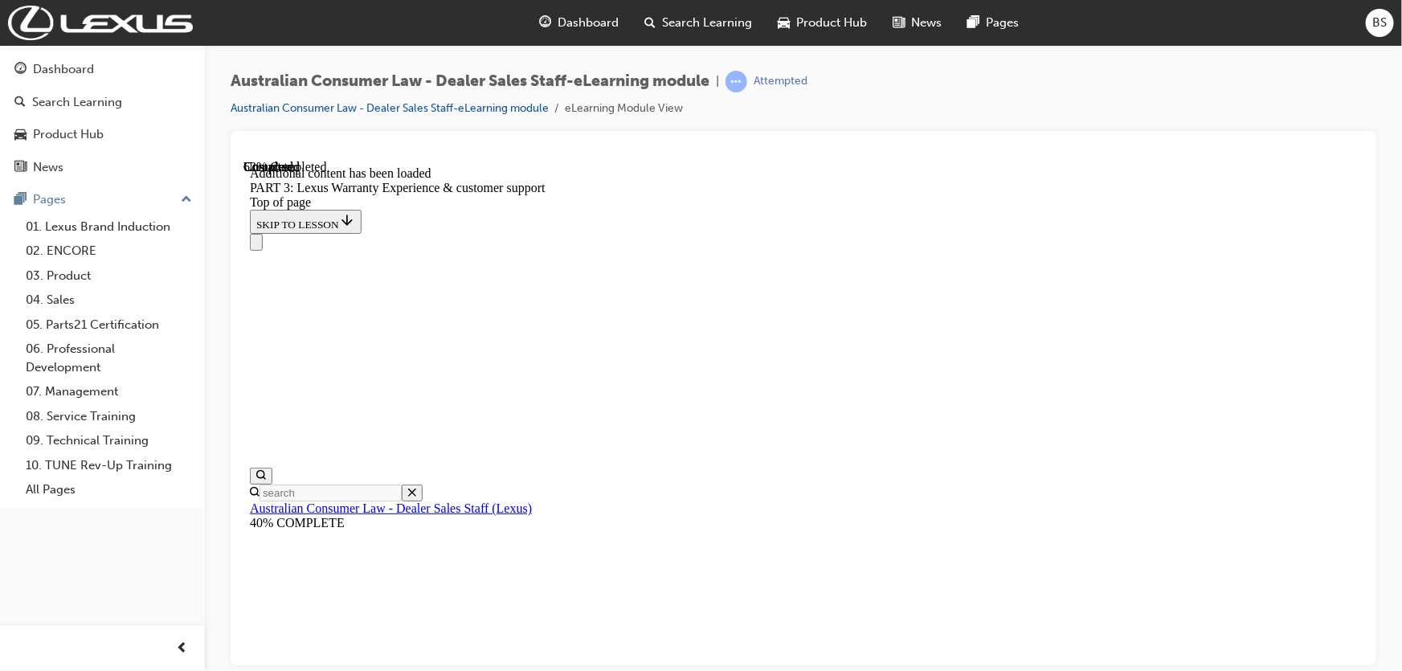
scroll to position [3486, 0]
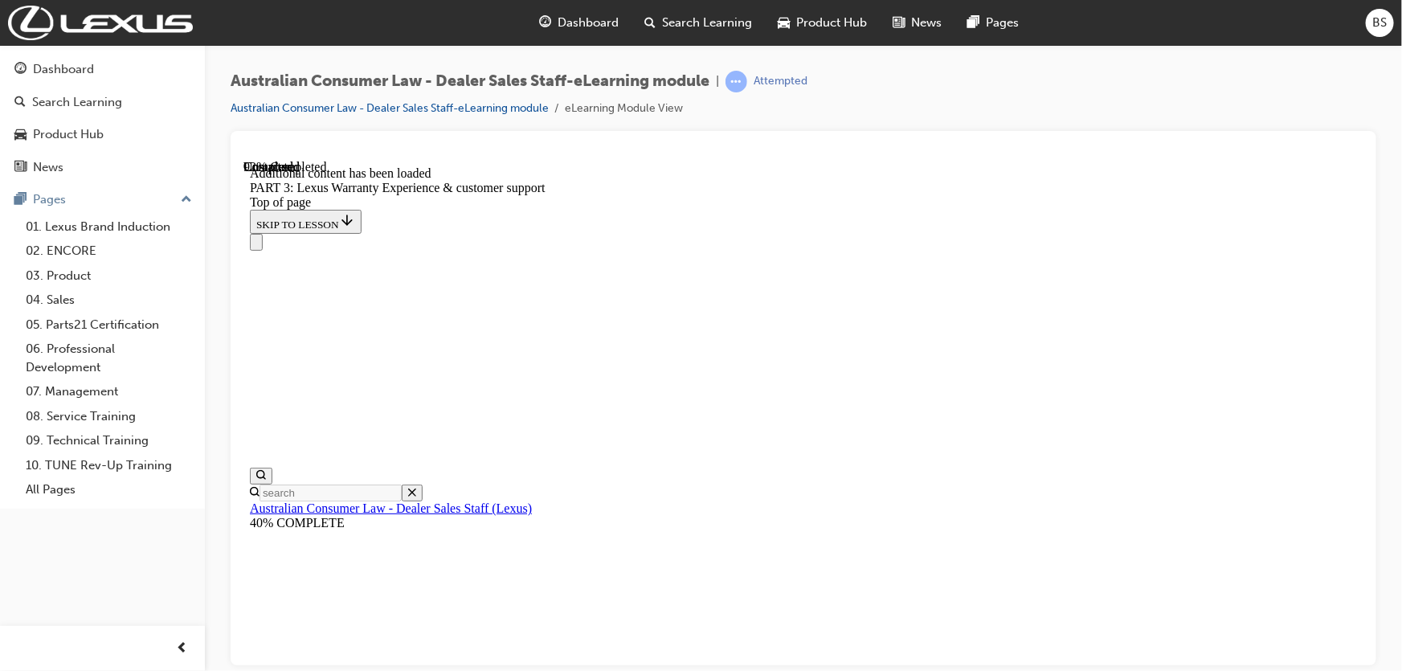
scroll to position [4276, 0]
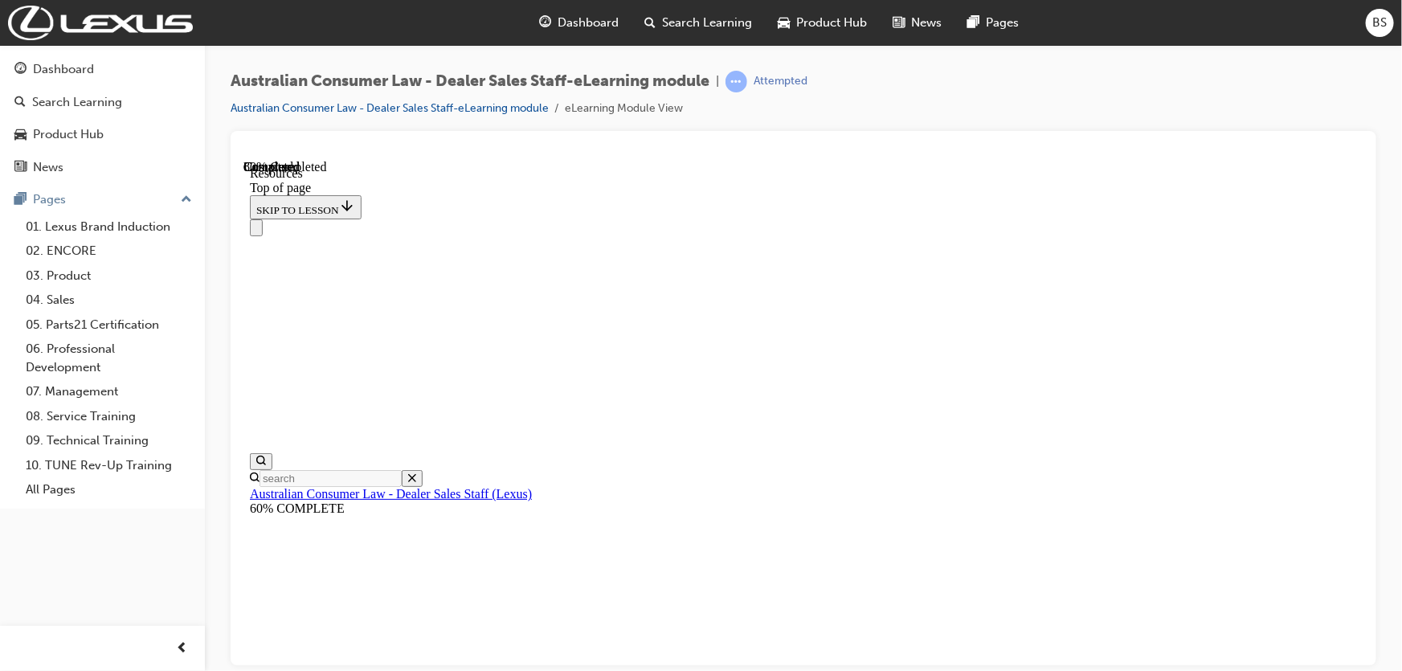
scroll to position [881, 0]
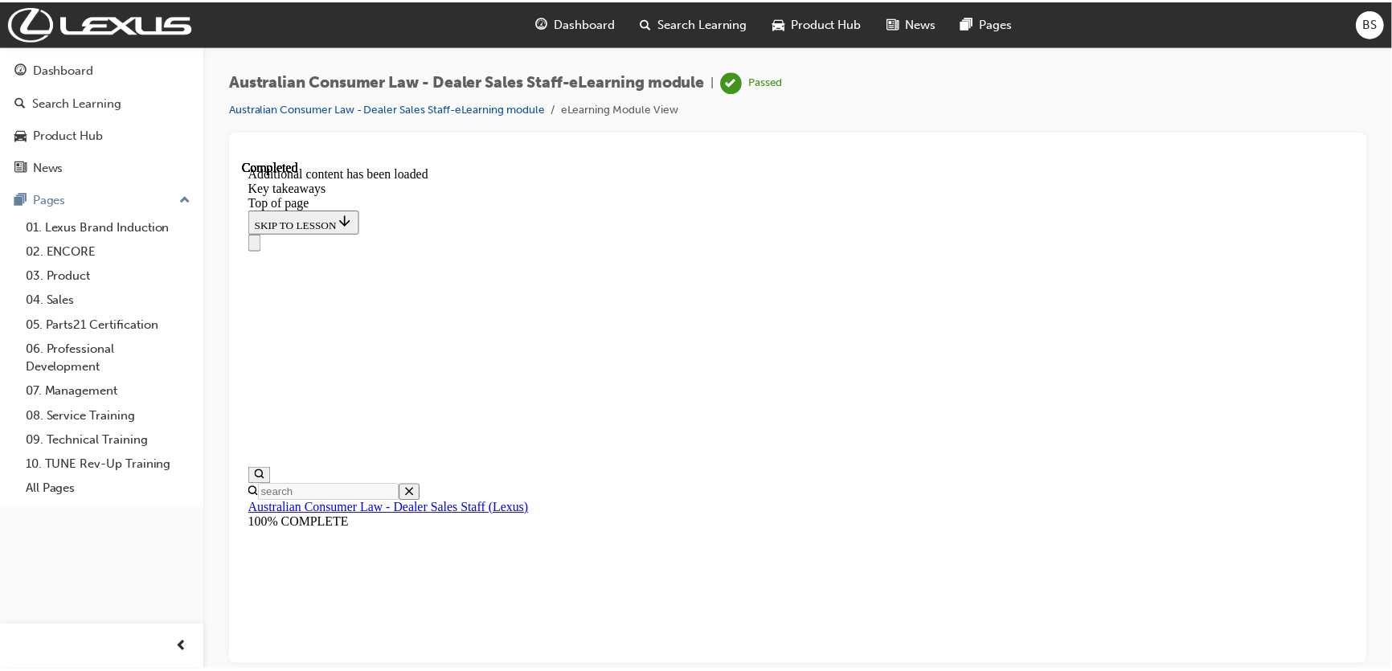
scroll to position [0, 0]
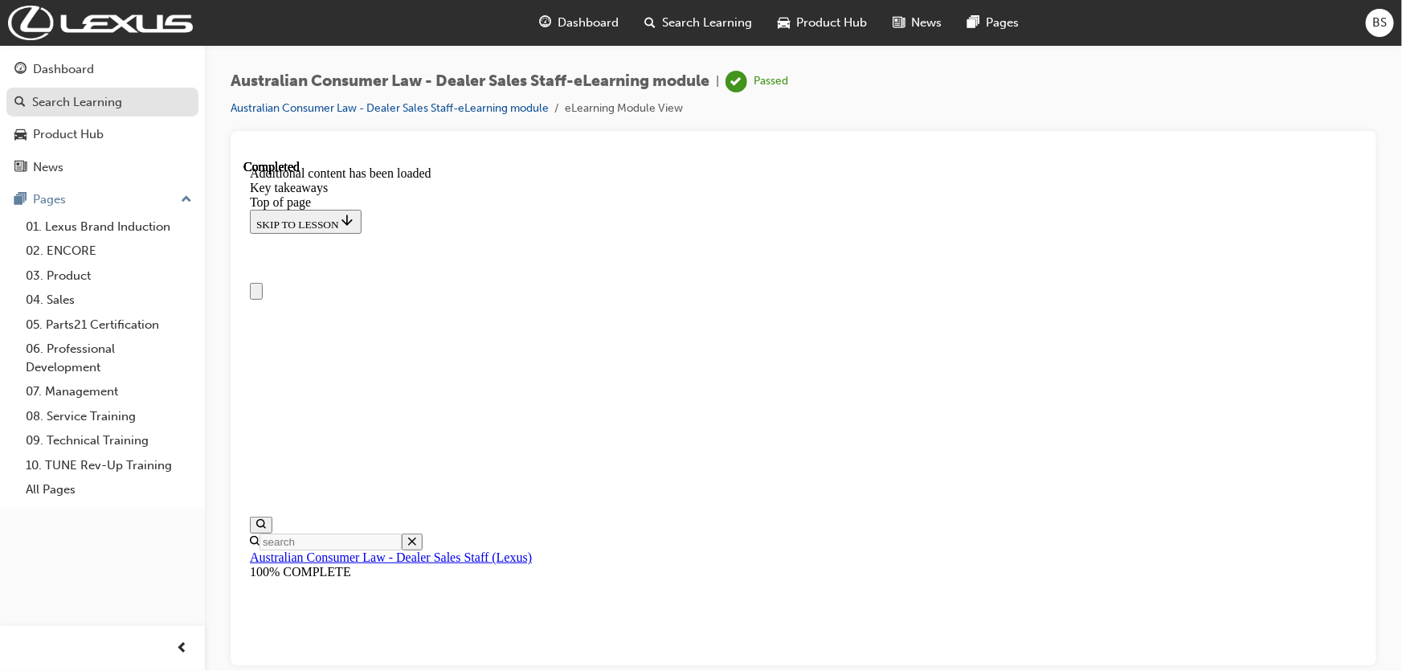
click at [80, 108] on div "Search Learning" at bounding box center [77, 102] width 90 height 18
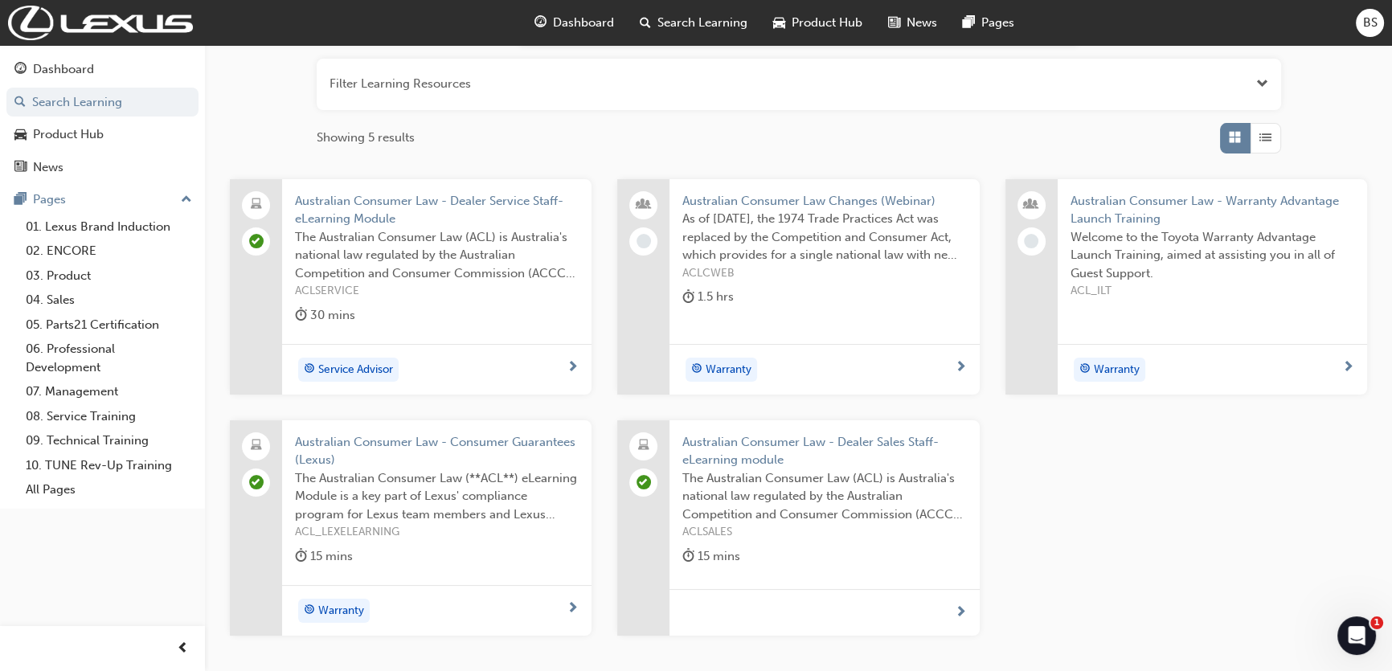
scroll to position [219, 0]
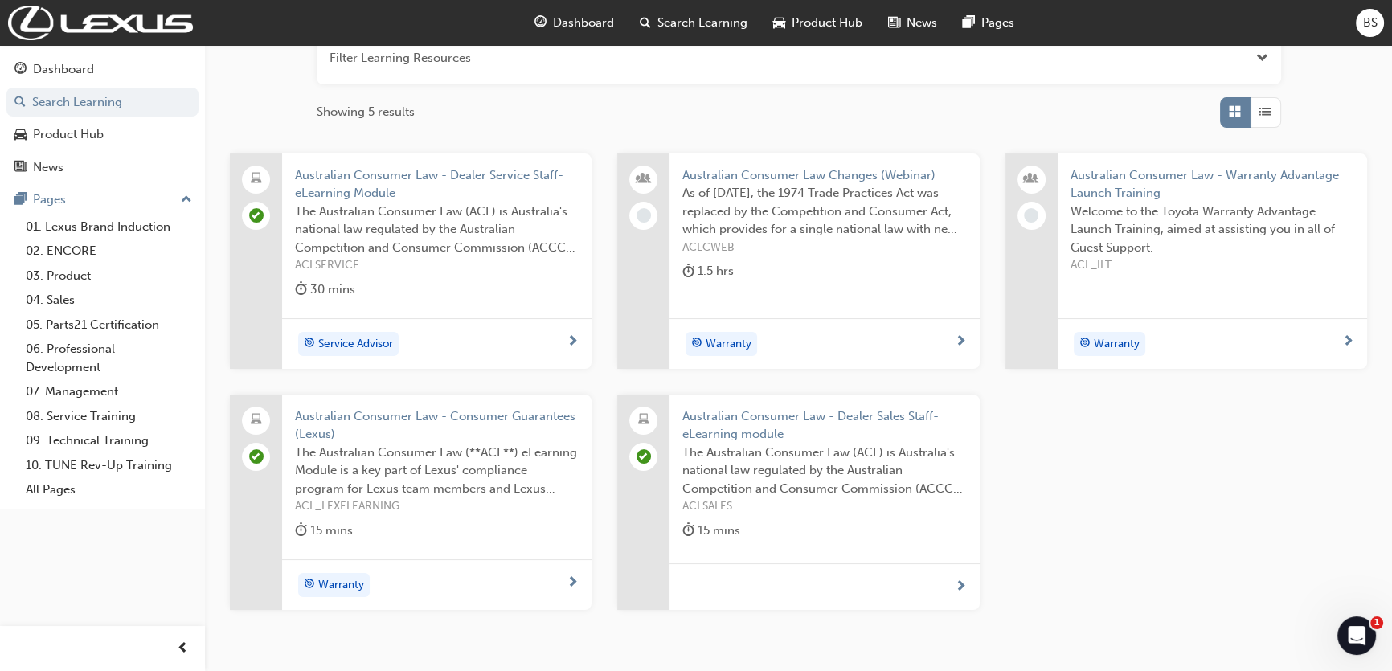
click at [944, 338] on div "Warranty" at bounding box center [818, 344] width 272 height 24
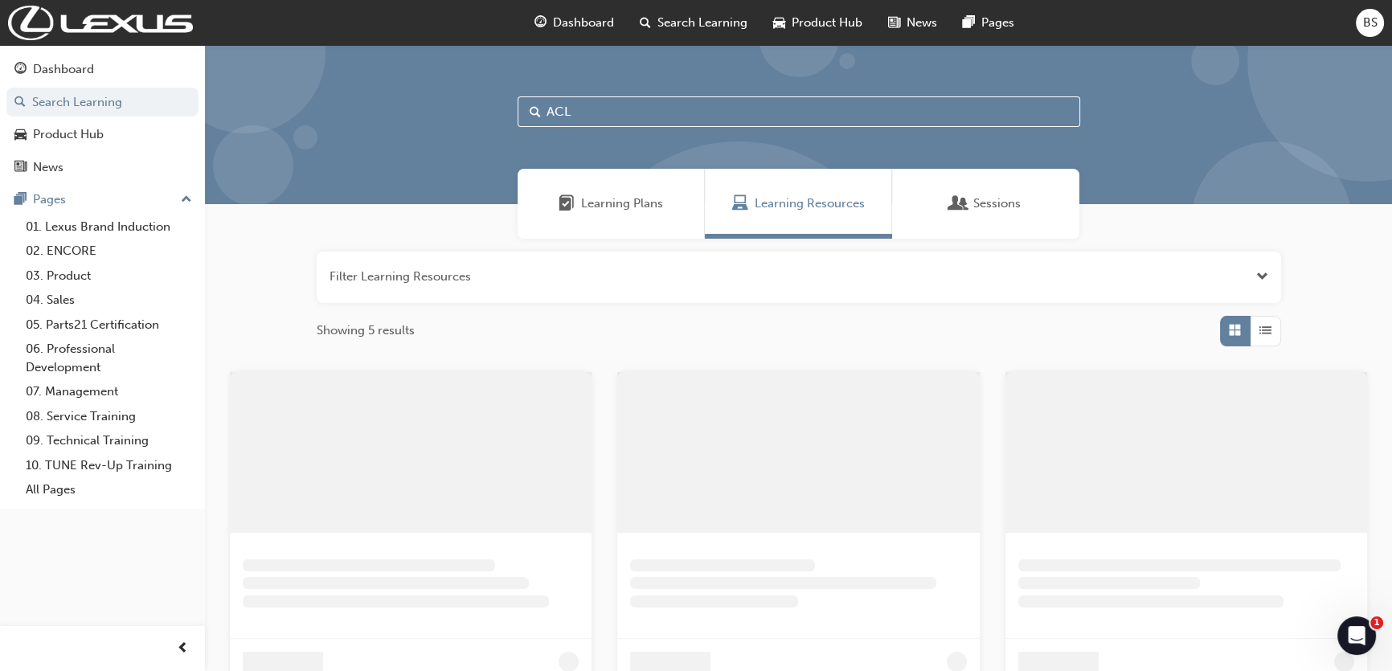
scroll to position [219, 0]
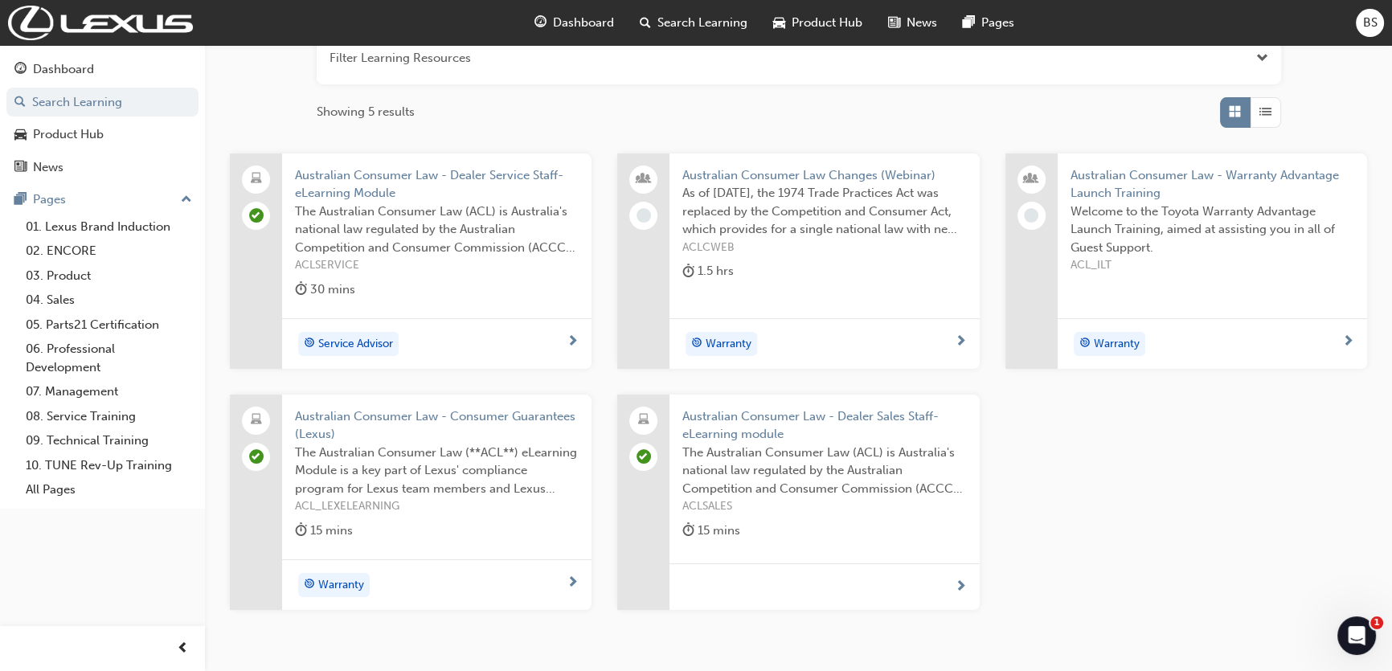
click at [1342, 338] on span "next-icon" at bounding box center [1348, 342] width 12 height 14
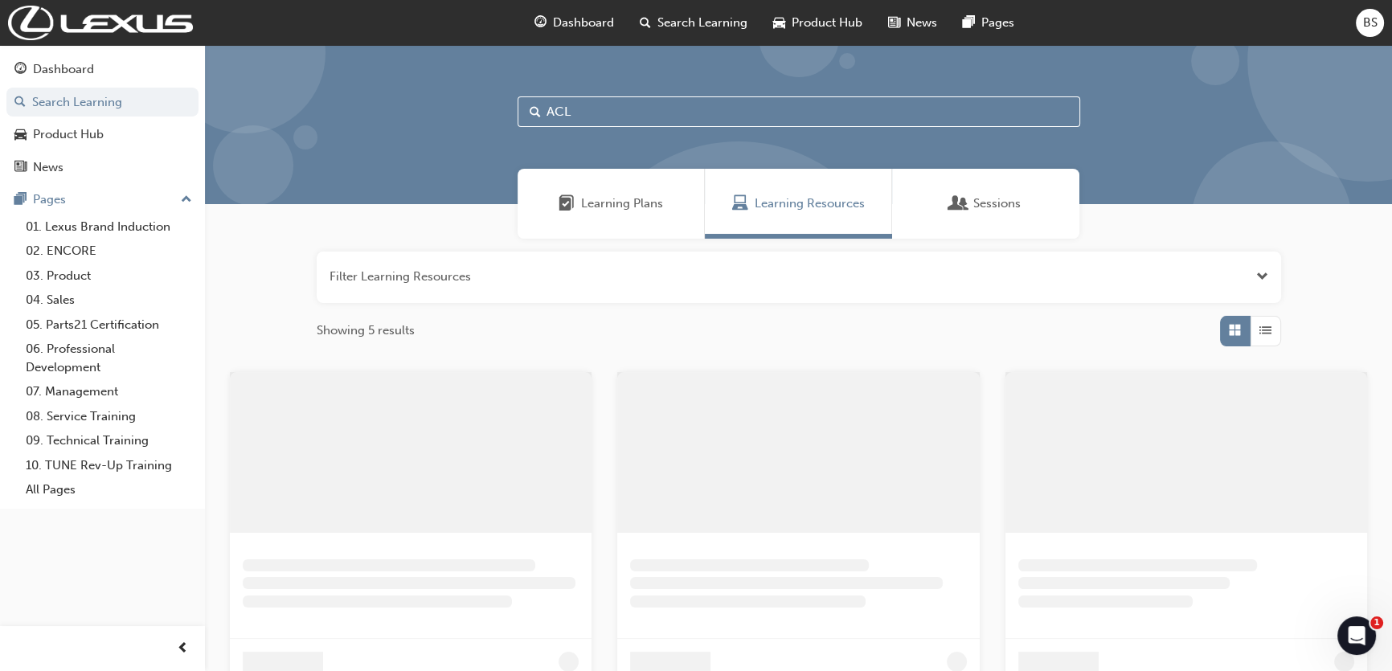
scroll to position [219, 0]
